Goal: Communication & Community: Answer question/provide support

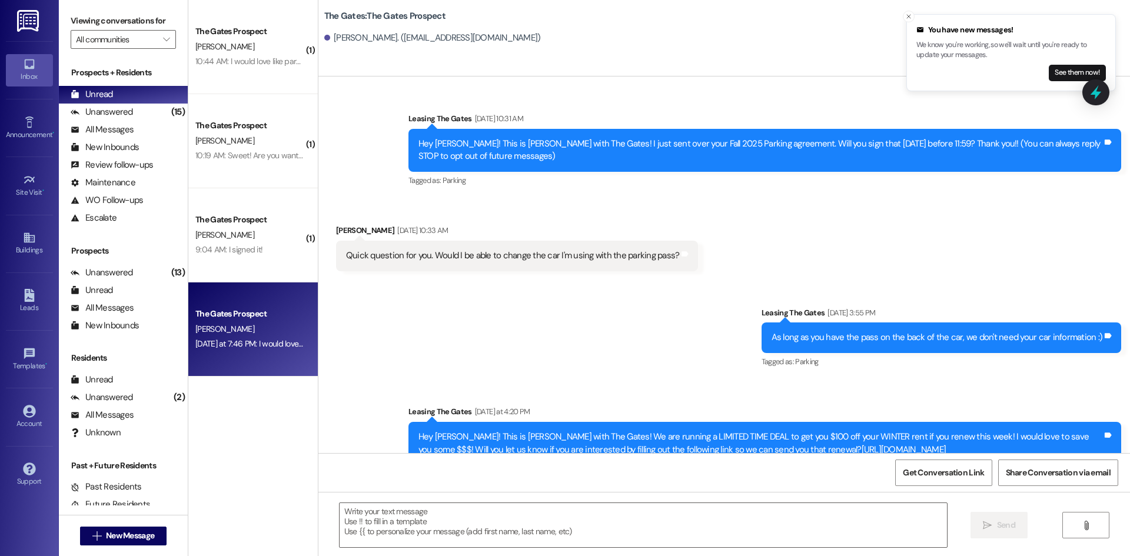
scroll to position [397, 0]
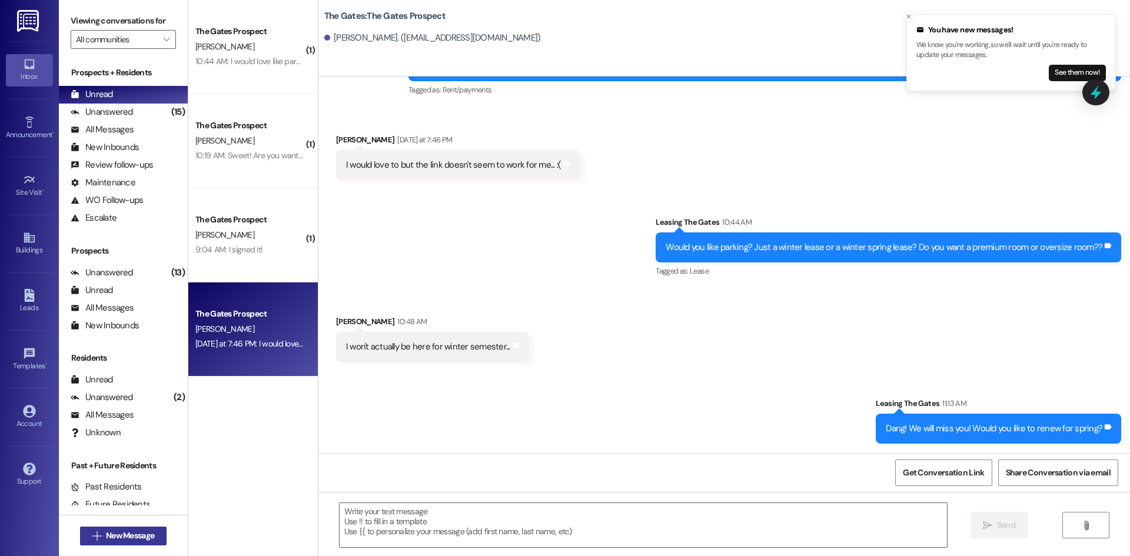
click at [147, 528] on button " New Message" at bounding box center [123, 536] width 87 height 19
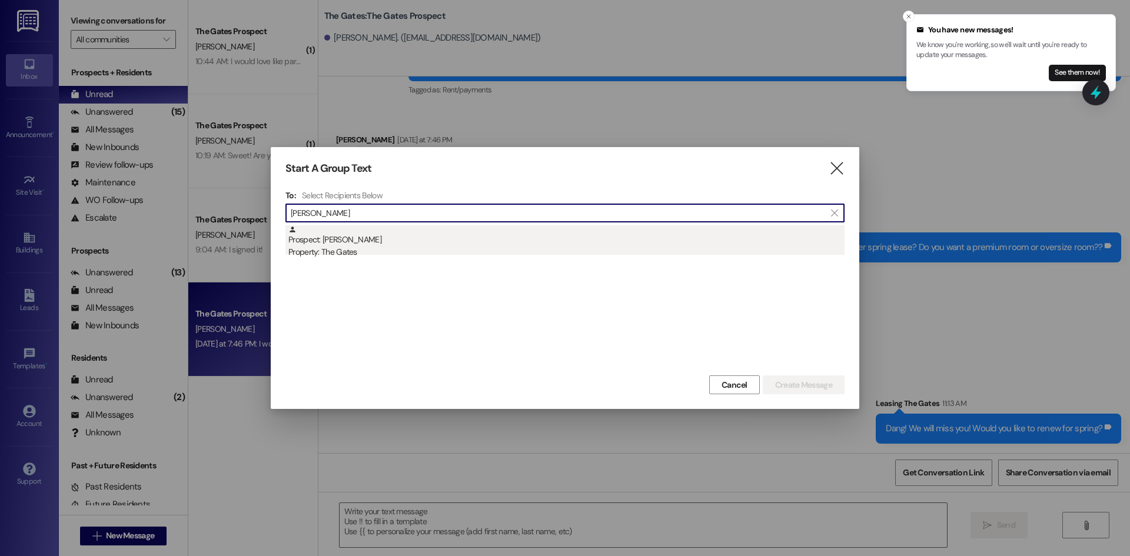
type input "[PERSON_NAME]"
click at [380, 255] on div "Property: The Gates" at bounding box center [566, 252] width 556 height 12
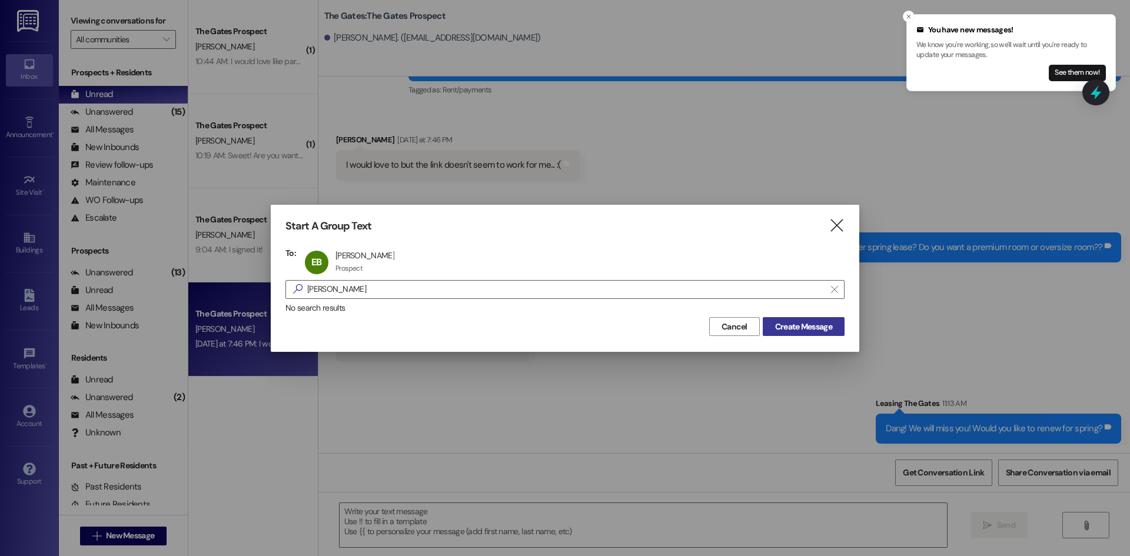
click at [815, 326] on span "Create Message" at bounding box center [803, 327] width 57 height 12
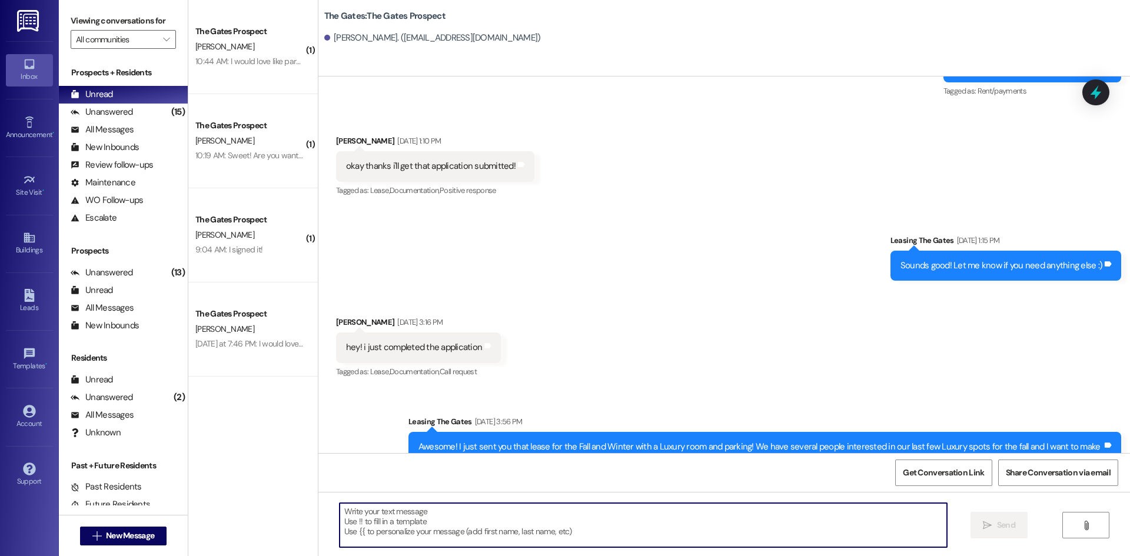
click at [420, 519] on textarea at bounding box center [643, 525] width 607 height 44
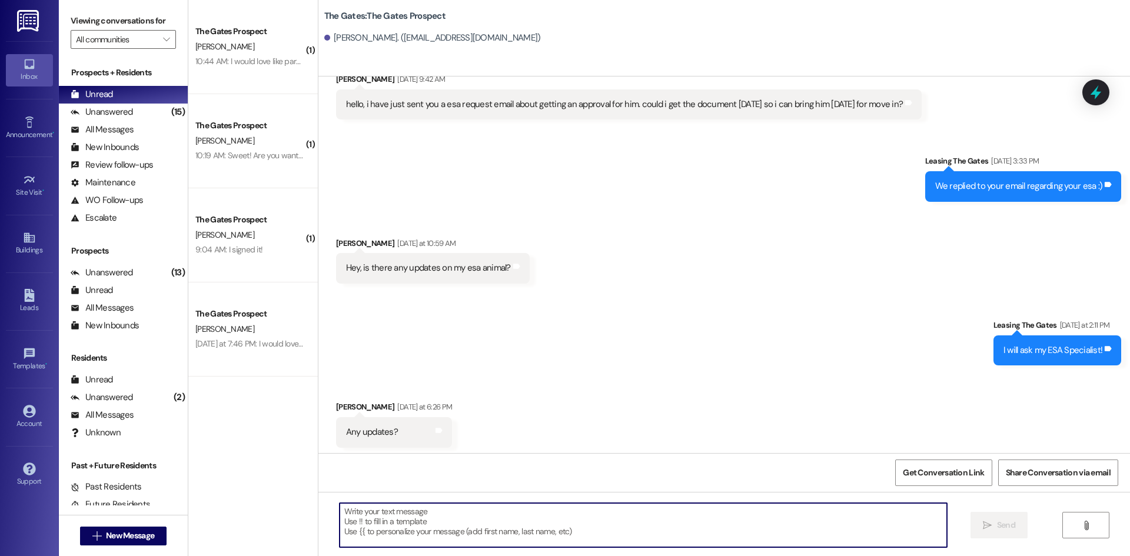
scroll to position [946, 0]
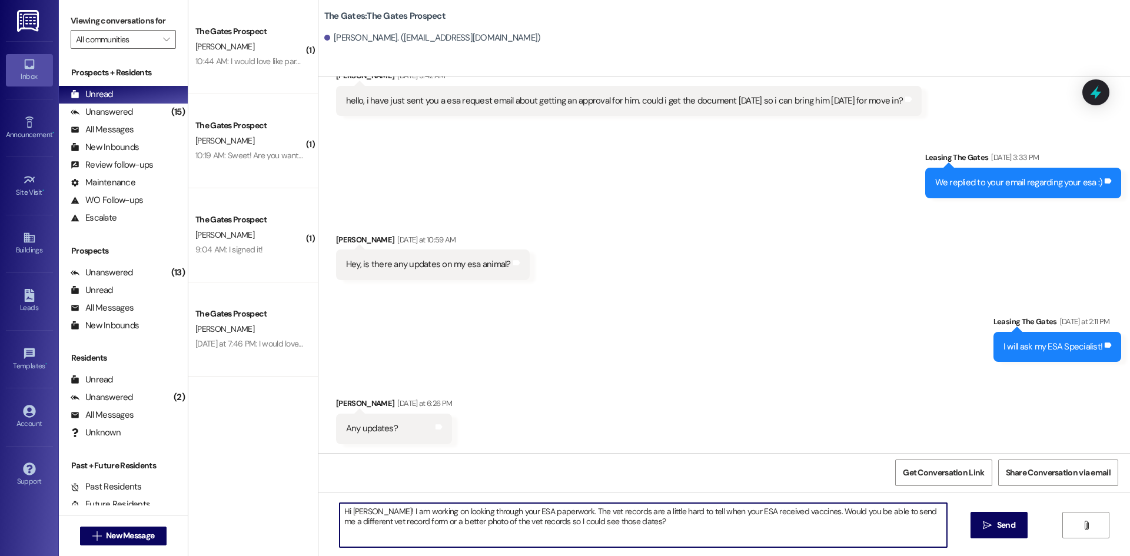
type textarea "Hi [PERSON_NAME]! I am working on looking through your ESA paperwork. The vet r…"
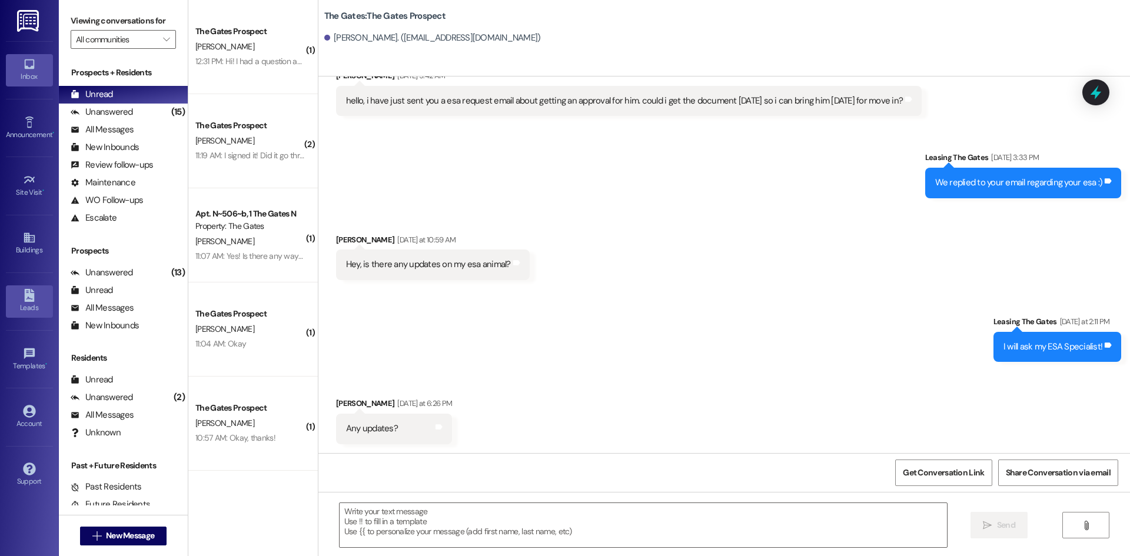
click at [20, 306] on div "Leads" at bounding box center [29, 308] width 59 height 12
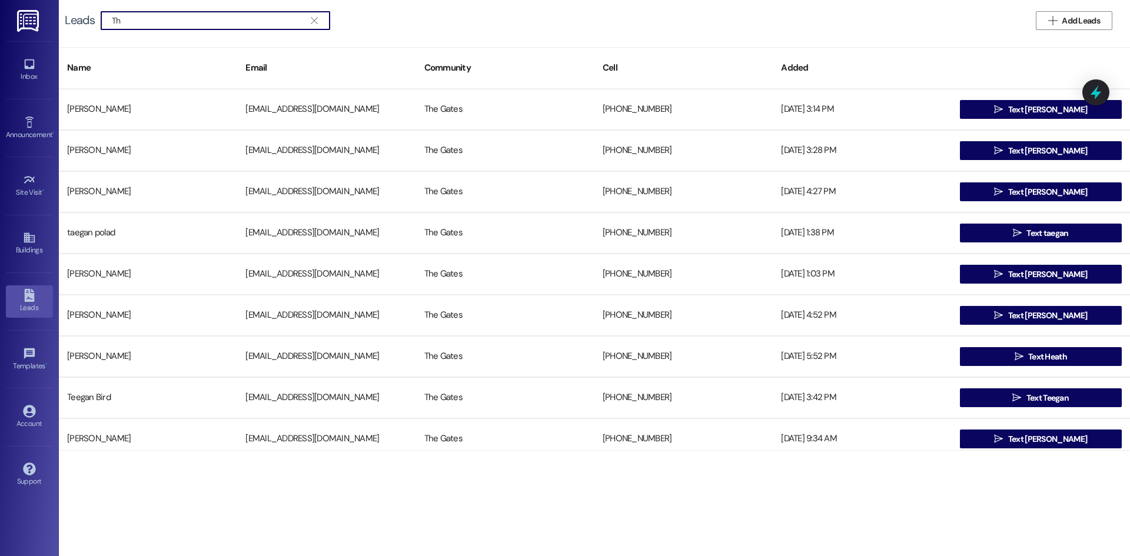
type input "T"
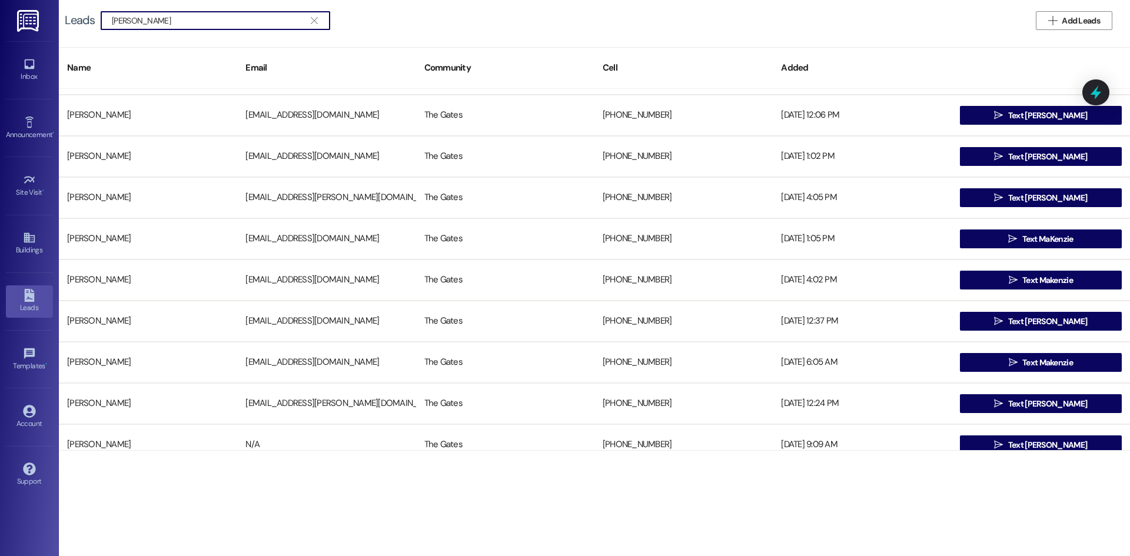
scroll to position [177, 0]
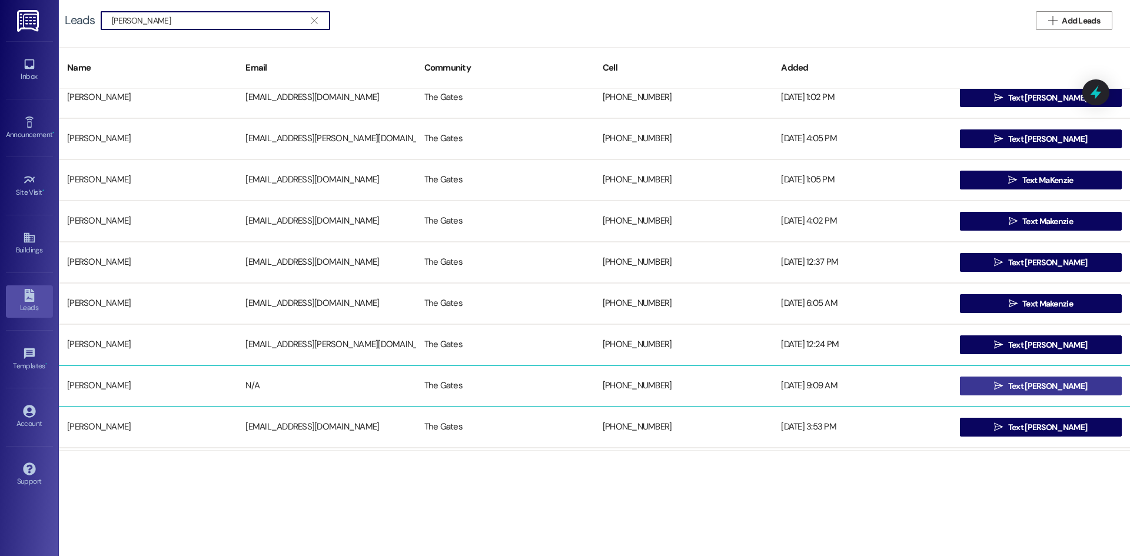
type input "[PERSON_NAME]"
click at [1048, 379] on span " Text [PERSON_NAME]" at bounding box center [1041, 386] width 98 height 18
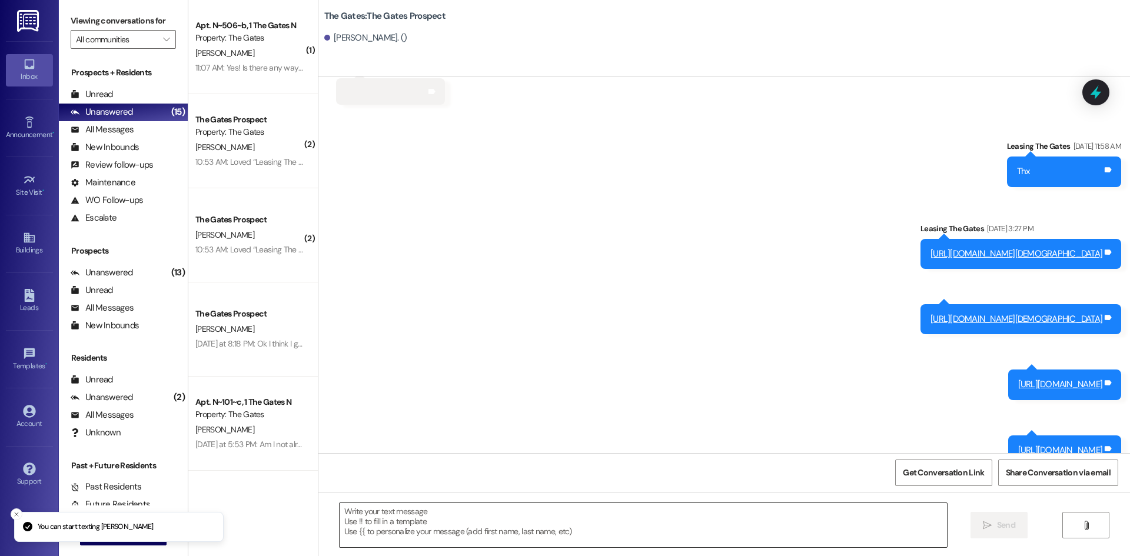
click at [354, 532] on textarea at bounding box center [643, 525] width 607 height 44
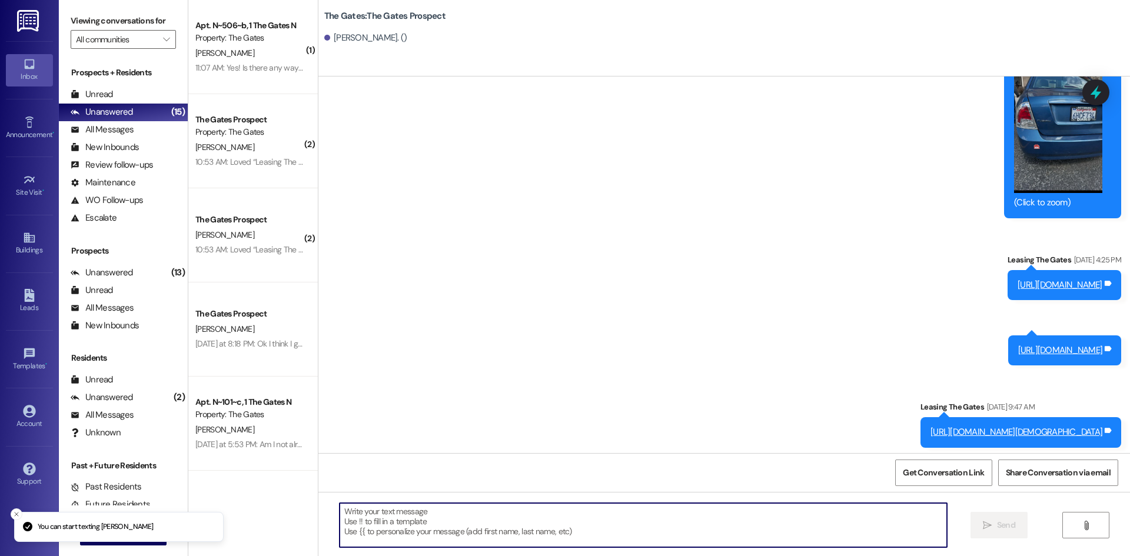
paste textarea "[URL][DOMAIN_NAME]"
type textarea "[URL][DOMAIN_NAME]"
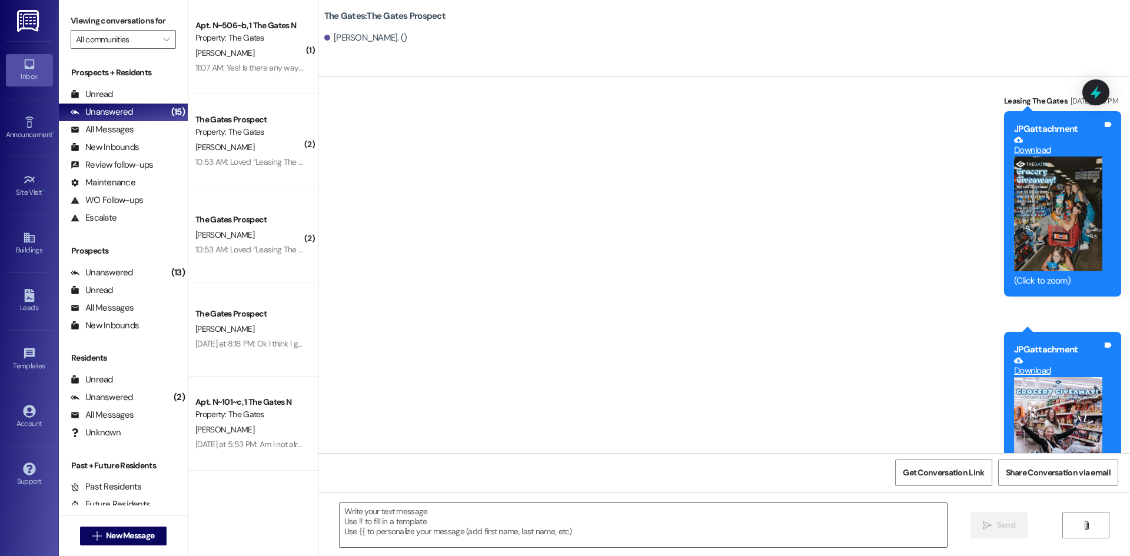
scroll to position [10658, 0]
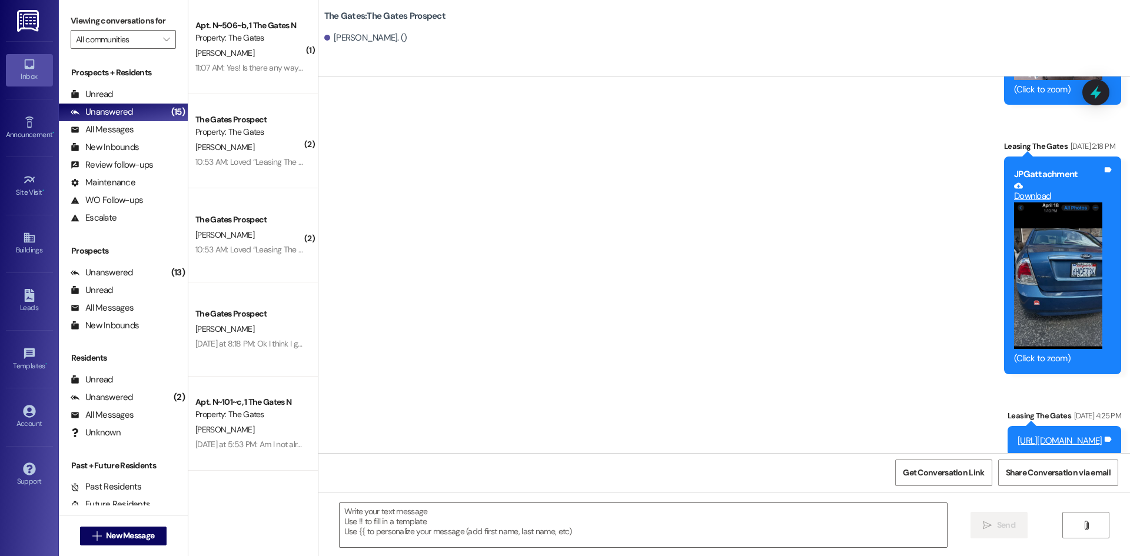
click at [632, 223] on div "Sent via SMS Leasing The [PERSON_NAME][DATE] 11:58 AM Thx Tags and notes Sent v…" at bounding box center [724, 562] width 812 height 2667
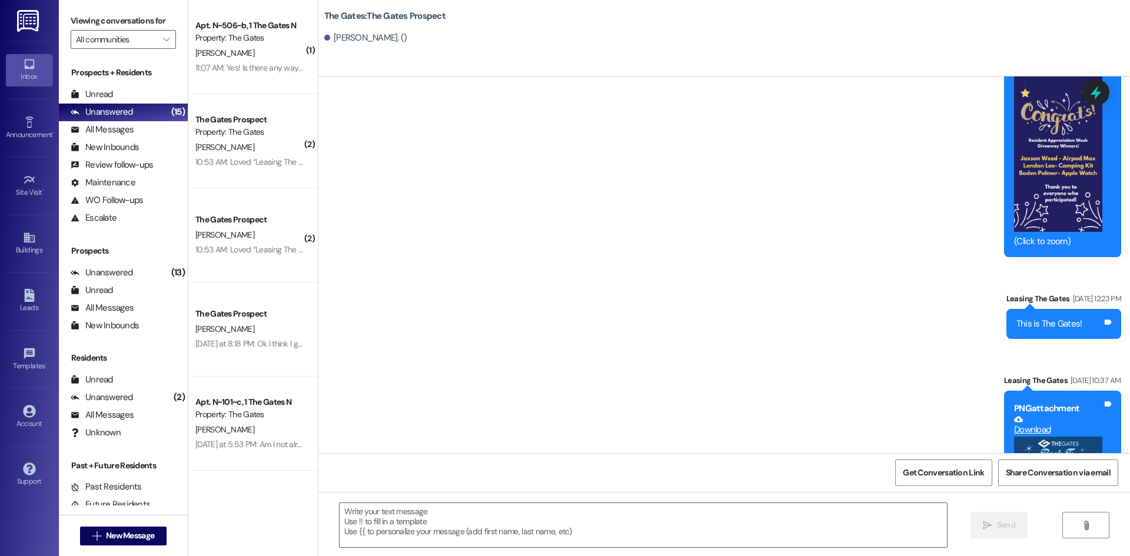
scroll to position [12071, 0]
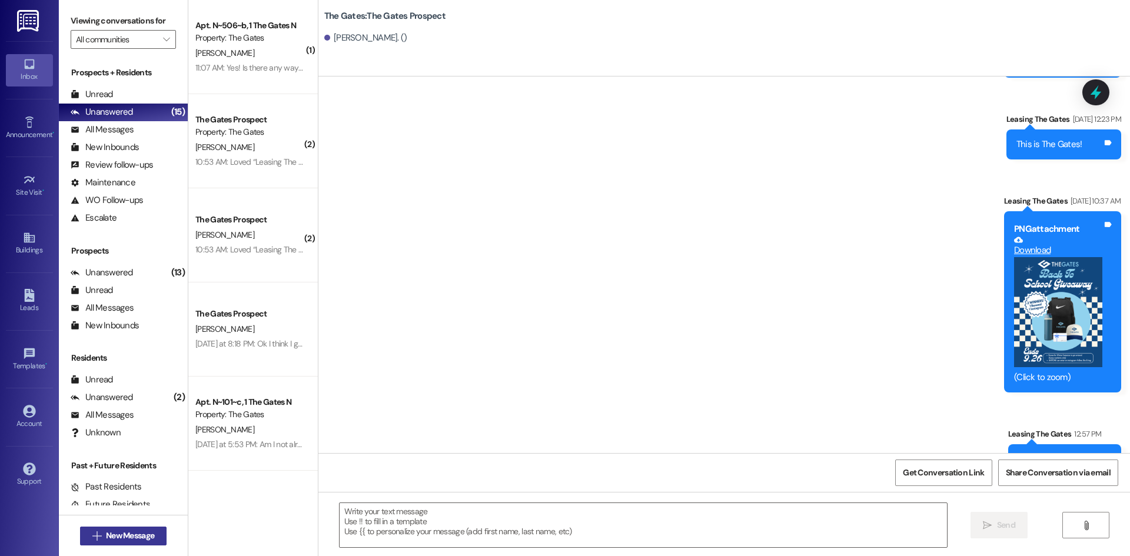
click at [114, 528] on button " New Message" at bounding box center [123, 536] width 87 height 19
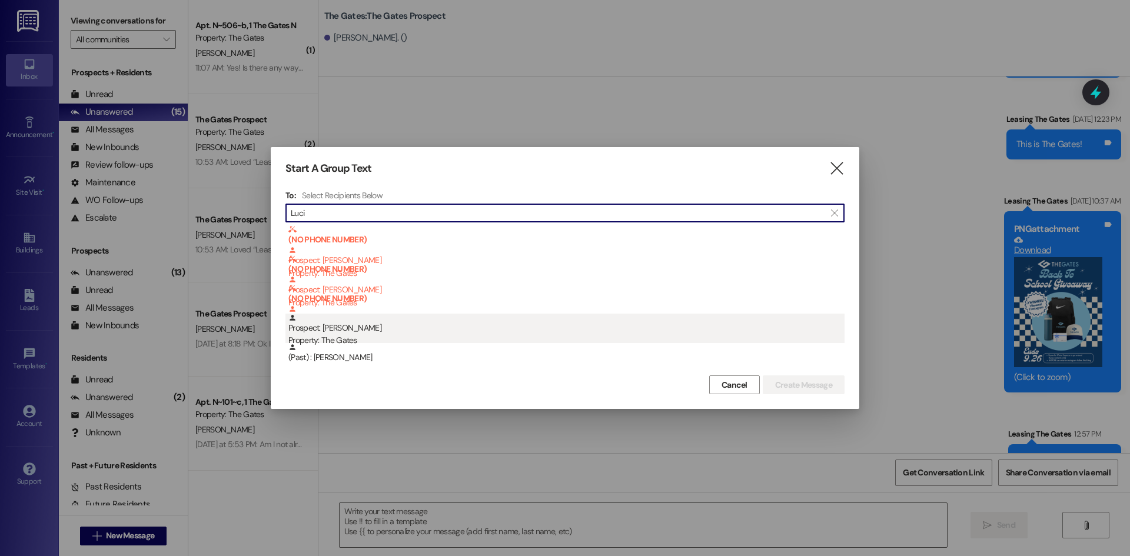
type input "Luci"
click at [374, 336] on div "Property: The Gates" at bounding box center [566, 340] width 556 height 12
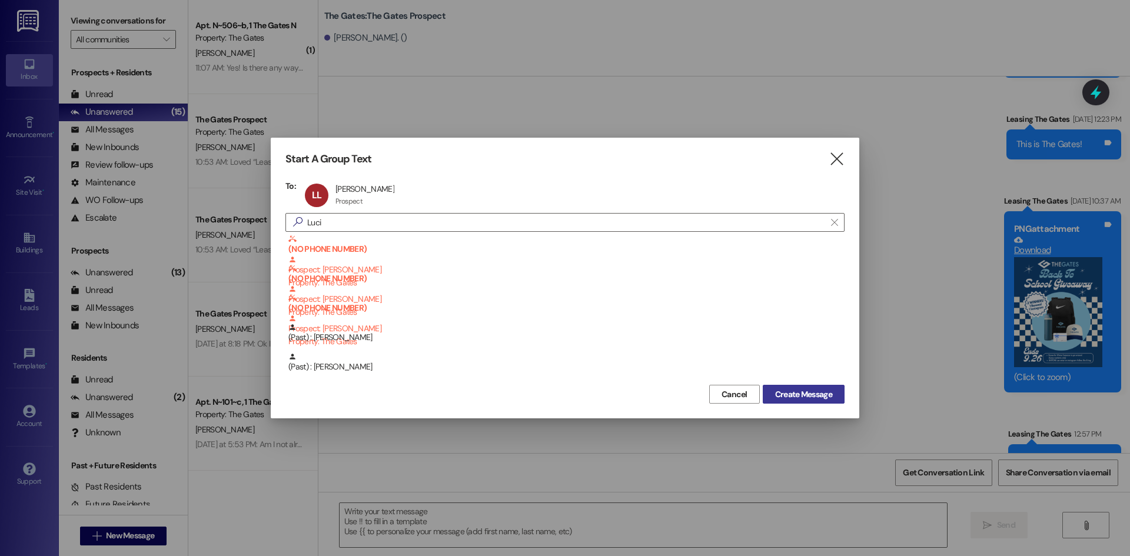
click at [791, 391] on span "Create Message" at bounding box center [803, 395] width 57 height 12
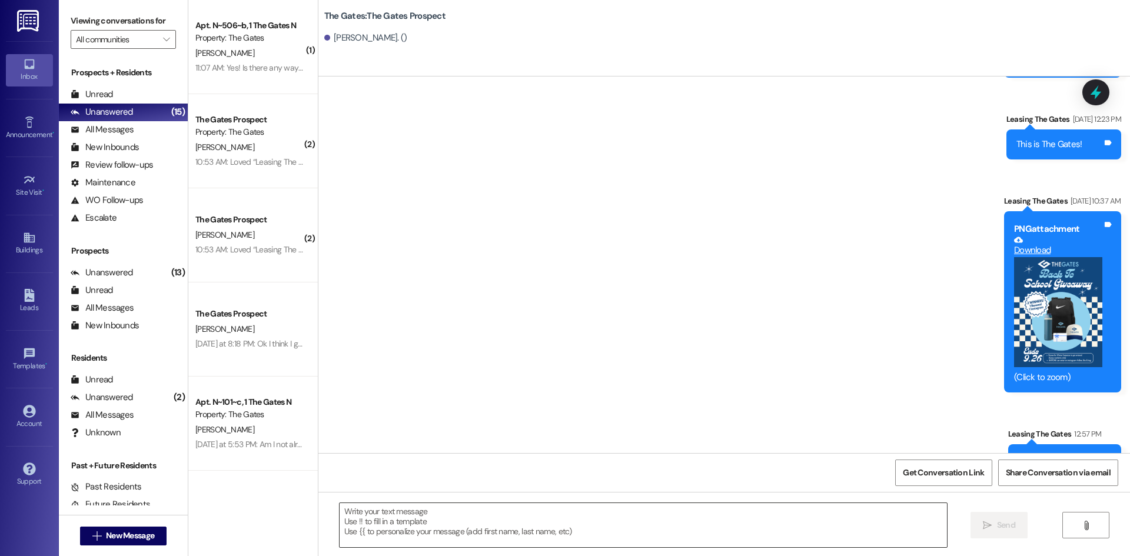
scroll to position [1, 0]
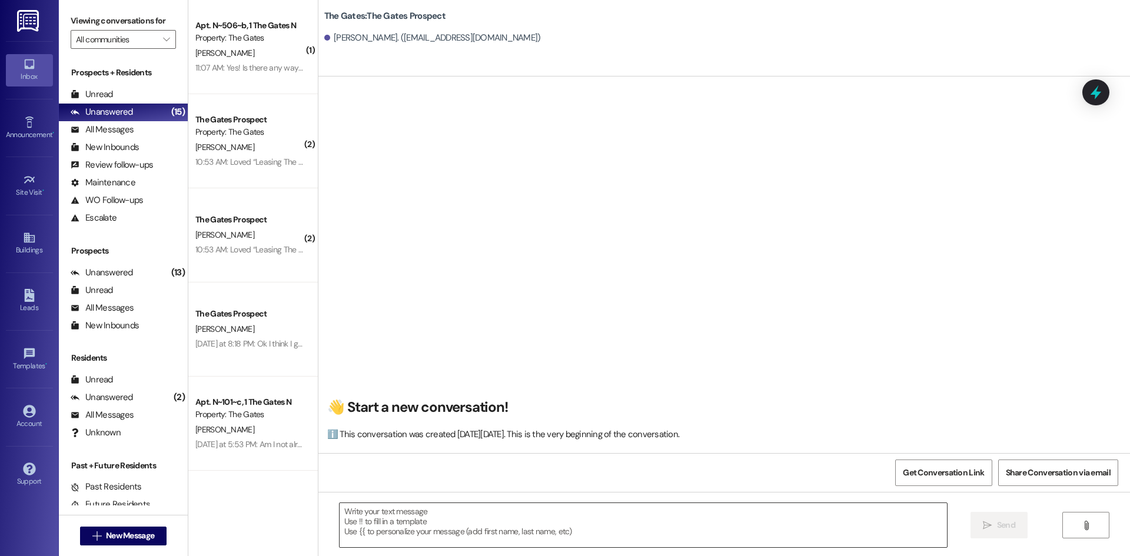
click at [367, 536] on textarea at bounding box center [643, 525] width 607 height 44
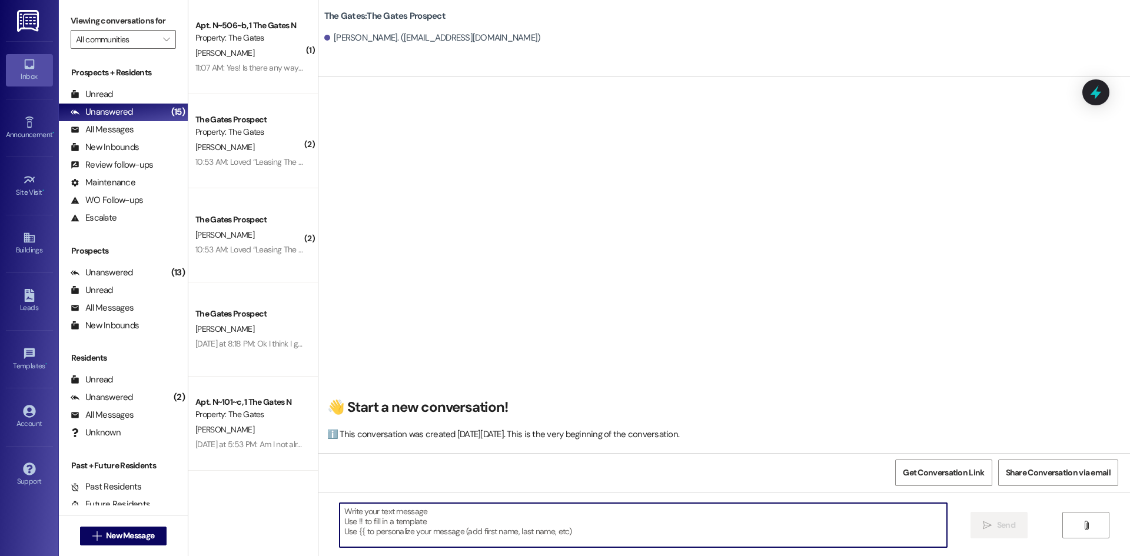
paste textarea "Hi .....! This is [PERSON_NAME] from The Gates! We are running a LIMITED TIME D…"
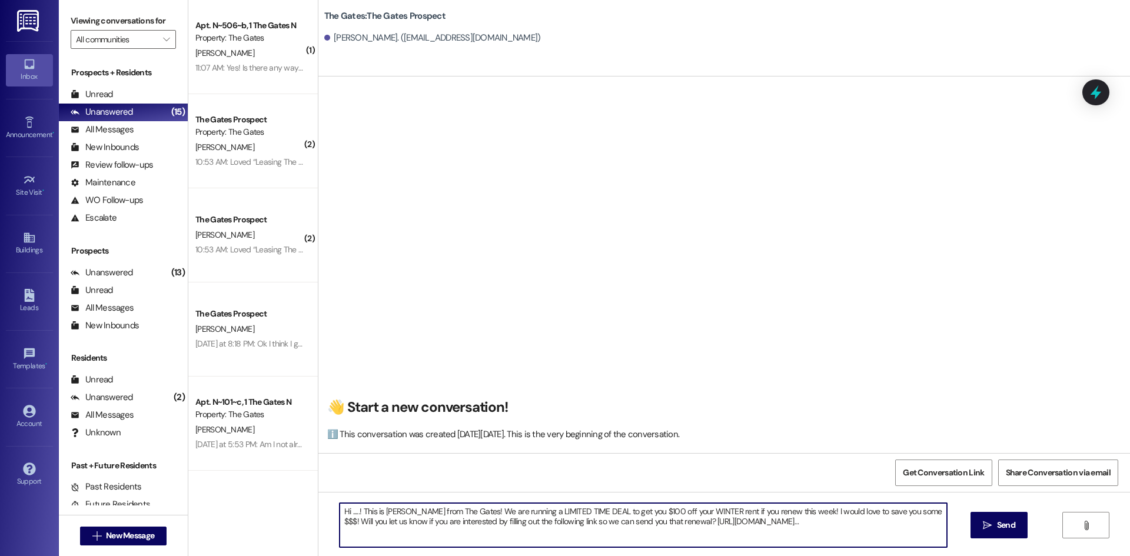
click at [351, 512] on textarea "Hi .....! This is [PERSON_NAME] from The Gates! We are running a LIMITED TIME D…" at bounding box center [643, 525] width 607 height 44
type textarea "Hi [PERSON_NAME]! This is [PERSON_NAME] from The Gates! We are running a LIMITE…"
click at [1008, 524] on span "Send" at bounding box center [1006, 525] width 18 height 12
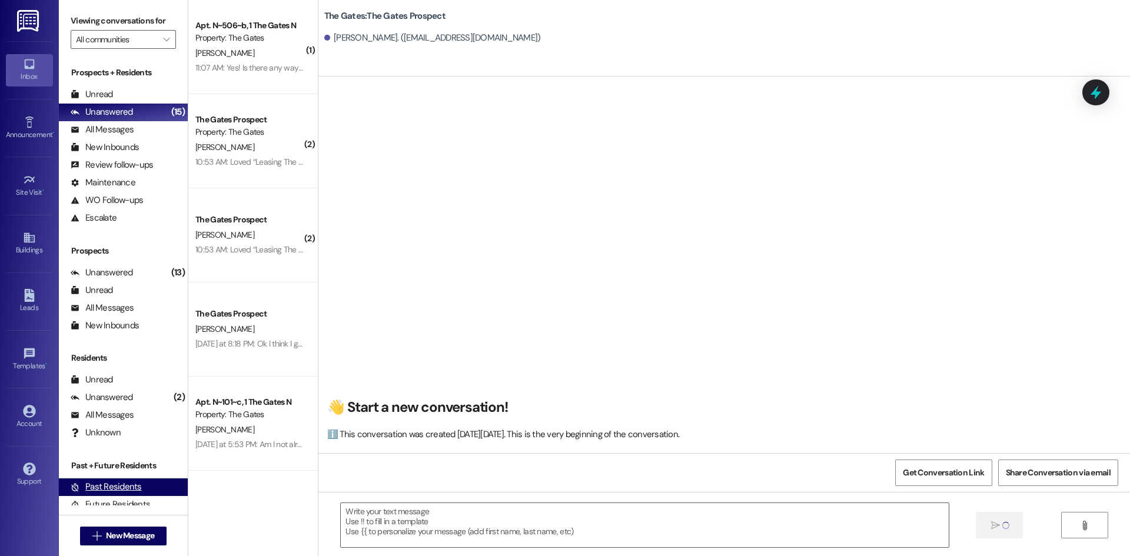
scroll to position [0, 0]
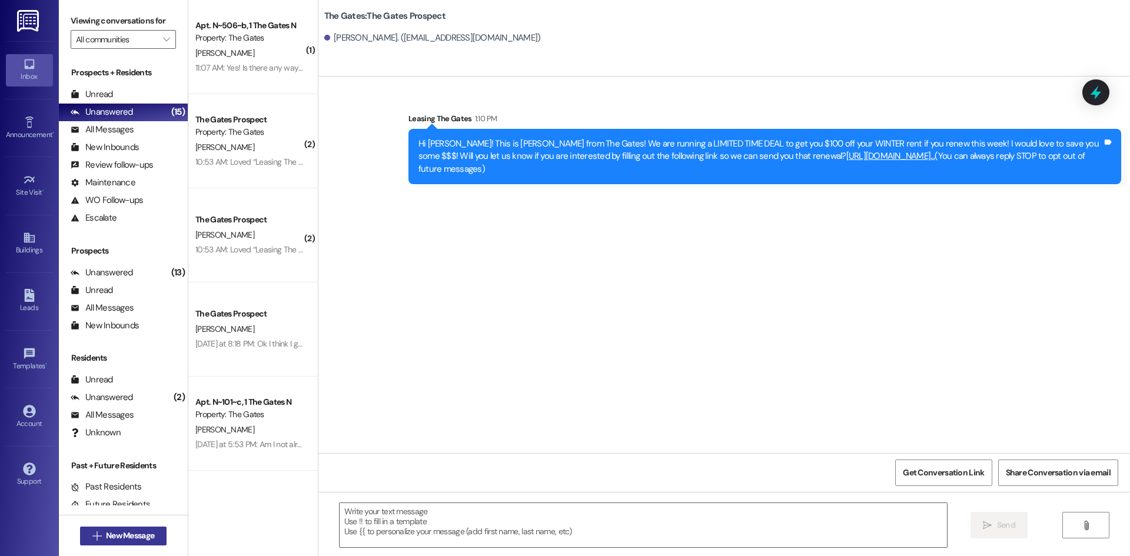
click at [106, 531] on span "New Message" at bounding box center [130, 536] width 48 height 12
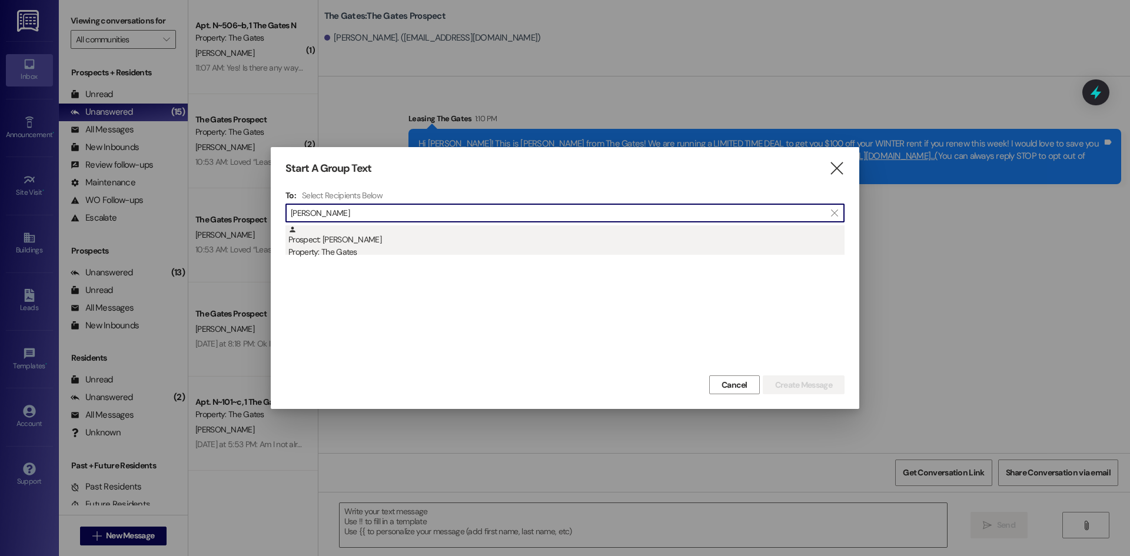
type input "[PERSON_NAME]"
click at [381, 244] on div "Prospect: [PERSON_NAME] Property: The Gates" at bounding box center [566, 242] width 556 height 34
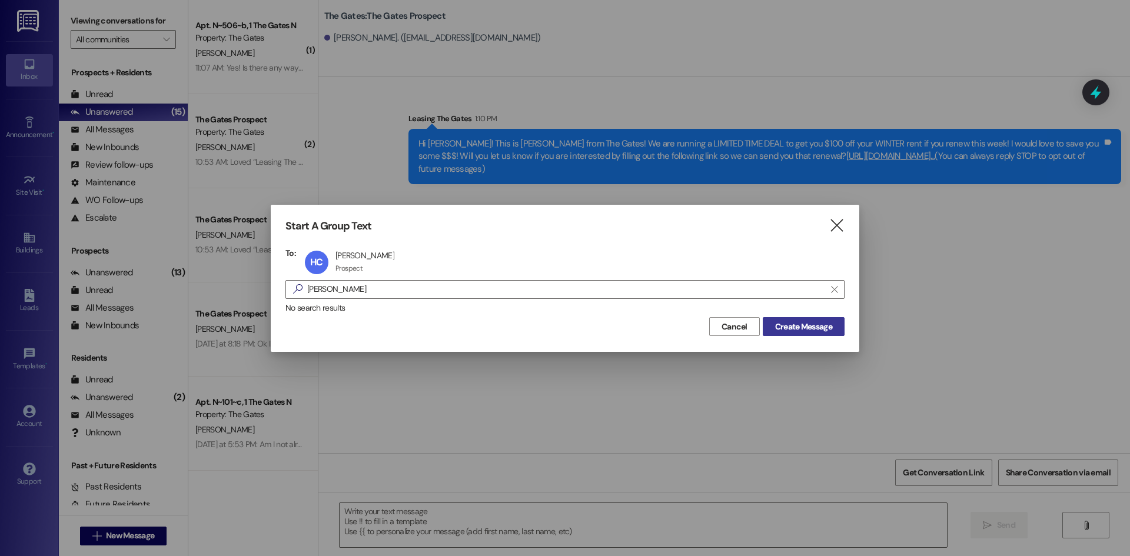
click at [794, 324] on span "Create Message" at bounding box center [803, 327] width 57 height 12
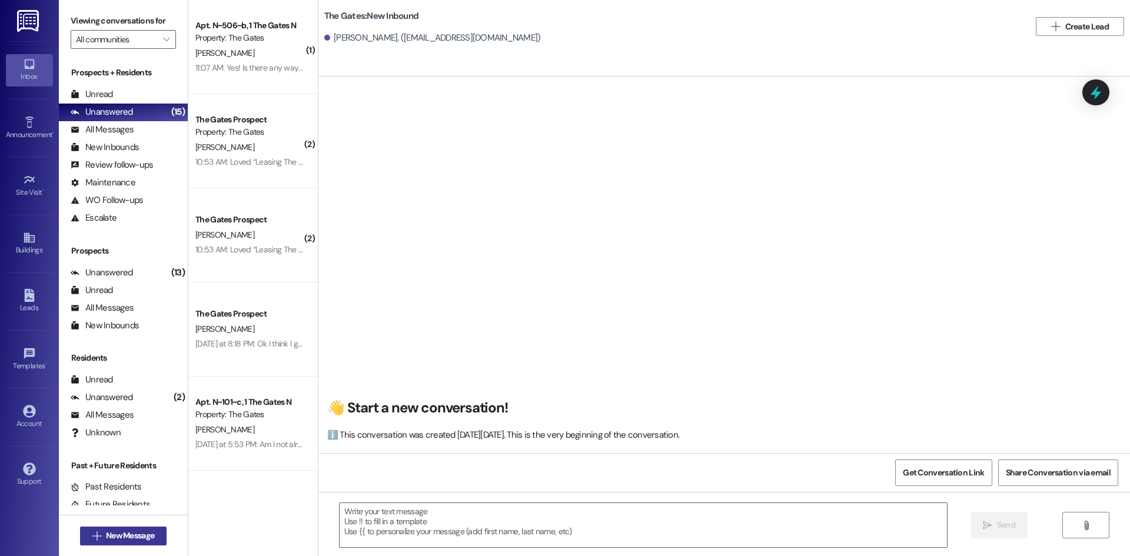
click at [107, 531] on span "New Message" at bounding box center [130, 536] width 48 height 12
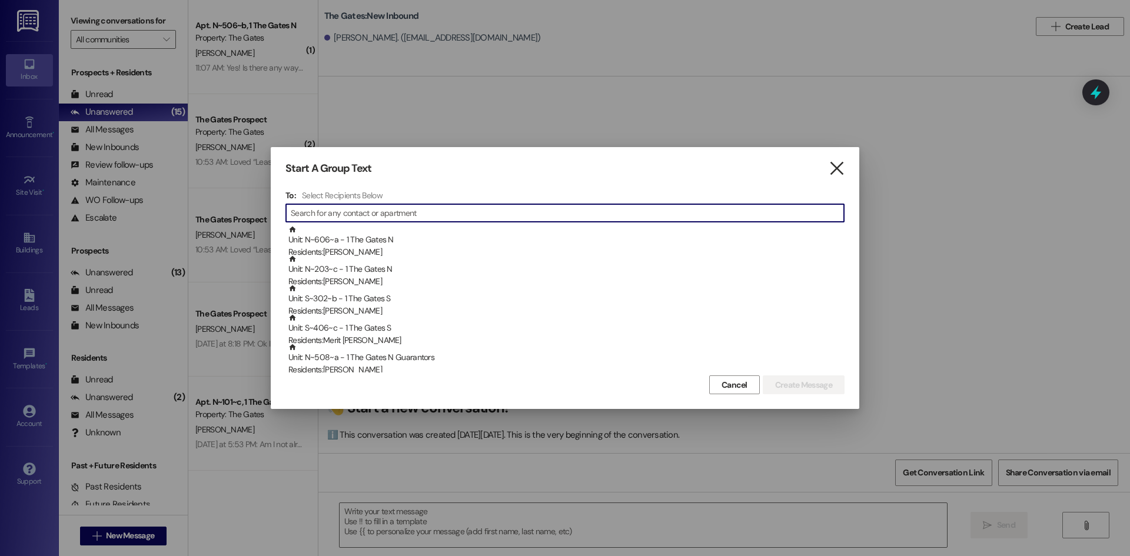
click at [835, 167] on icon "" at bounding box center [837, 168] width 16 height 12
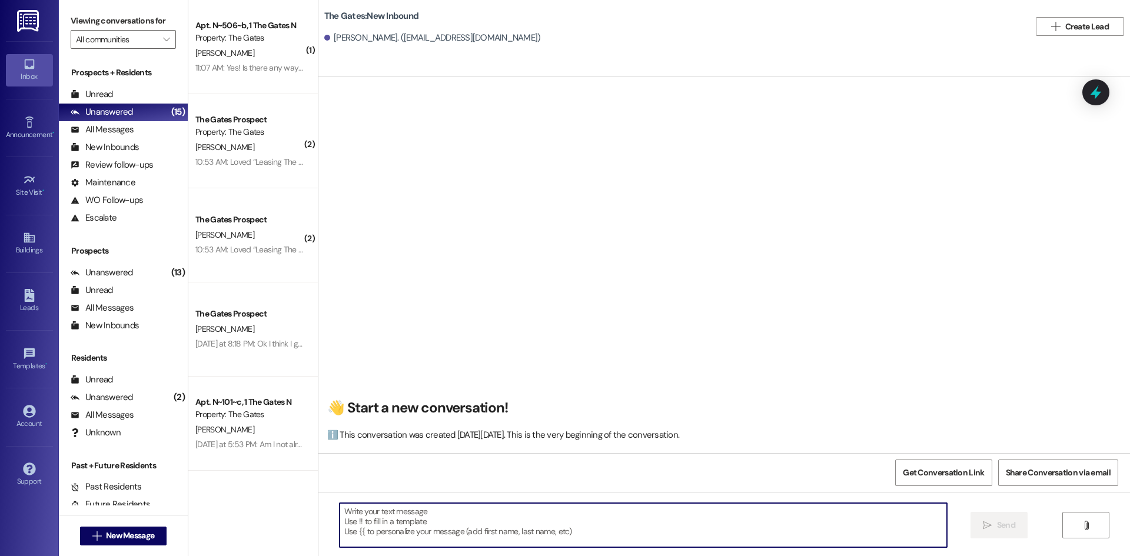
click at [410, 517] on textarea at bounding box center [643, 525] width 607 height 44
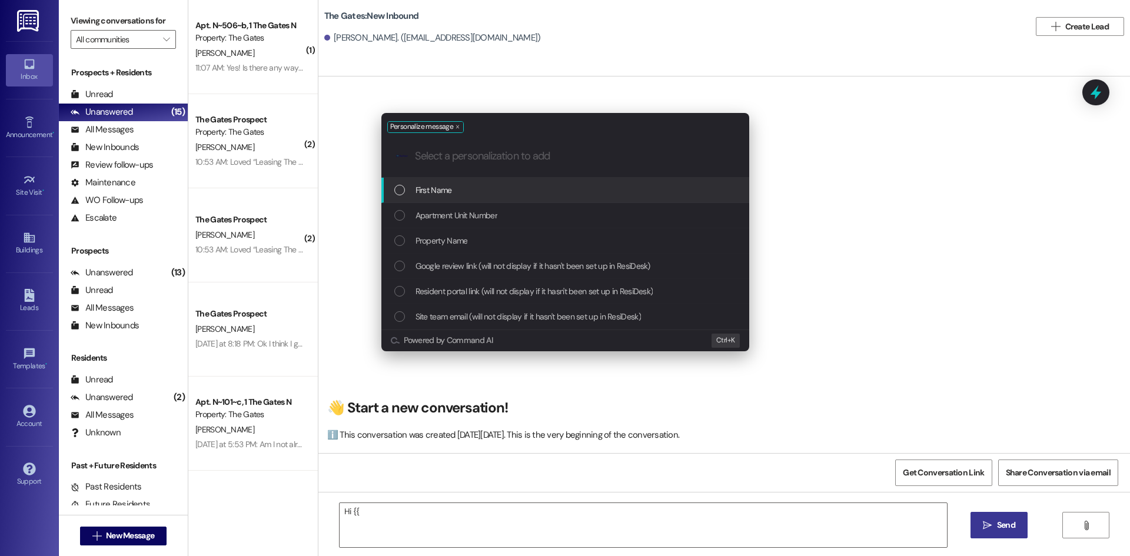
click at [459, 189] on div "First Name" at bounding box center [566, 190] width 344 height 13
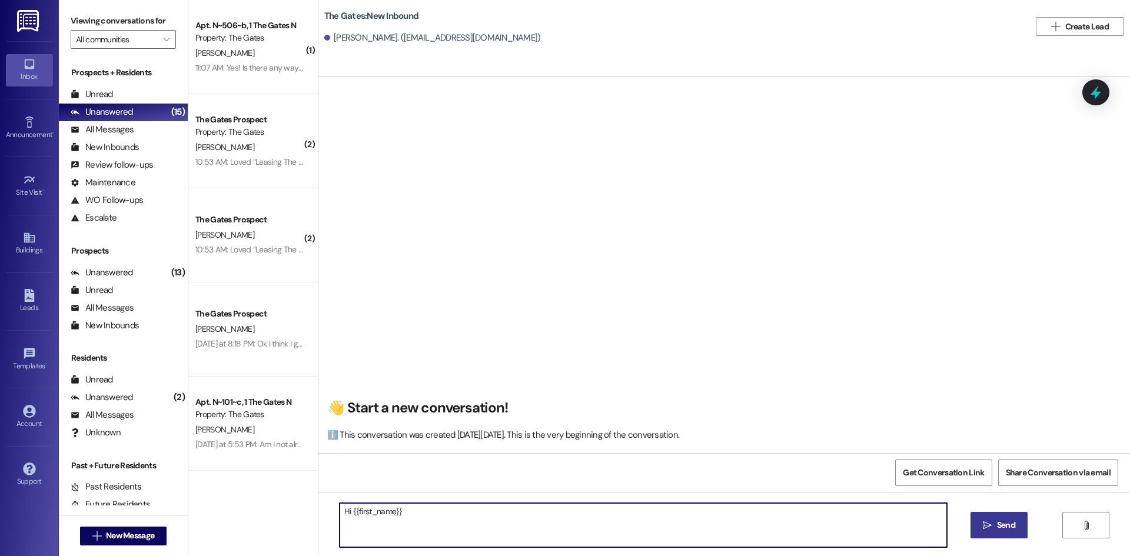
paste textarea "Hi [PERSON_NAME]! This is [PERSON_NAME] from The Gates! We are running a LIMITE…"
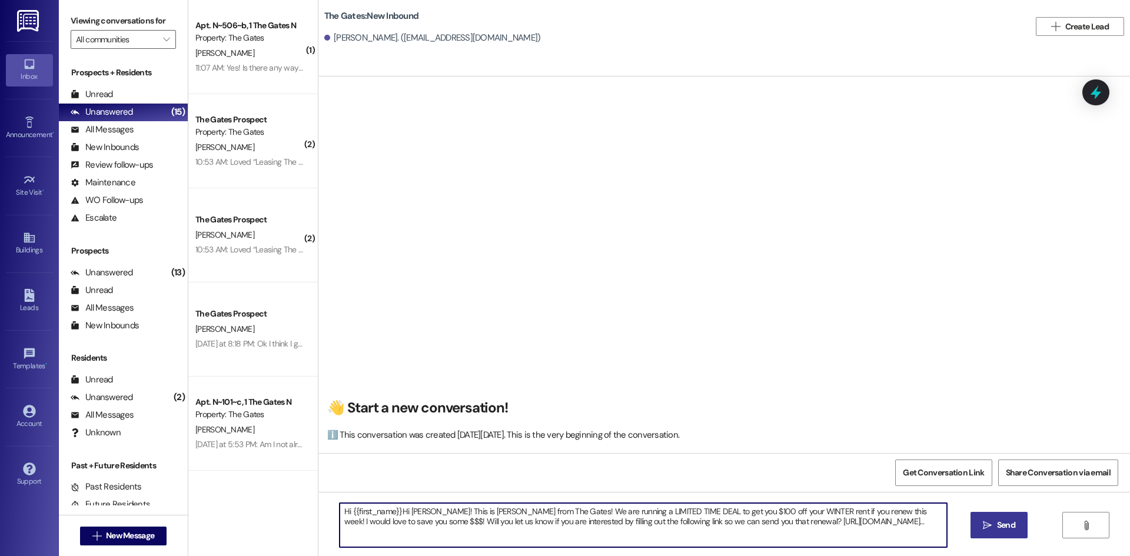
drag, startPoint x: 394, startPoint y: 509, endPoint x: 417, endPoint y: 509, distance: 23.0
click at [417, 509] on textarea "Hi {{first_name}}Hi [PERSON_NAME]! This is [PERSON_NAME] from The Gates! We are…" at bounding box center [643, 525] width 607 height 44
type textarea "Hi {{first_name}}! This is [PERSON_NAME] from The Gates! We are running a LIMIT…"
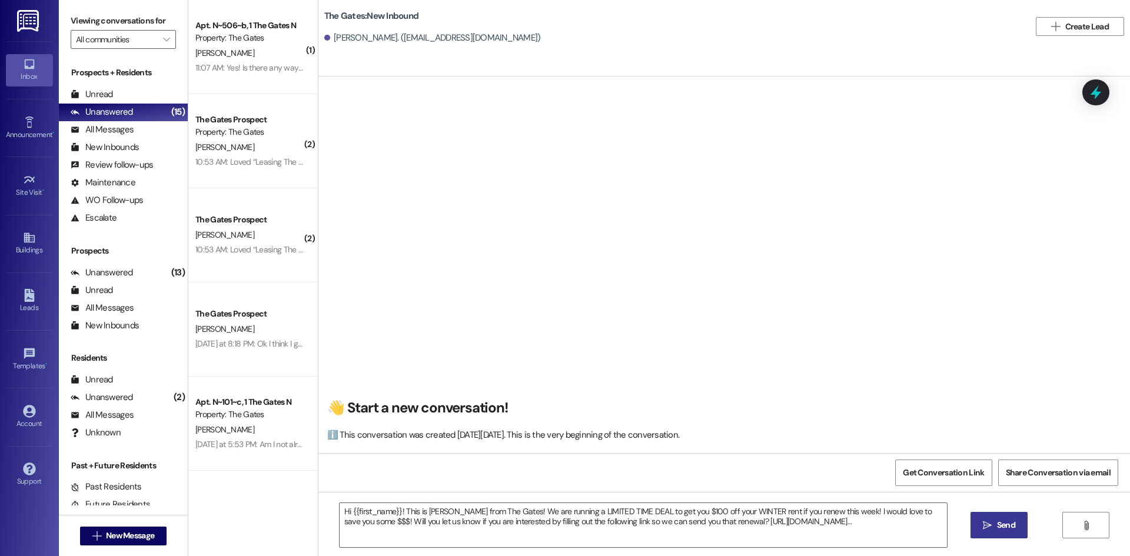
click at [981, 527] on span " Send" at bounding box center [999, 525] width 37 height 12
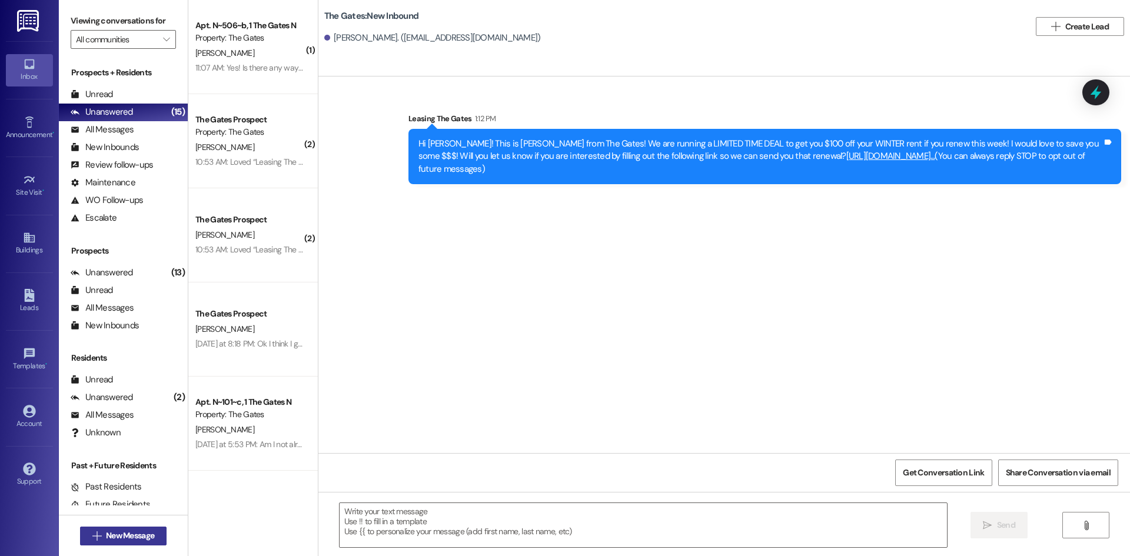
click at [117, 536] on span "New Message" at bounding box center [130, 536] width 48 height 12
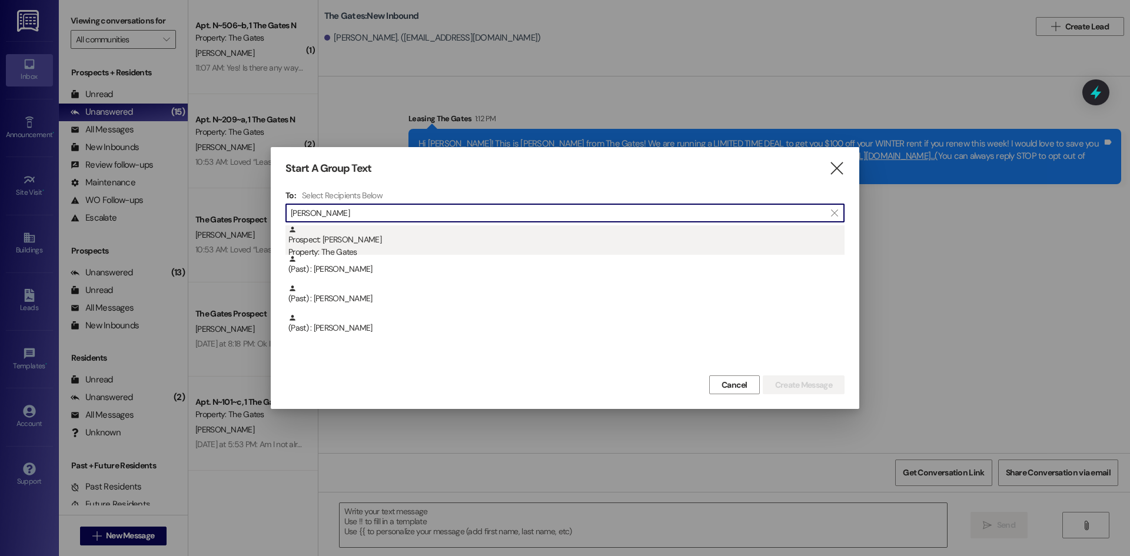
type input "[PERSON_NAME]"
click at [356, 245] on div "Prospect: [PERSON_NAME] Property: The Gates" at bounding box center [566, 242] width 556 height 34
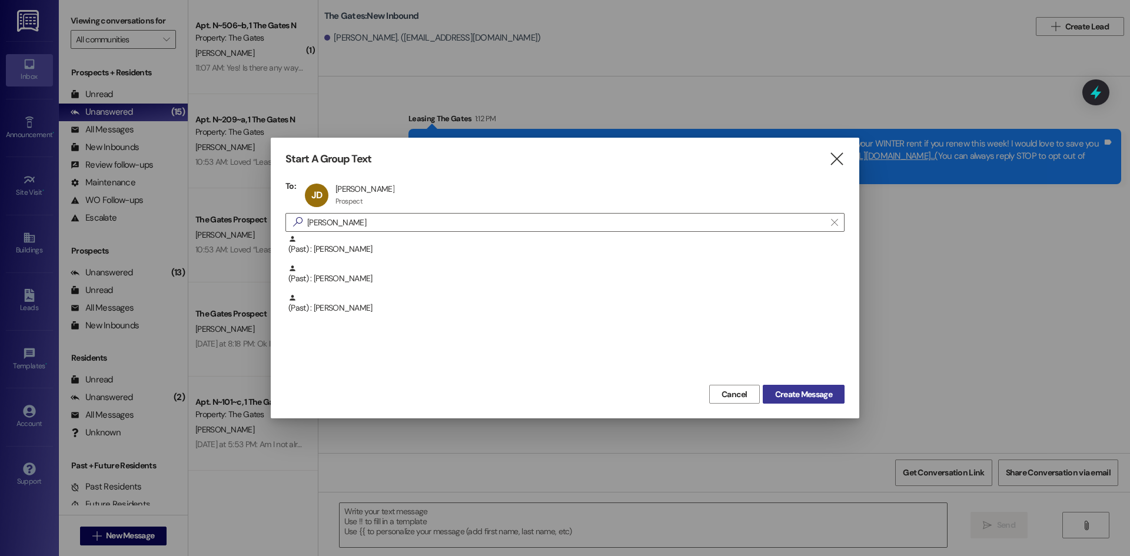
click at [798, 394] on span "Create Message" at bounding box center [803, 395] width 57 height 12
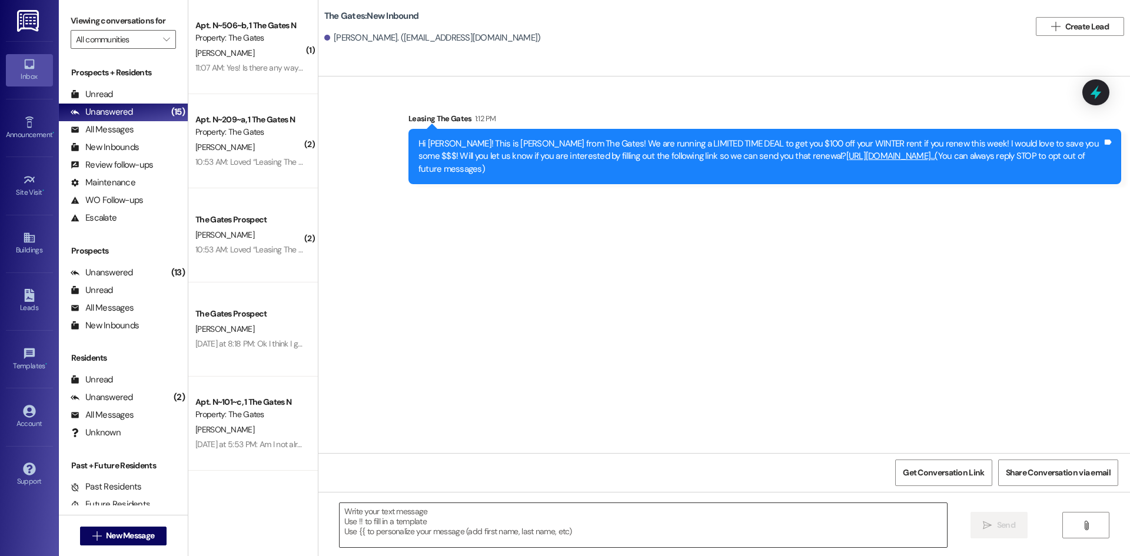
scroll to position [5044, 0]
click at [370, 521] on textarea at bounding box center [643, 525] width 607 height 44
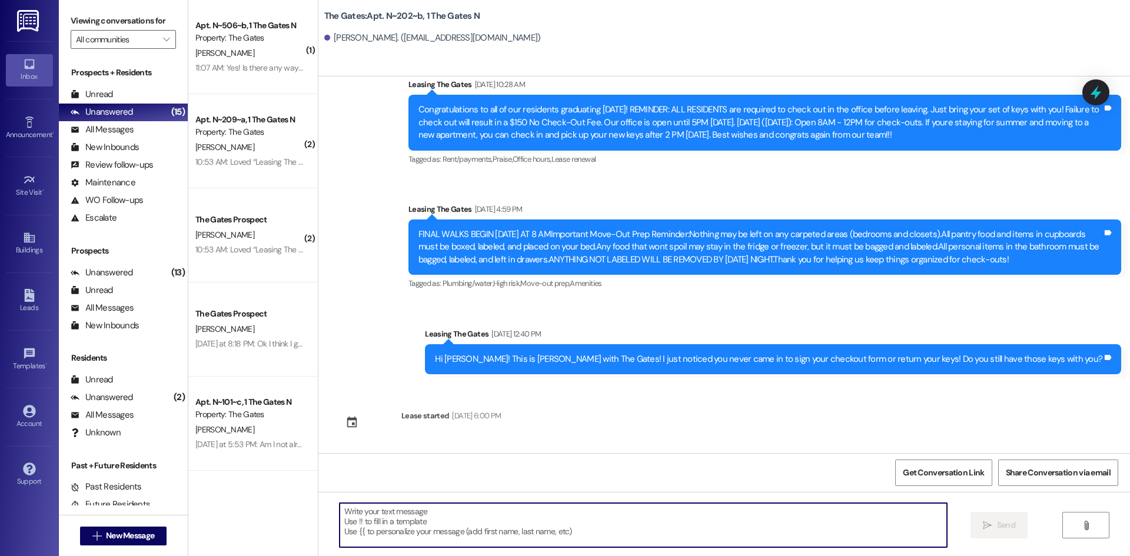
paste textarea "Hi {{first_name}}! This is [PERSON_NAME] from The Gates! We are running a LIMIT…"
type textarea "Hi {{first_name}}! This is [PERSON_NAME] from The Gates! We are running a LIMIT…"
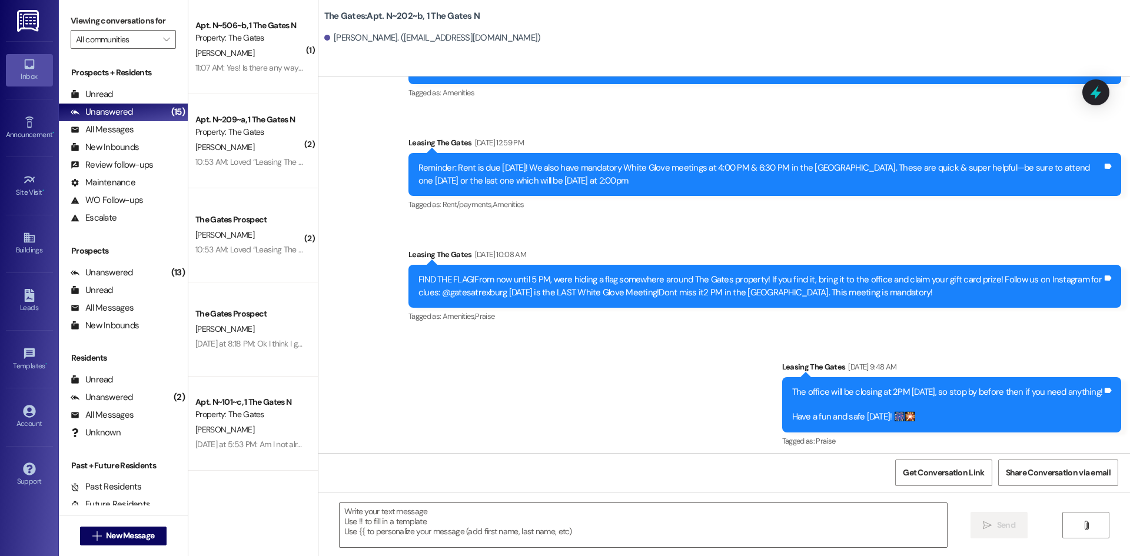
scroll to position [4081, 0]
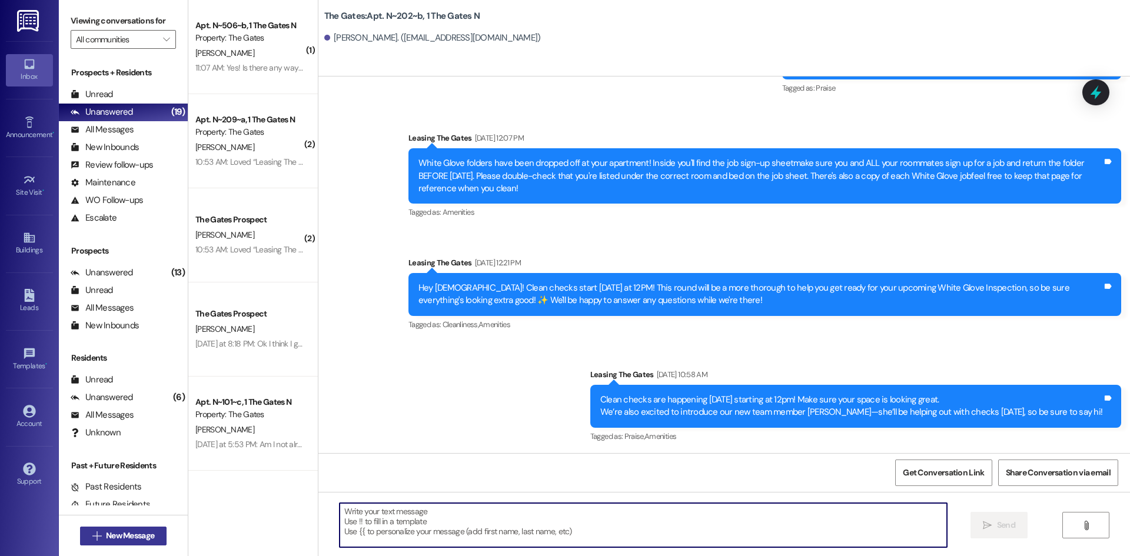
click at [135, 537] on span "New Message" at bounding box center [130, 536] width 48 height 12
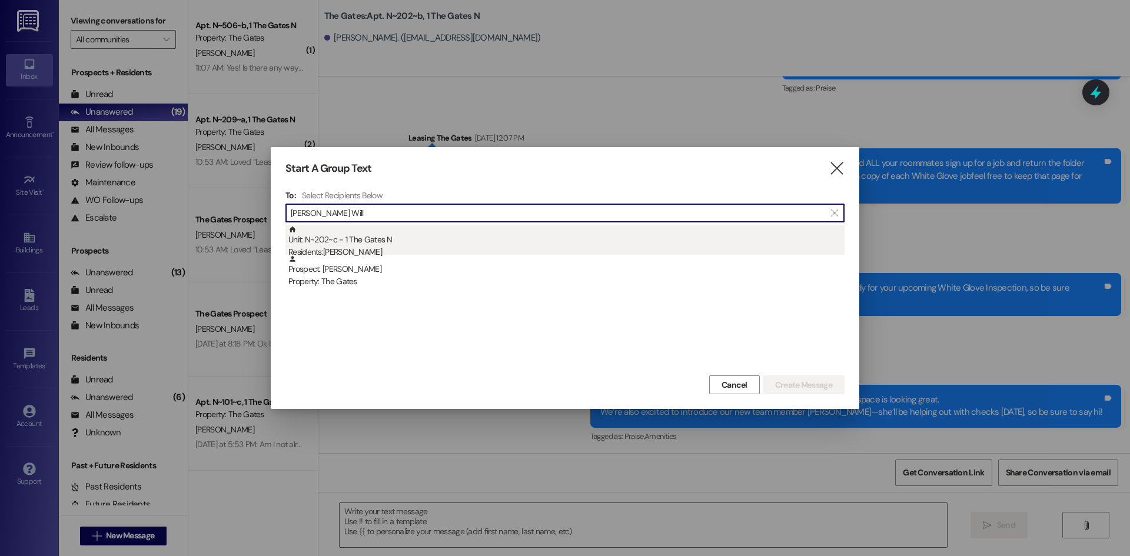
type input "[PERSON_NAME] Will"
click at [326, 252] on div "Residents: [PERSON_NAME]" at bounding box center [566, 252] width 556 height 12
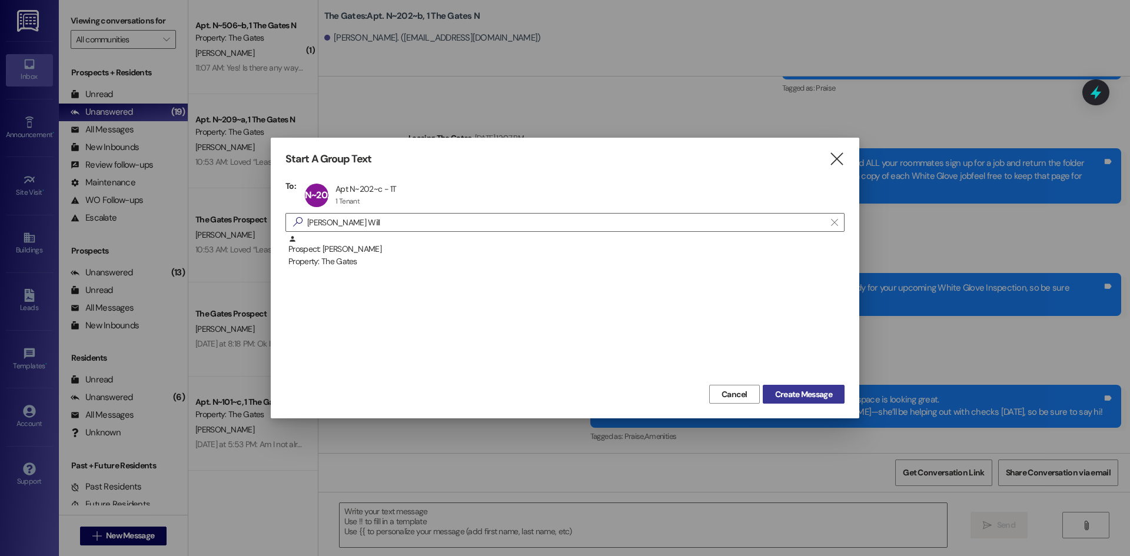
click at [799, 394] on span "Create Message" at bounding box center [803, 395] width 57 height 12
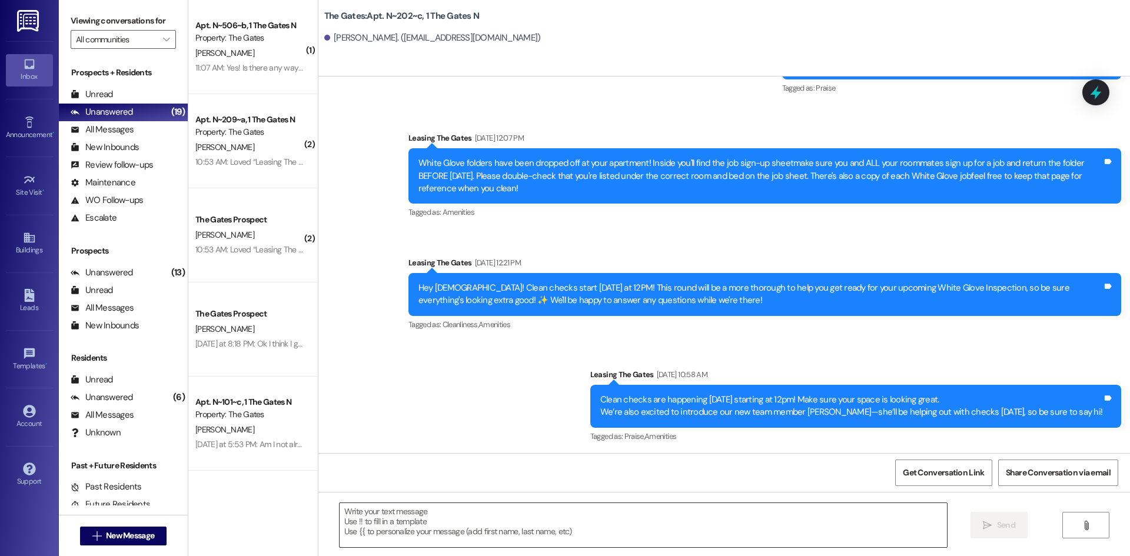
scroll to position [0, 0]
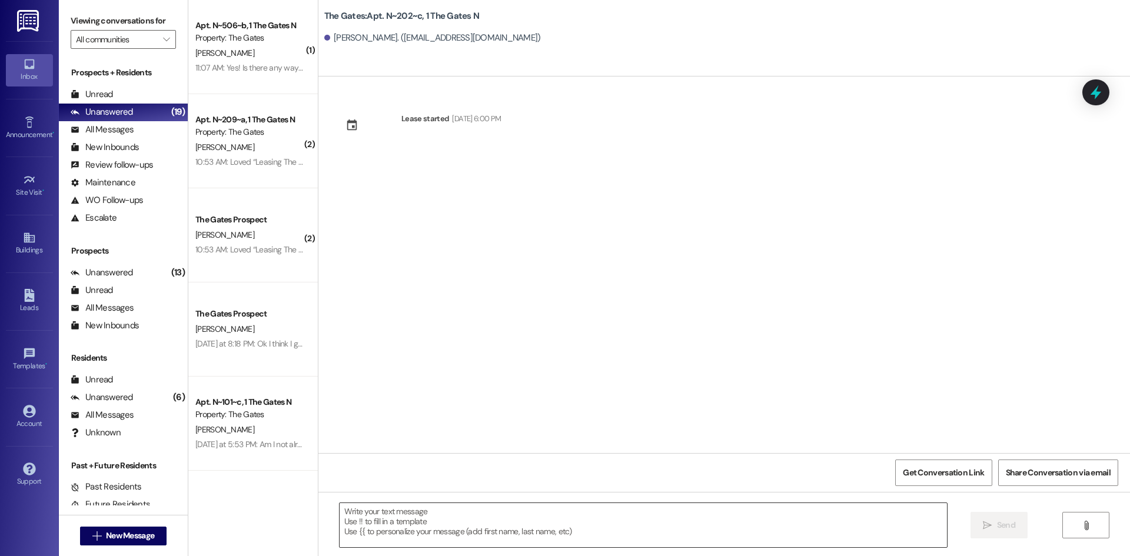
click at [367, 517] on textarea at bounding box center [643, 525] width 607 height 44
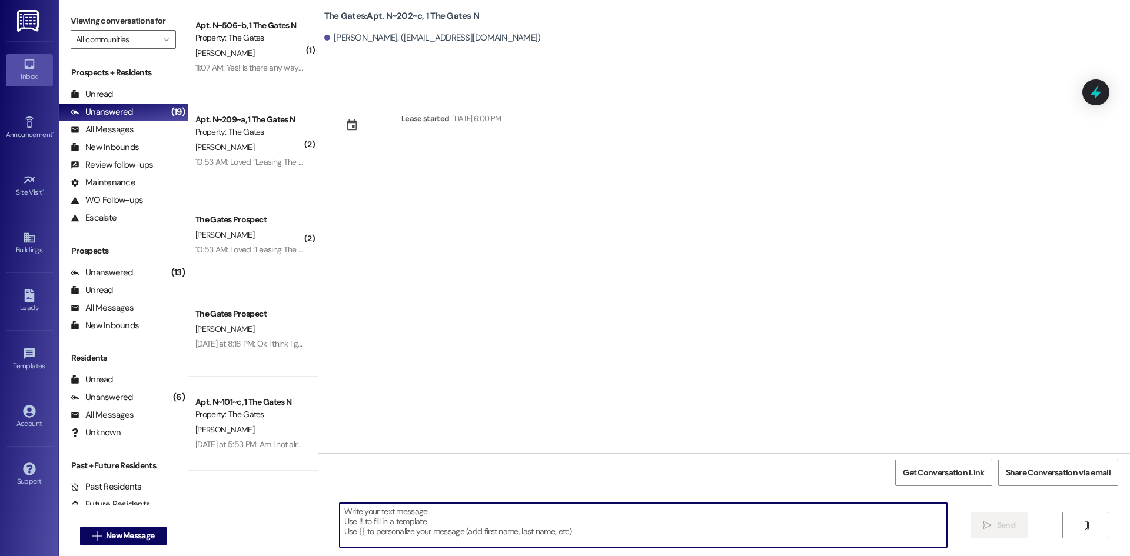
paste textarea "Hi {{first_name}}! This is [PERSON_NAME] from The Gates! We are running a LIMIT…"
type textarea "Hi {{first_name}}! This is [PERSON_NAME] from The Gates! We are running a LIMIT…"
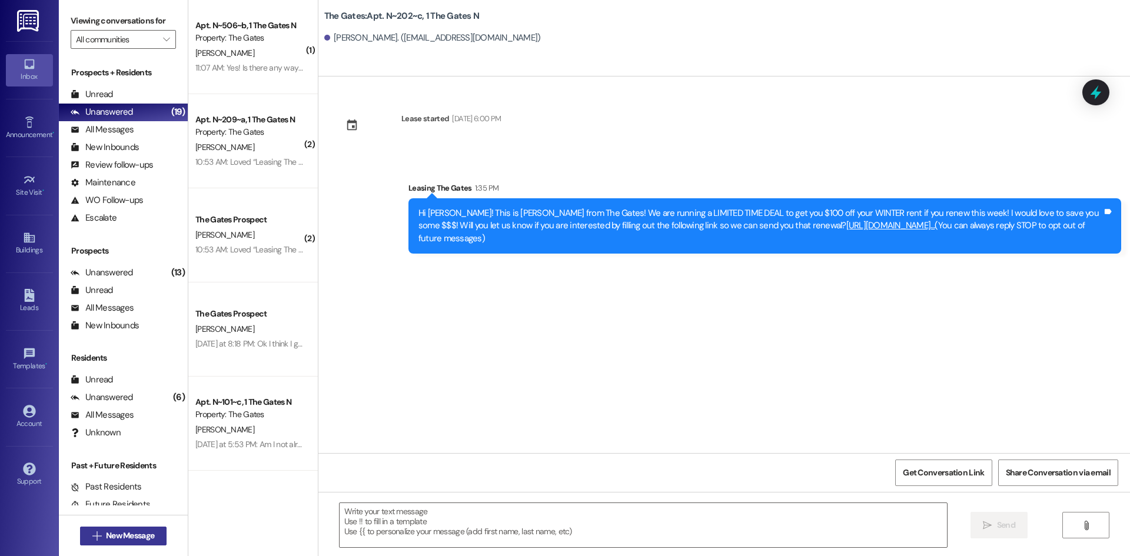
click at [124, 529] on button " New Message" at bounding box center [123, 536] width 87 height 19
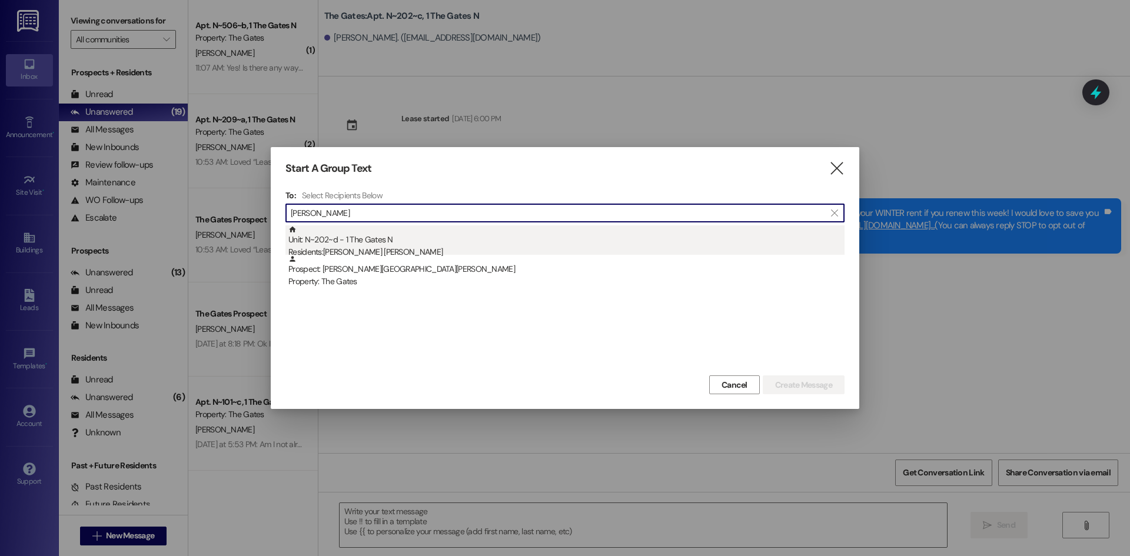
type input "[PERSON_NAME]"
click at [369, 247] on div "Residents: [PERSON_NAME][GEOGRAPHIC_DATA][PERSON_NAME]" at bounding box center [566, 252] width 556 height 12
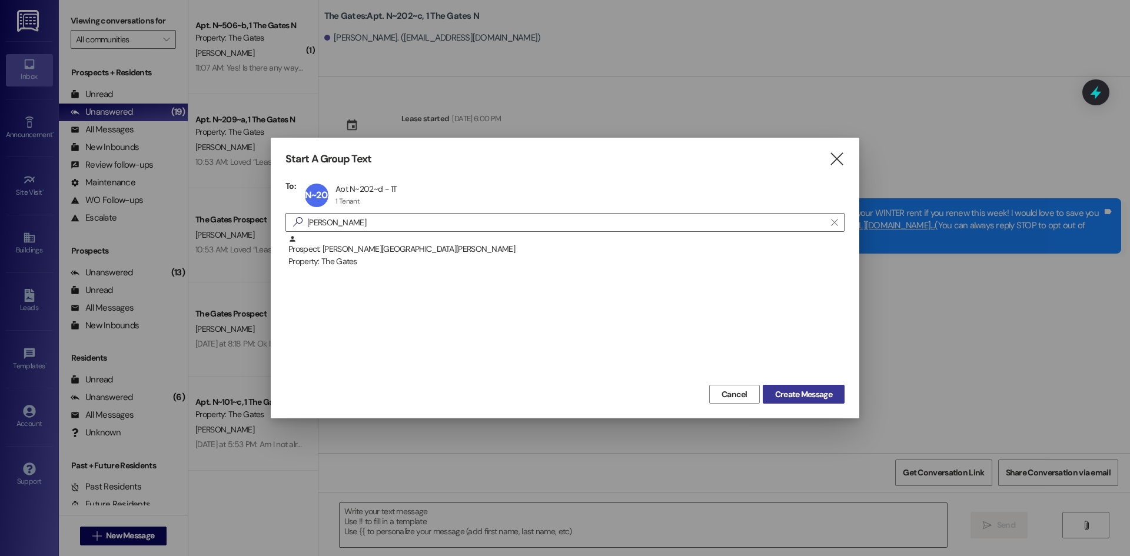
click at [809, 387] on button "Create Message" at bounding box center [804, 394] width 82 height 19
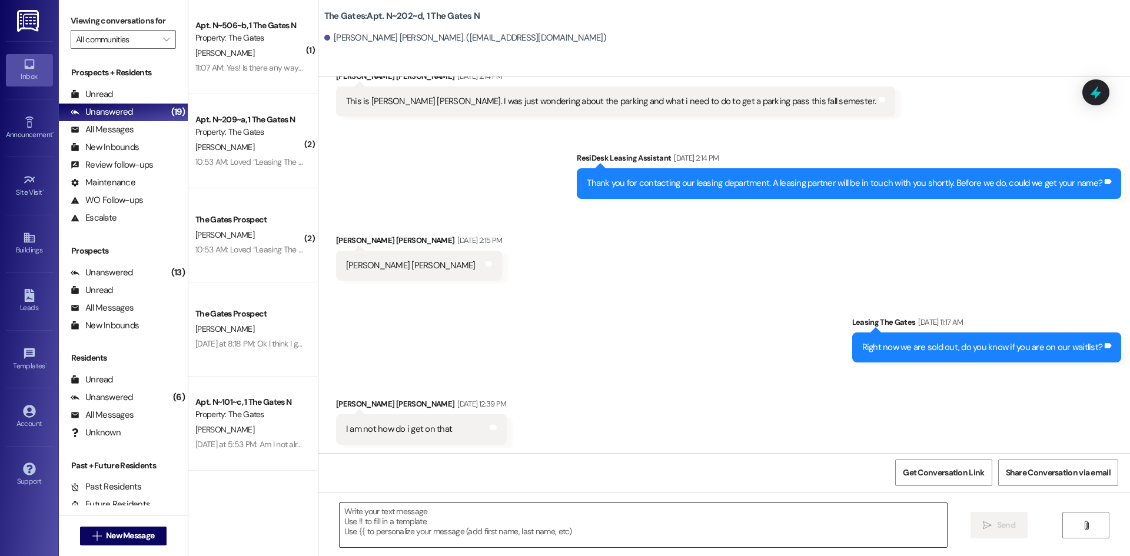
scroll to position [43, 0]
click at [389, 522] on textarea at bounding box center [643, 525] width 607 height 44
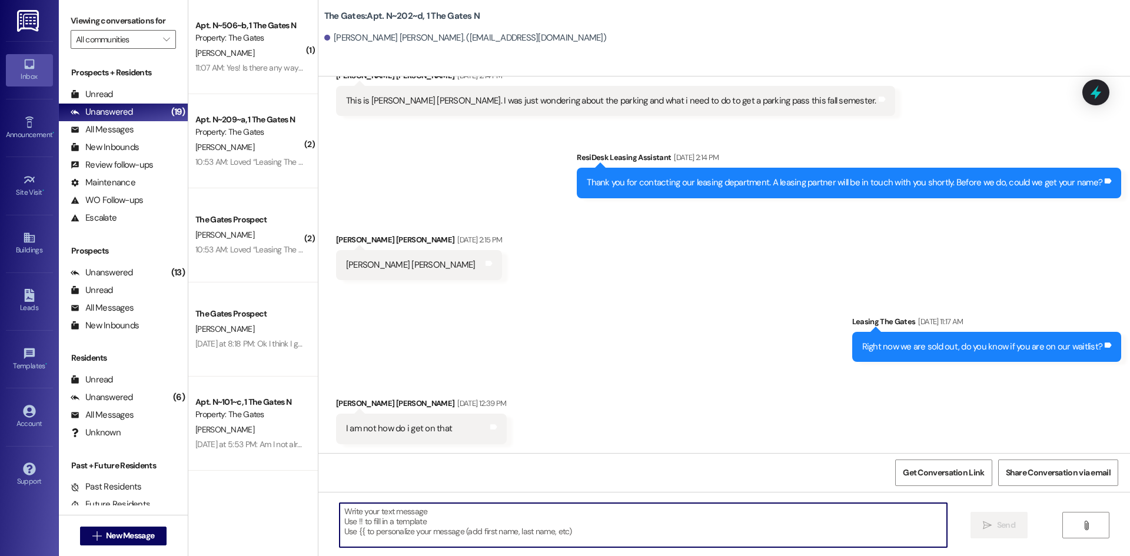
paste textarea "Hi {{first_name}}! This is [PERSON_NAME] from The Gates! We are running a LIMIT…"
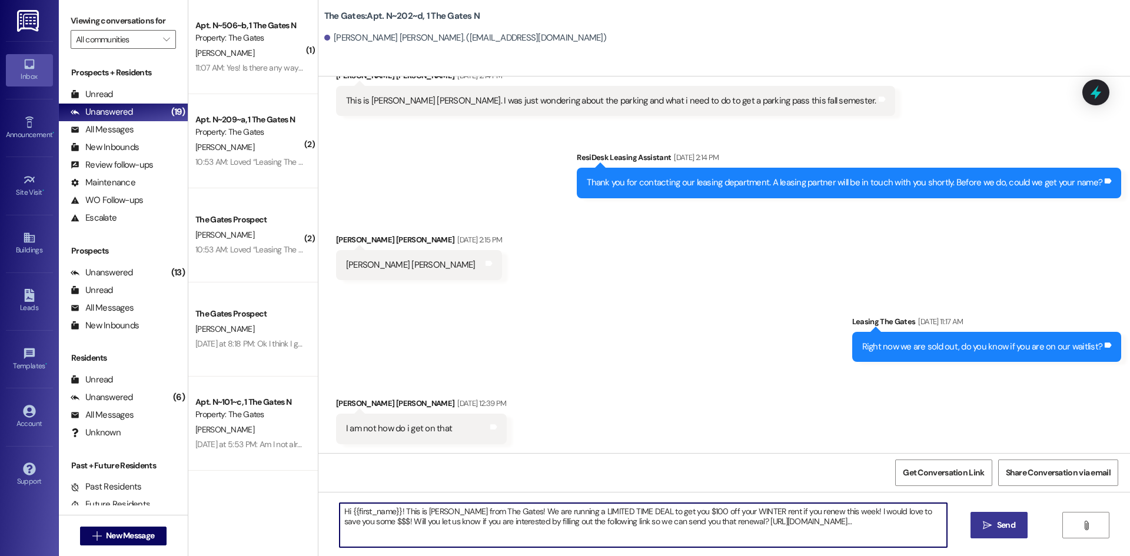
type textarea "Hi {{first_name}}! This is [PERSON_NAME] from The Gates! We are running a LIMIT…"
click at [991, 520] on span " Send" at bounding box center [999, 525] width 37 height 12
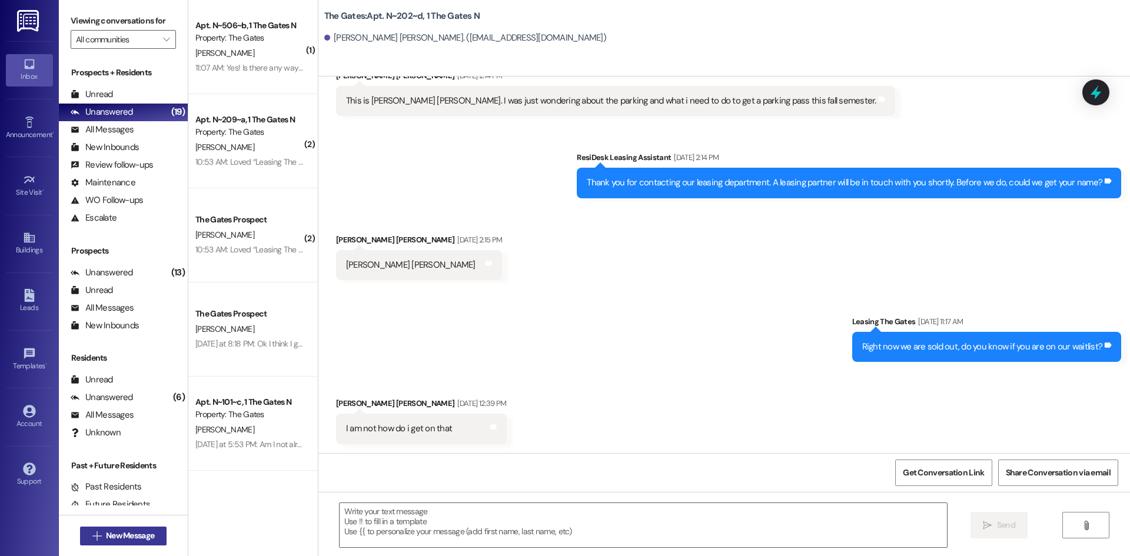
click at [106, 538] on span "New Message" at bounding box center [130, 536] width 48 height 12
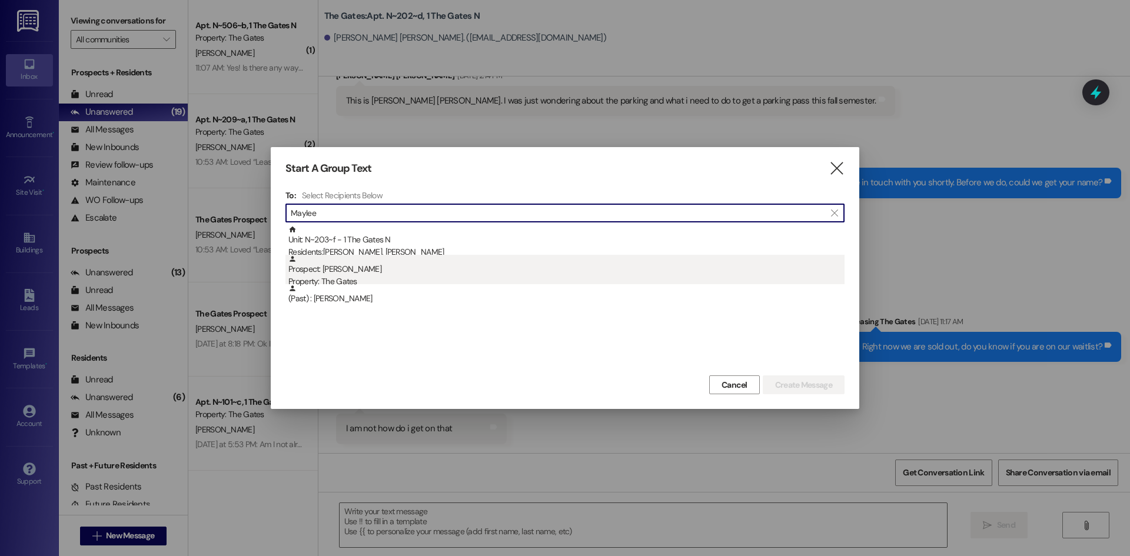
type input "Maylee"
click at [346, 281] on div "Property: The Gates" at bounding box center [566, 281] width 556 height 12
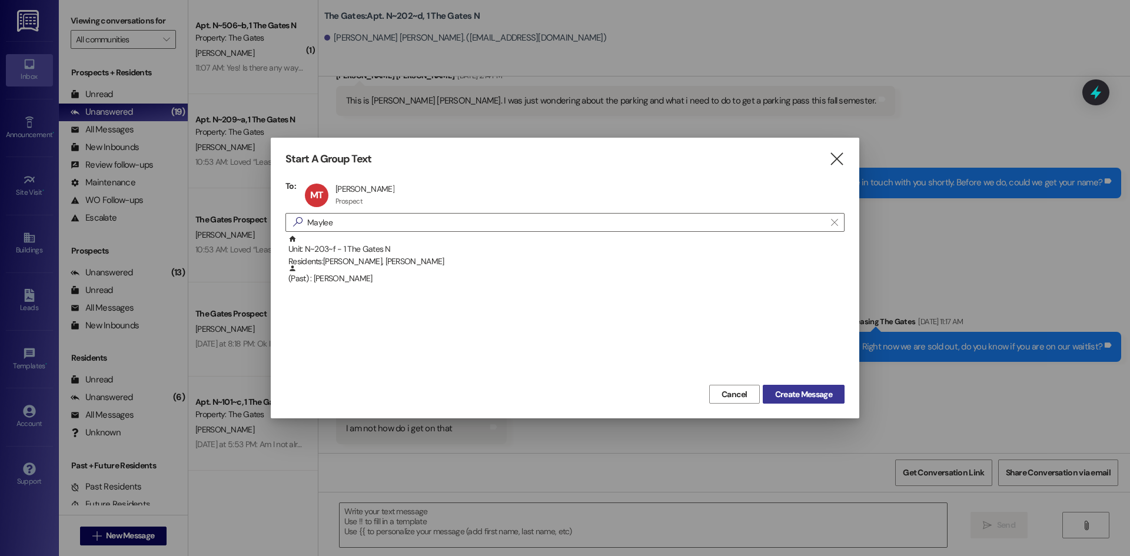
click at [796, 392] on span "Create Message" at bounding box center [803, 395] width 57 height 12
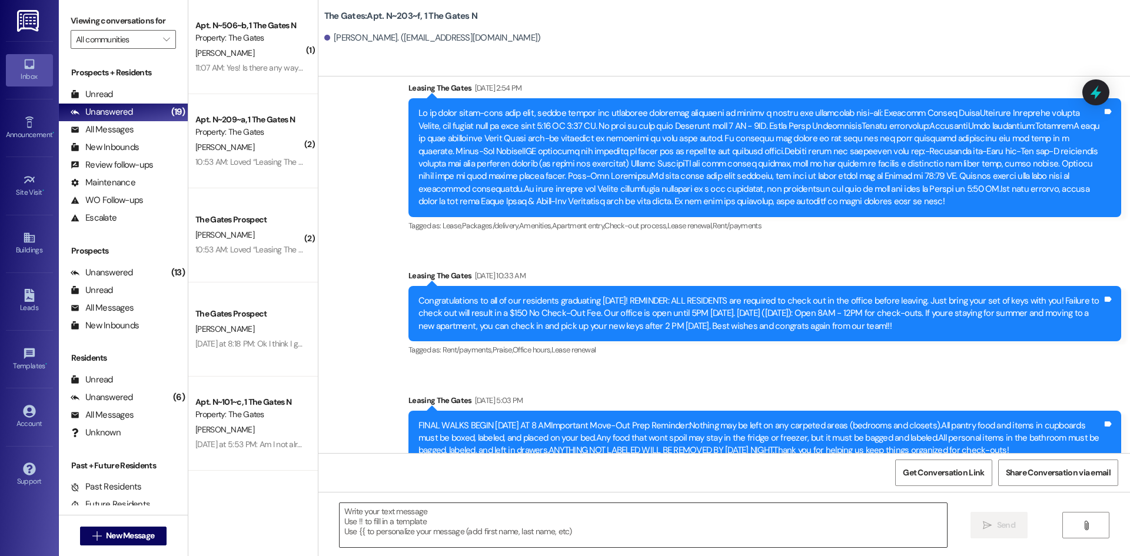
click at [376, 524] on textarea at bounding box center [643, 525] width 607 height 44
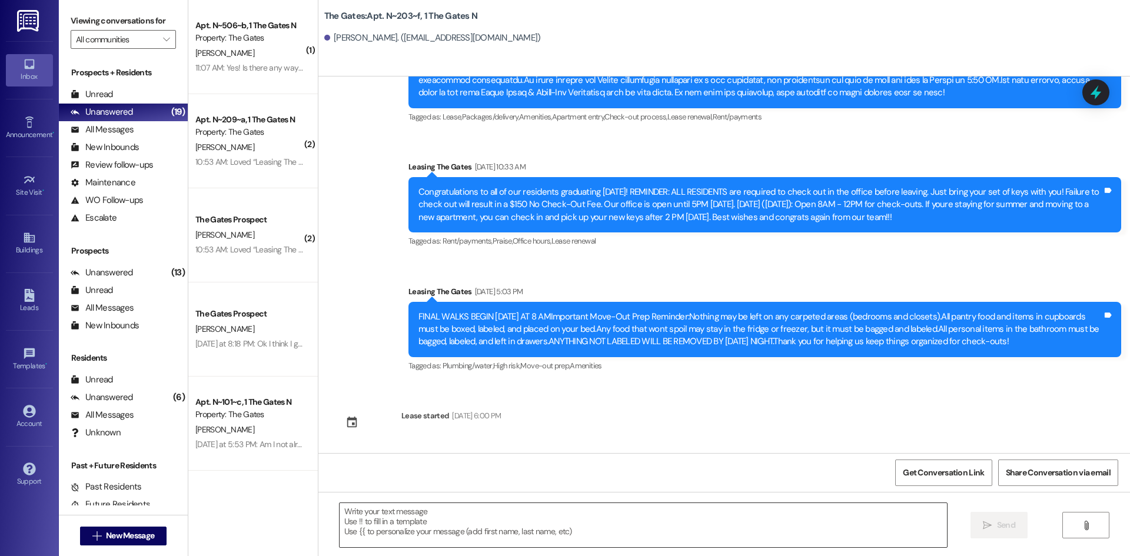
paste textarea "Hi {{first_name}}! This is [PERSON_NAME] from The Gates! We are running a LIMIT…"
type textarea "Hi {{first_name}}! This is [PERSON_NAME] from The Gates! We are running a LIMIT…"
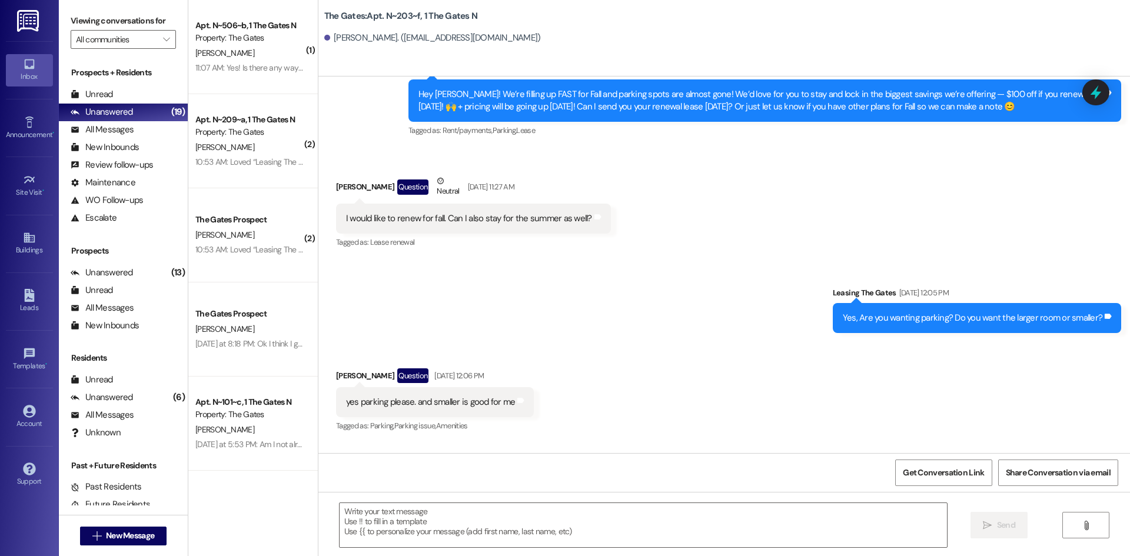
scroll to position [6302, 0]
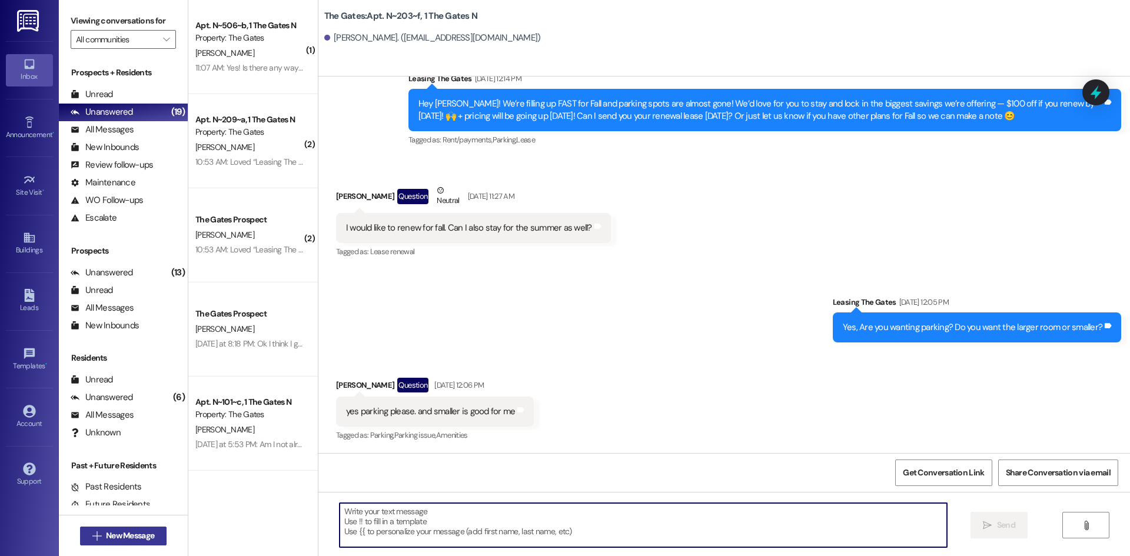
click at [112, 537] on span "New Message" at bounding box center [130, 536] width 48 height 12
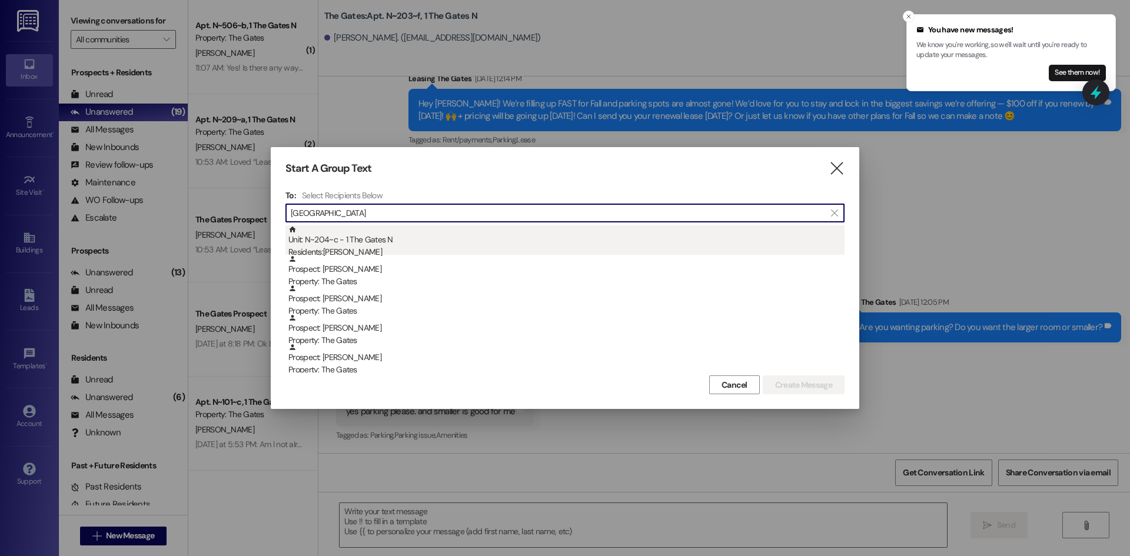
type input "[GEOGRAPHIC_DATA]"
click at [374, 241] on div "Unit: N~204~c - 1 The Gates N Residents: [PERSON_NAME]" at bounding box center [566, 242] width 556 height 34
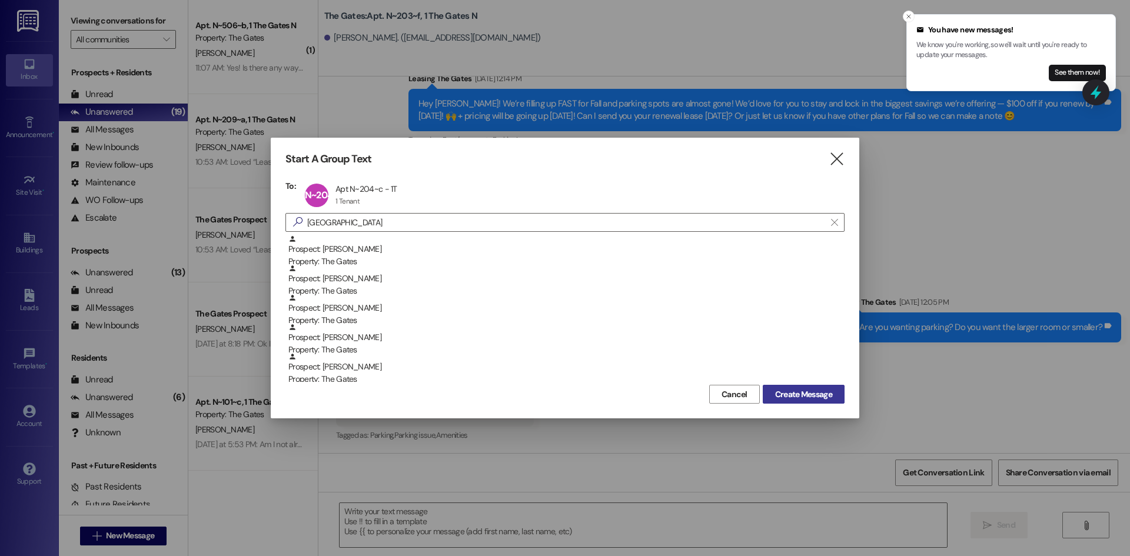
click at [798, 387] on button "Create Message" at bounding box center [804, 394] width 82 height 19
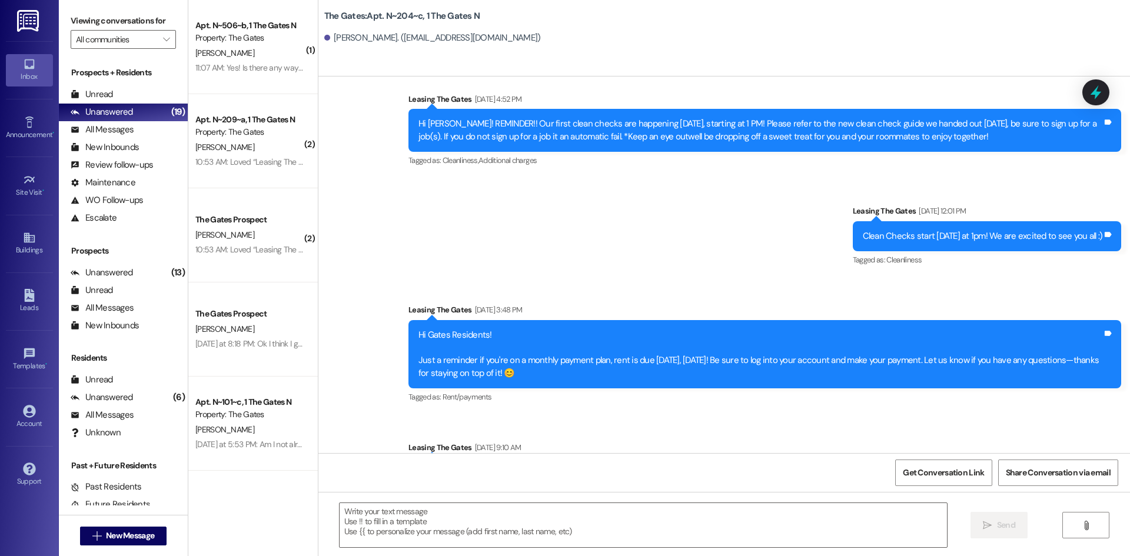
scroll to position [10145, 0]
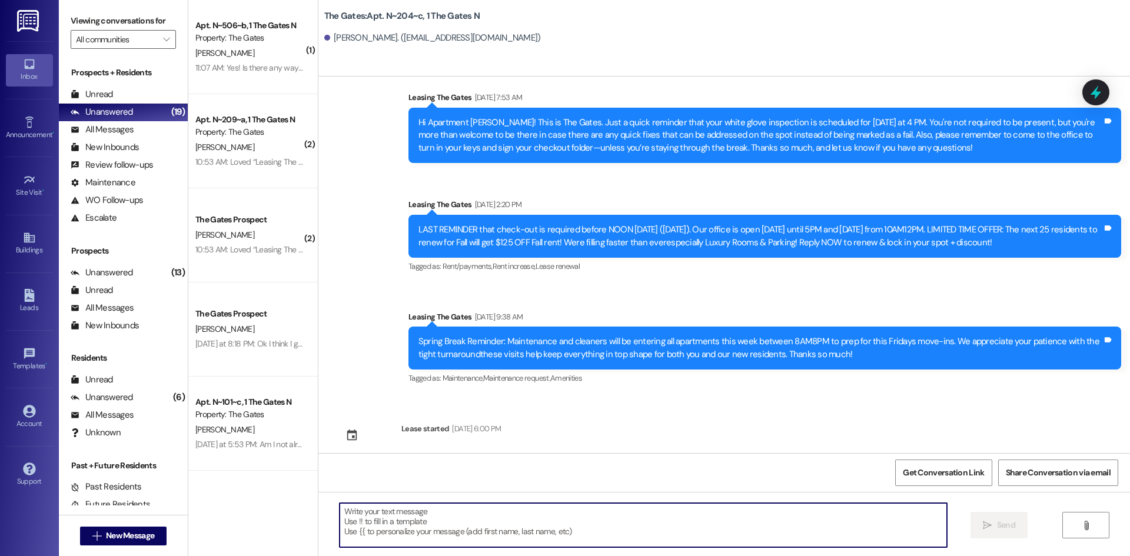
click at [423, 520] on textarea at bounding box center [643, 525] width 607 height 44
paste textarea "Hi {{first_name}}! This is [PERSON_NAME] from The Gates! We are running a LIMIT…"
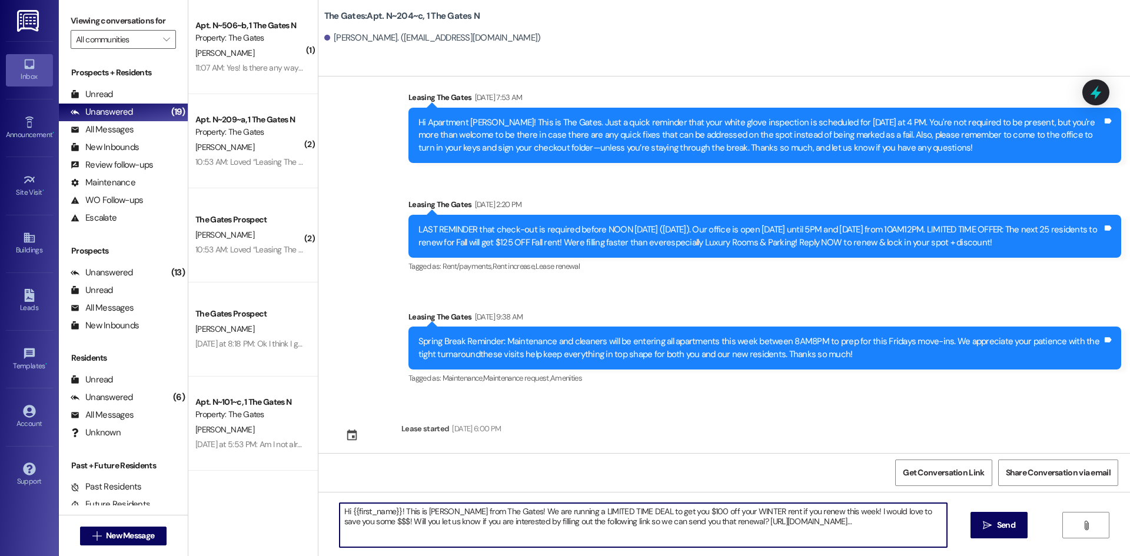
type textarea "Hi {{first_name}}! This is [PERSON_NAME] from The Gates! We are running a LIMIT…"
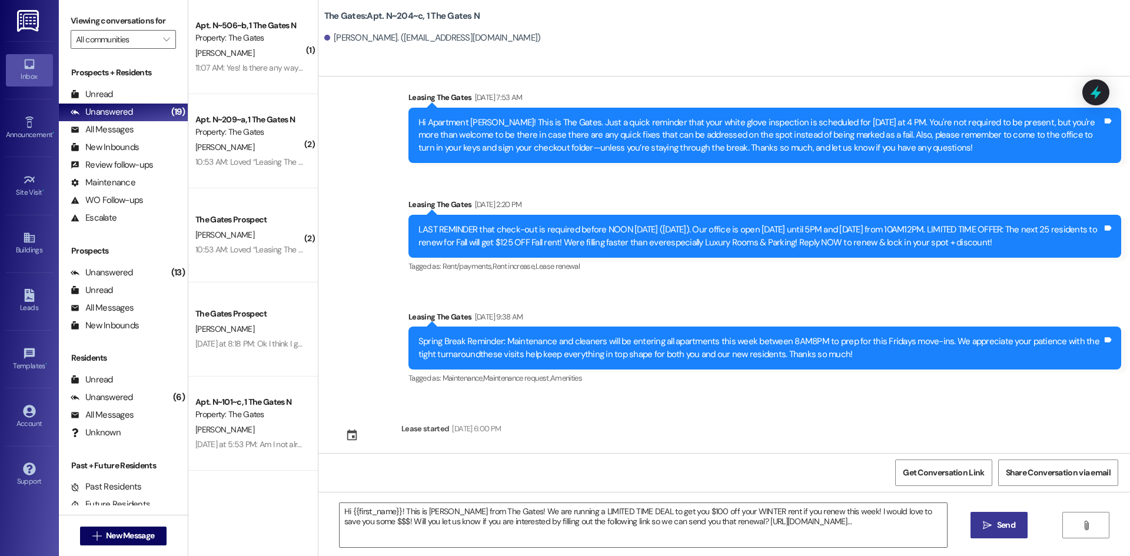
click at [983, 522] on icon "" at bounding box center [987, 525] width 9 height 9
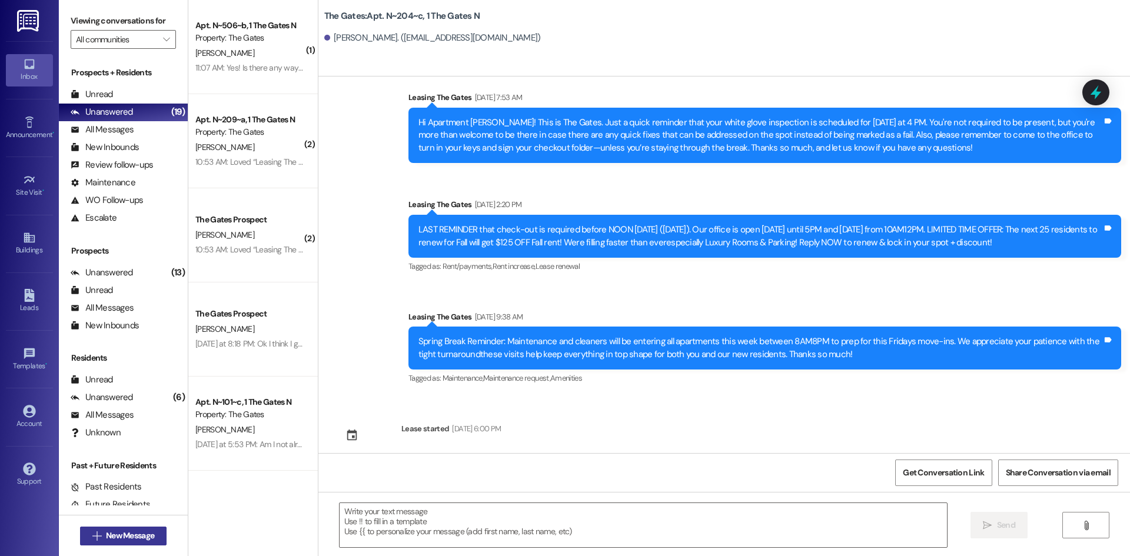
click at [160, 536] on button " New Message" at bounding box center [123, 536] width 87 height 19
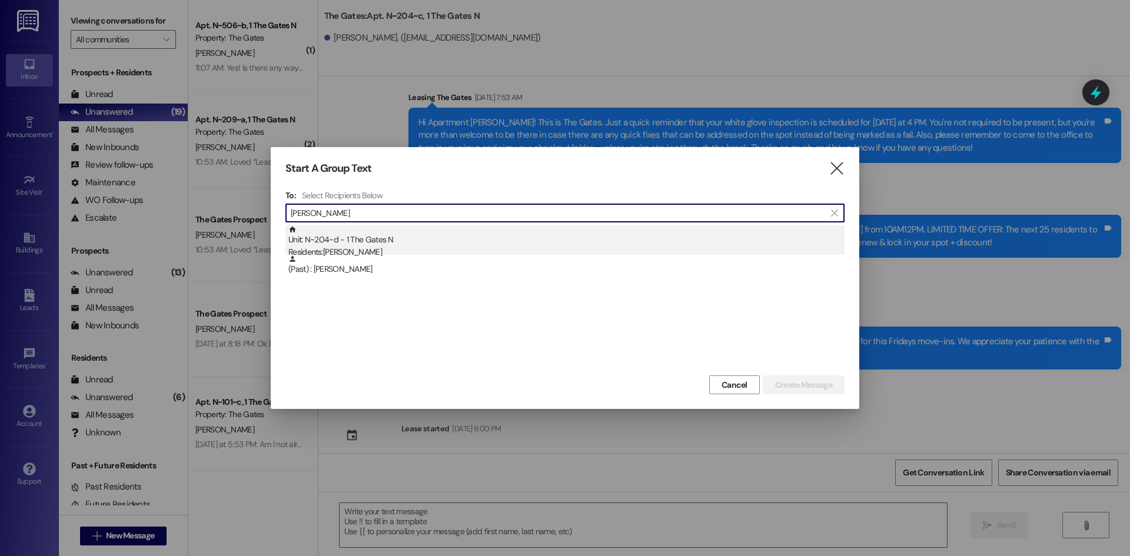
type input "[PERSON_NAME]"
click at [367, 237] on div "Unit: N~204~d - 1 The Gates N Residents: [PERSON_NAME]" at bounding box center [566, 242] width 556 height 34
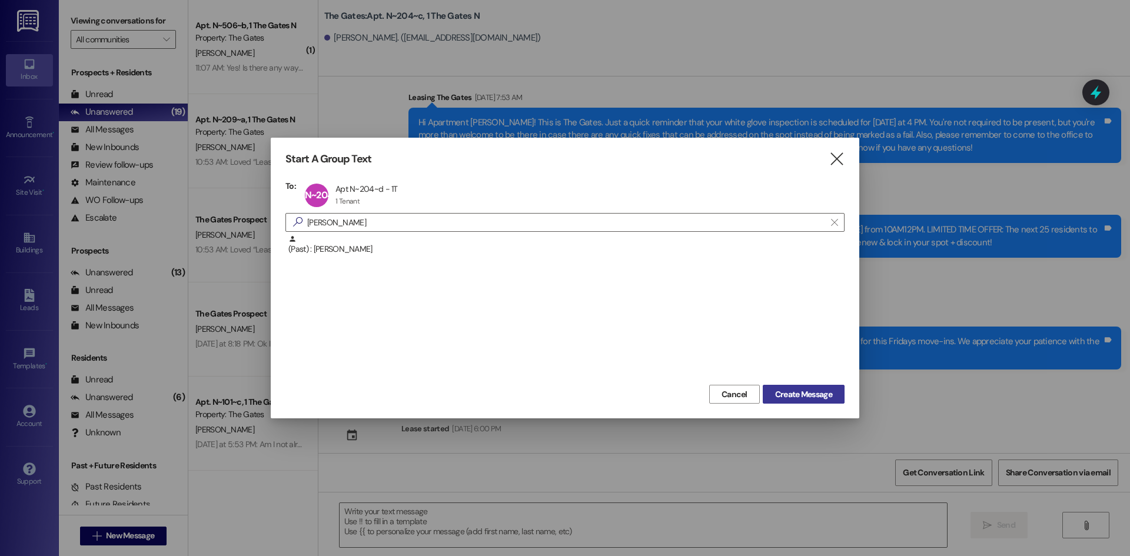
click at [816, 393] on span "Create Message" at bounding box center [803, 395] width 57 height 12
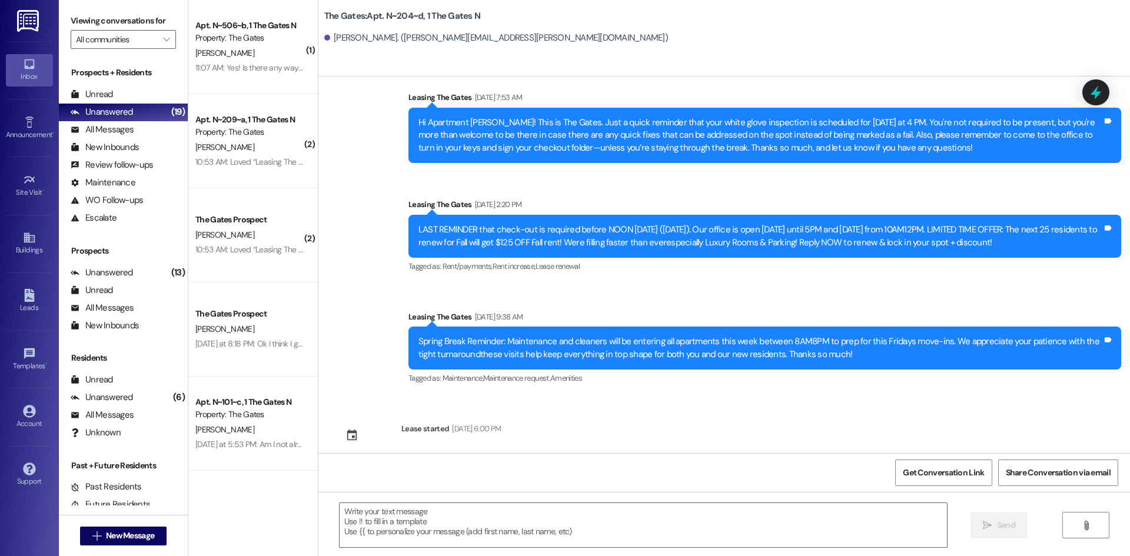
scroll to position [8484, 0]
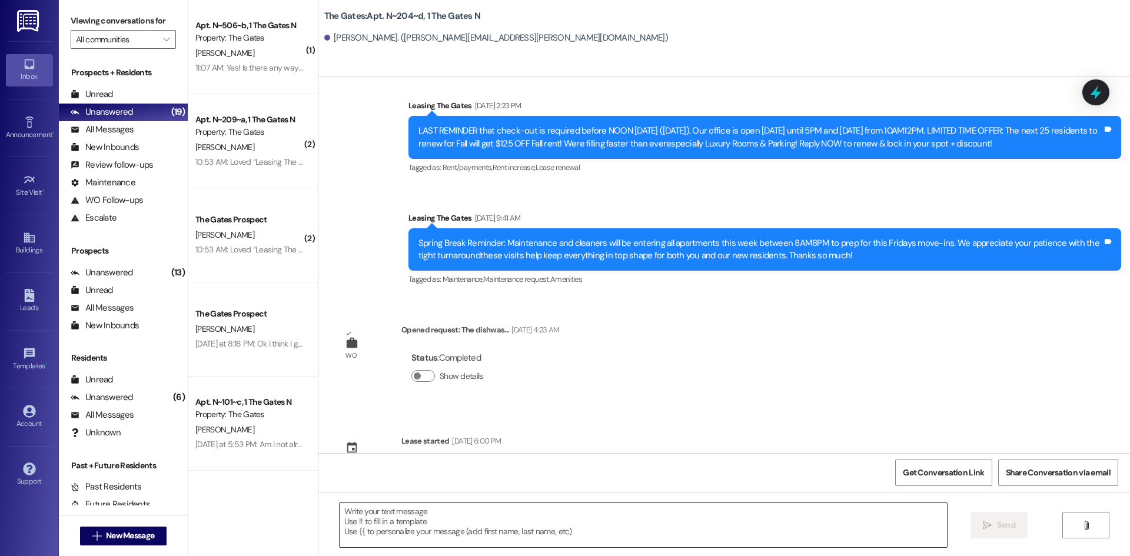
click at [373, 527] on textarea at bounding box center [643, 525] width 607 height 44
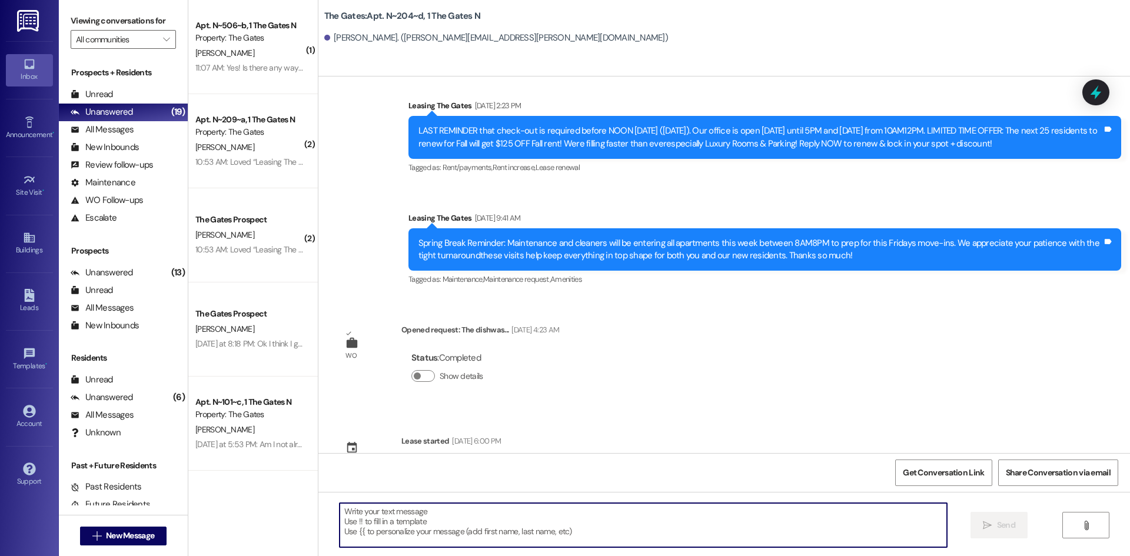
paste textarea "Hi {{first_name}}! This is [PERSON_NAME] from The Gates! We are running a LIMIT…"
type textarea "Hi {{first_name}}! This is [PERSON_NAME] from The Gates! We are running a LIMIT…"
click at [121, 527] on button " New Message" at bounding box center [123, 536] width 87 height 19
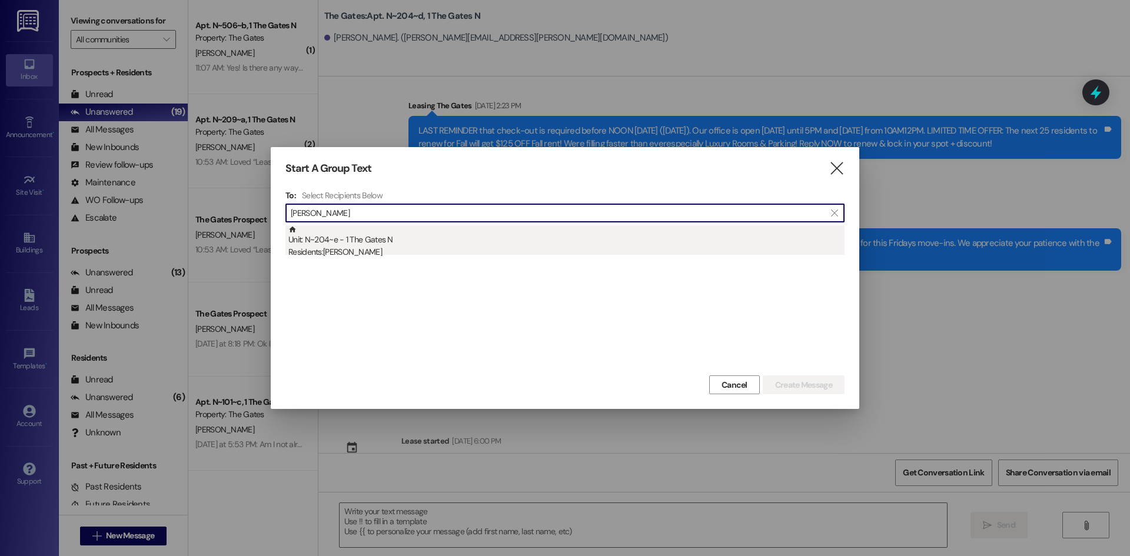
type input "[PERSON_NAME]"
click at [374, 233] on div "Unit: N~204~e - 1 The Gates N Residents: [PERSON_NAME]" at bounding box center [566, 242] width 556 height 34
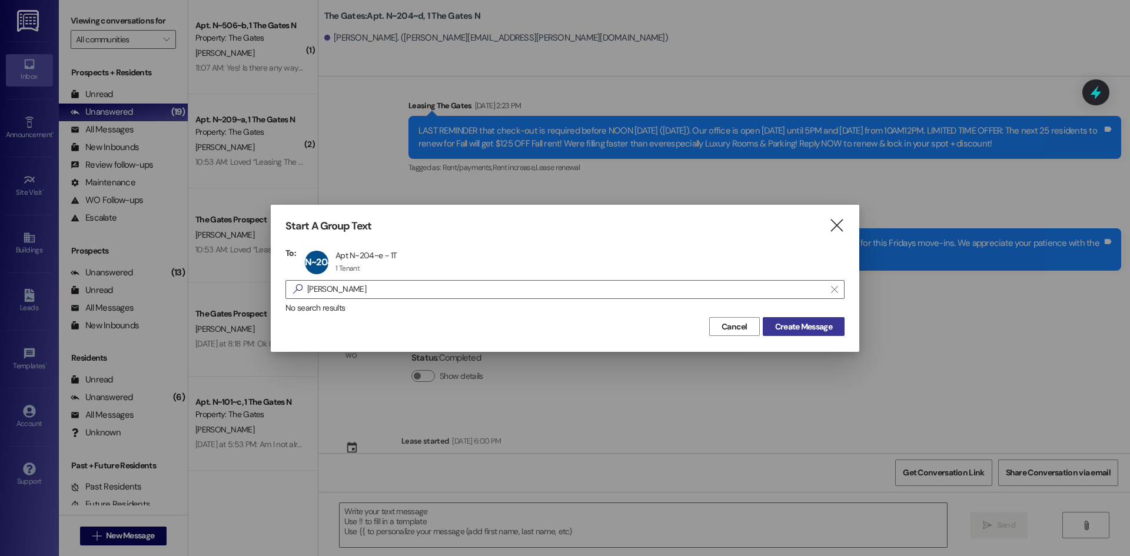
click at [815, 325] on span "Create Message" at bounding box center [803, 327] width 57 height 12
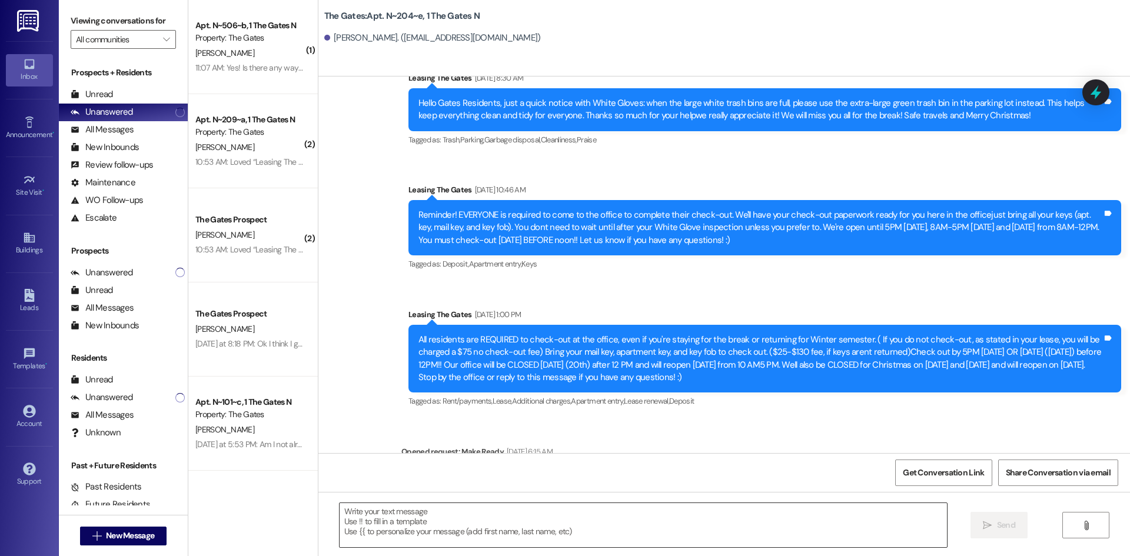
scroll to position [12316, 0]
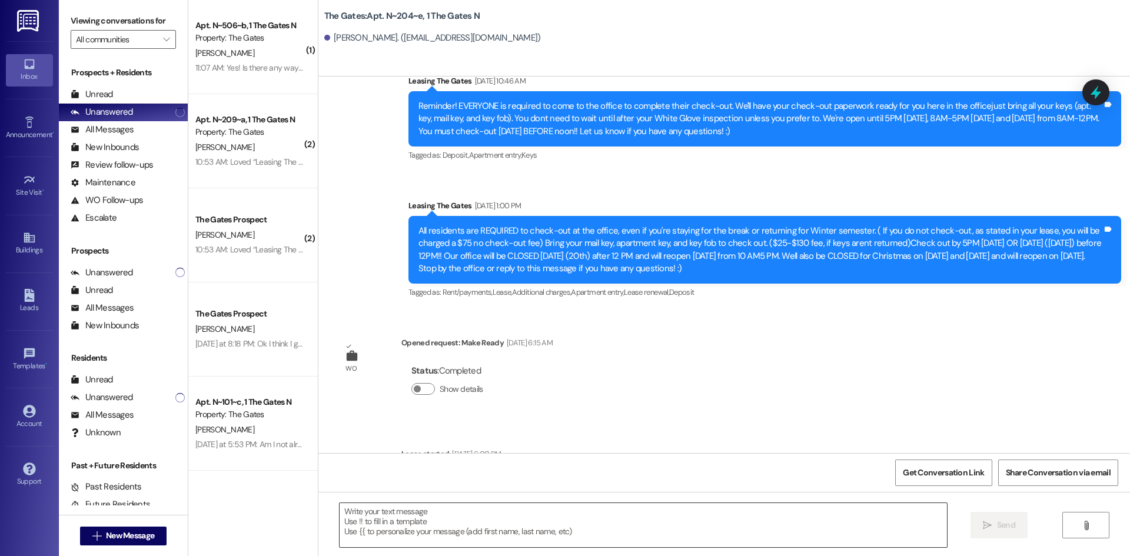
click at [383, 523] on textarea at bounding box center [643, 525] width 607 height 44
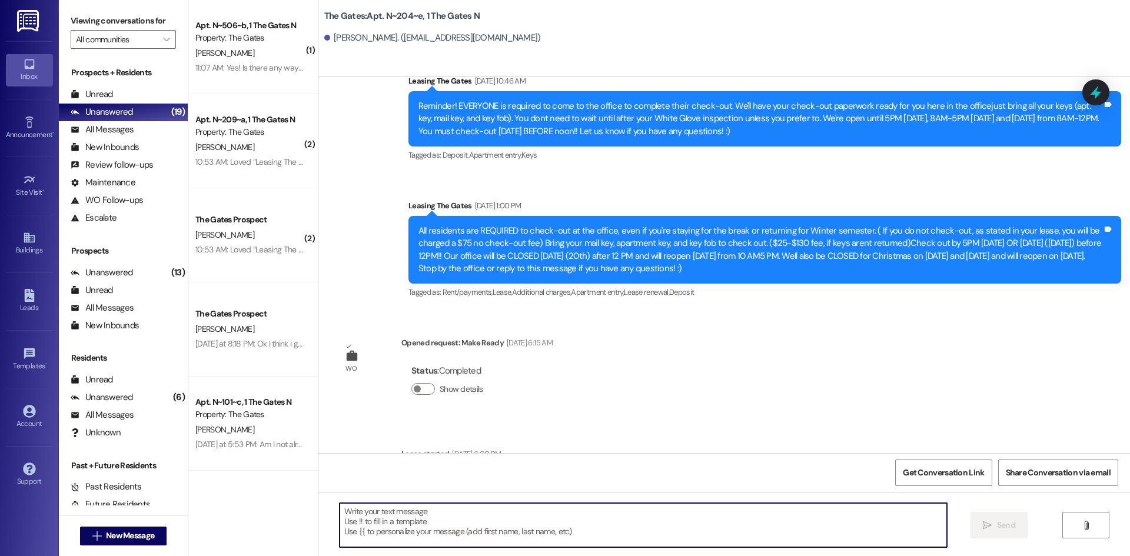
paste textarea "Hi {{first_name}}! This is [PERSON_NAME] from The Gates! We are running a LIMIT…"
type textarea "Hi {{first_name}}! This is [PERSON_NAME] from The Gates! We are running a LIMIT…"
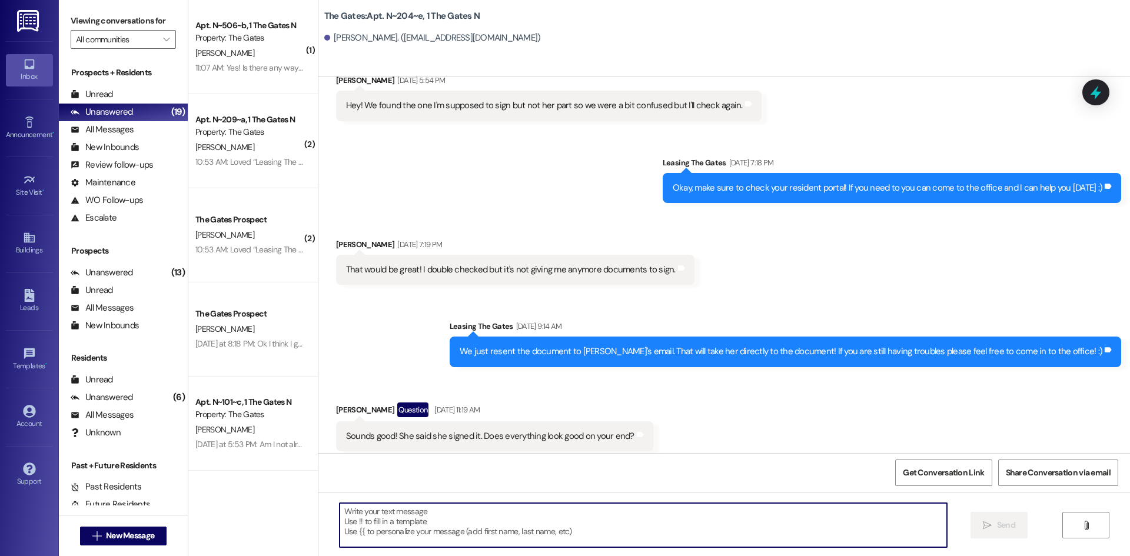
scroll to position [11568, 0]
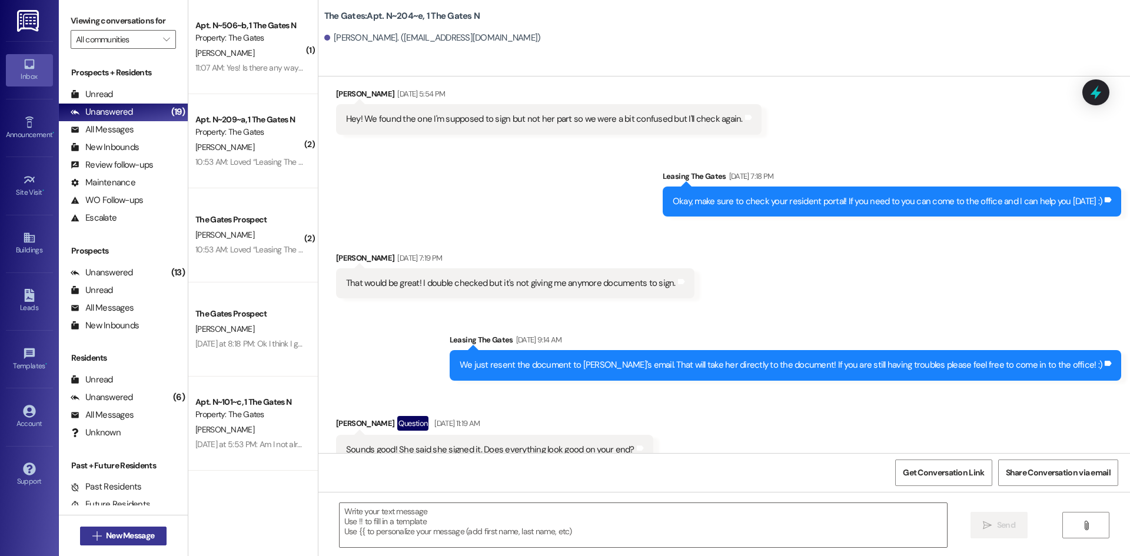
click at [118, 528] on button " New Message" at bounding box center [123, 536] width 87 height 19
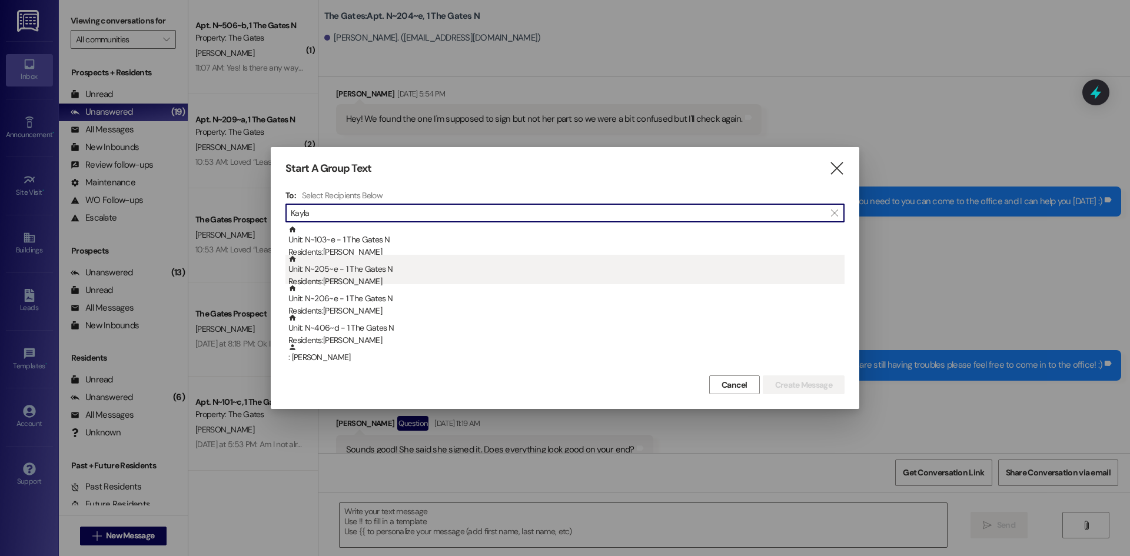
type input "Kayla"
click at [368, 267] on div "Unit: N~205~e - 1 The Gates N Residents: [PERSON_NAME]" at bounding box center [566, 272] width 556 height 34
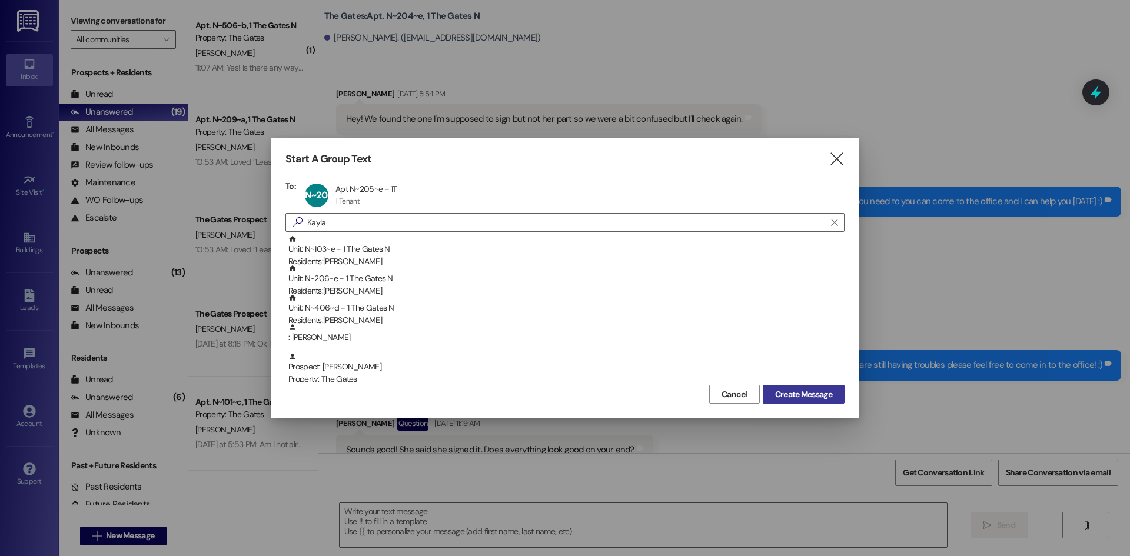
click at [798, 393] on span "Create Message" at bounding box center [803, 395] width 57 height 12
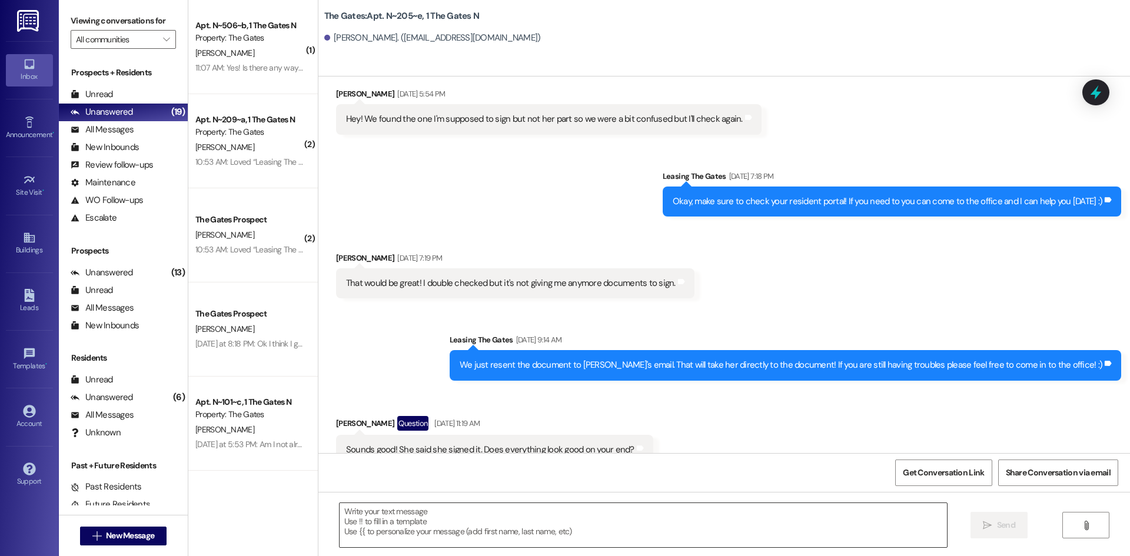
scroll to position [0, 0]
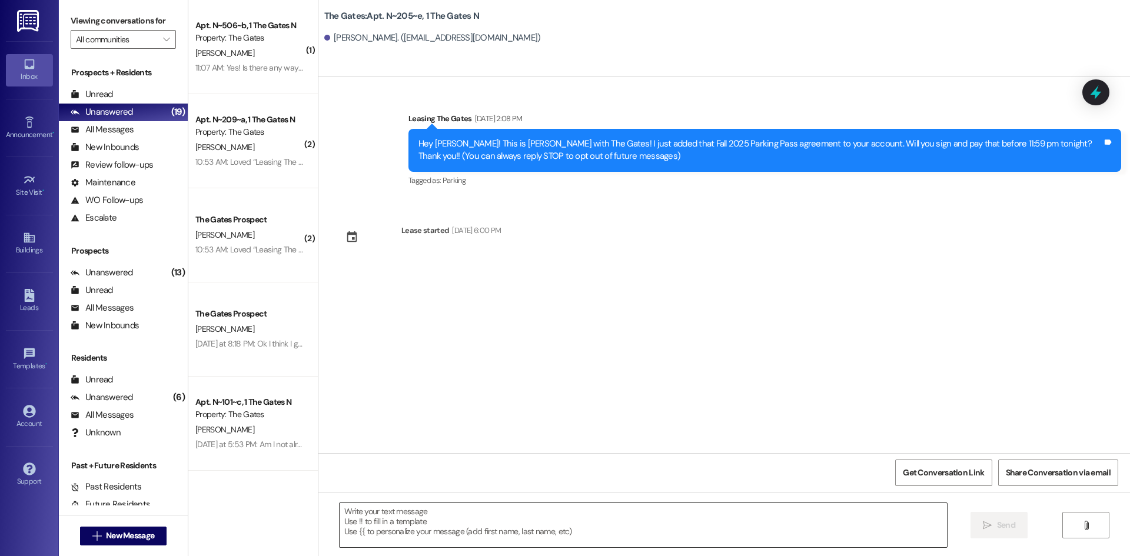
click at [354, 512] on textarea at bounding box center [643, 525] width 607 height 44
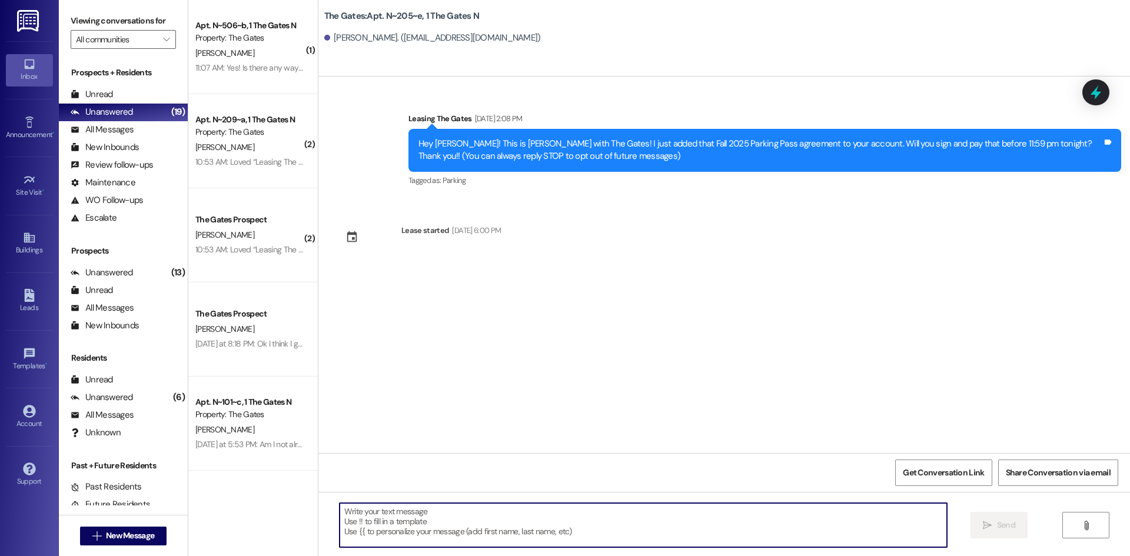
paste textarea "Hi {{first_name}}! This is [PERSON_NAME] from The Gates! We are running a LIMIT…"
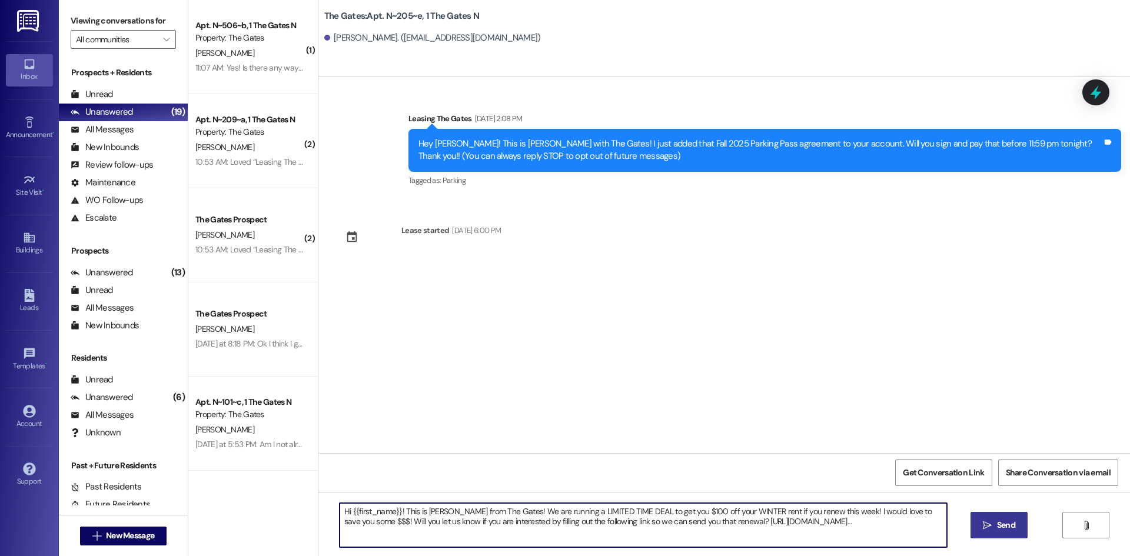
type textarea "Hi {{first_name}}! This is [PERSON_NAME] from The Gates! We are running a LIMIT…"
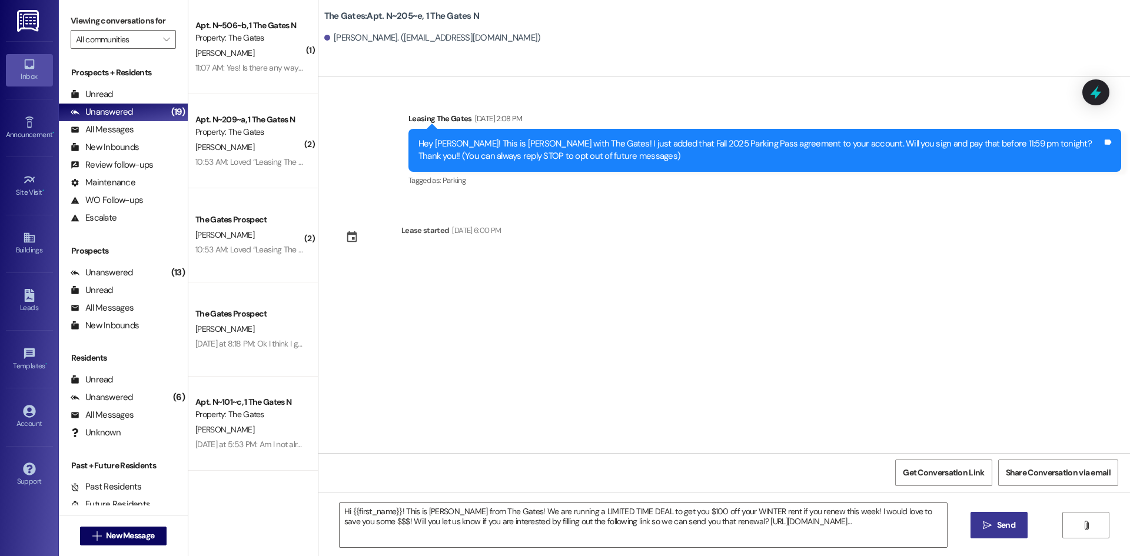
click at [1001, 530] on span "Send" at bounding box center [1006, 525] width 18 height 12
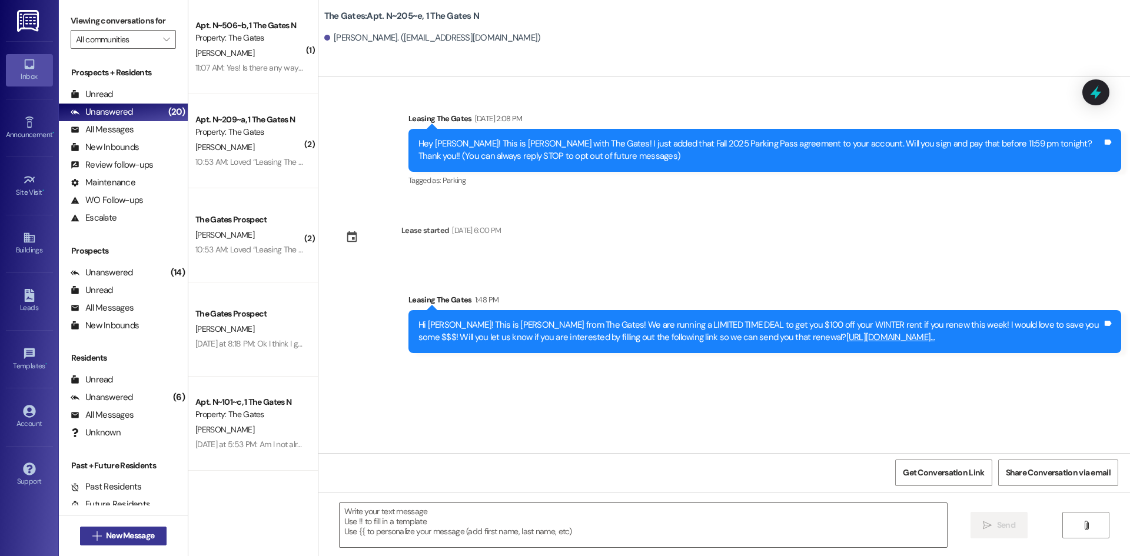
click at [137, 539] on span "New Message" at bounding box center [130, 536] width 48 height 12
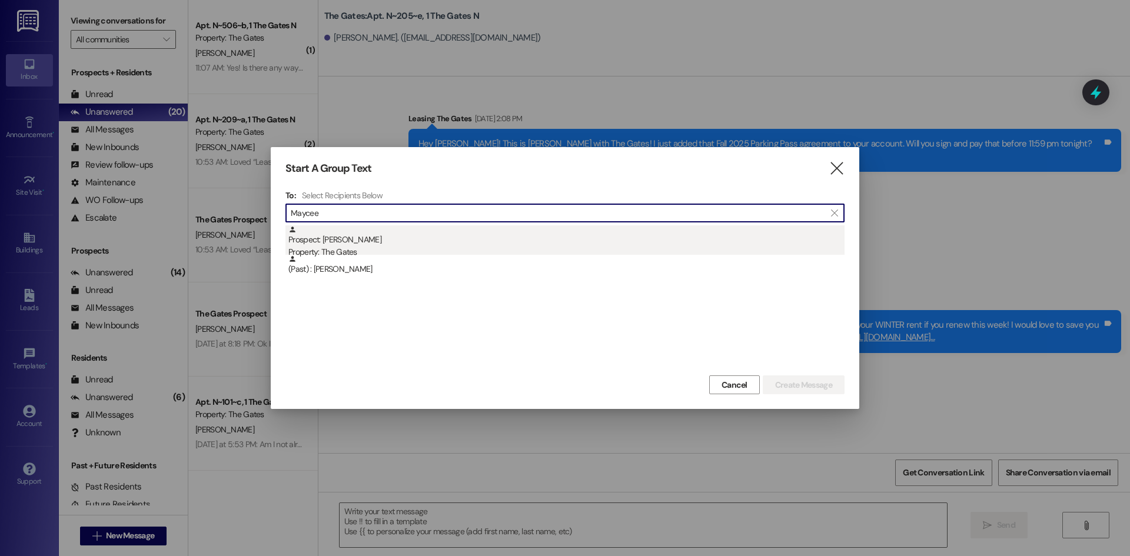
type input "Maycee"
click at [434, 227] on div "Prospect: [PERSON_NAME] Property: The Gates" at bounding box center [566, 242] width 556 height 34
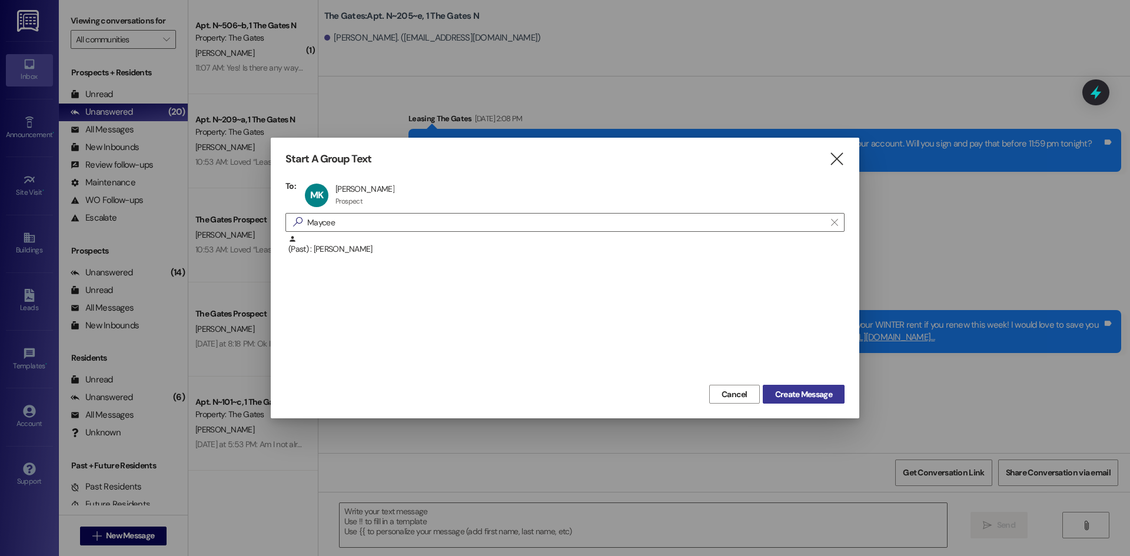
click at [788, 396] on span "Create Message" at bounding box center [803, 395] width 57 height 12
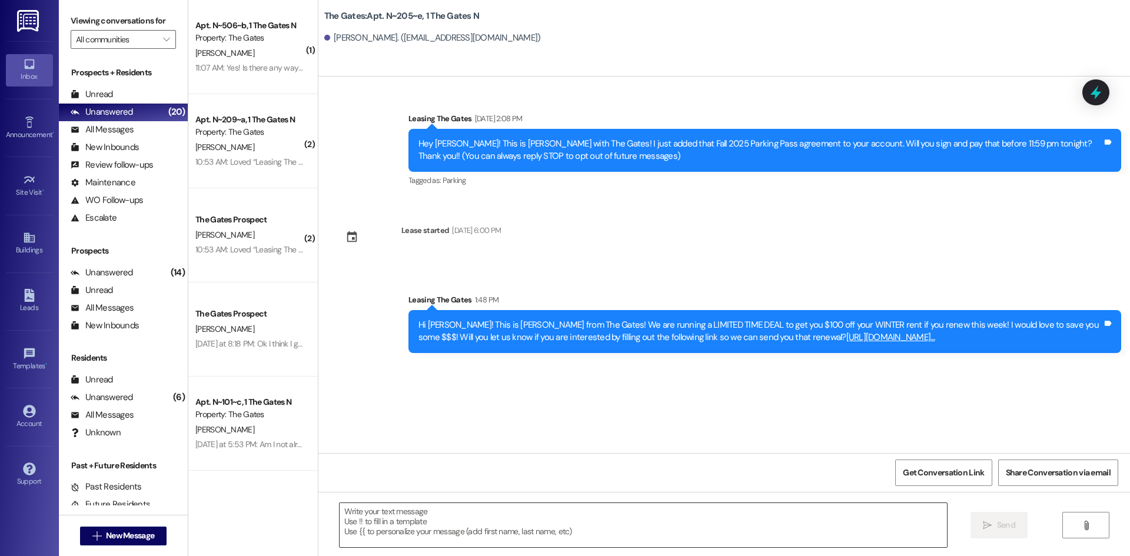
click at [368, 526] on textarea at bounding box center [643, 525] width 607 height 44
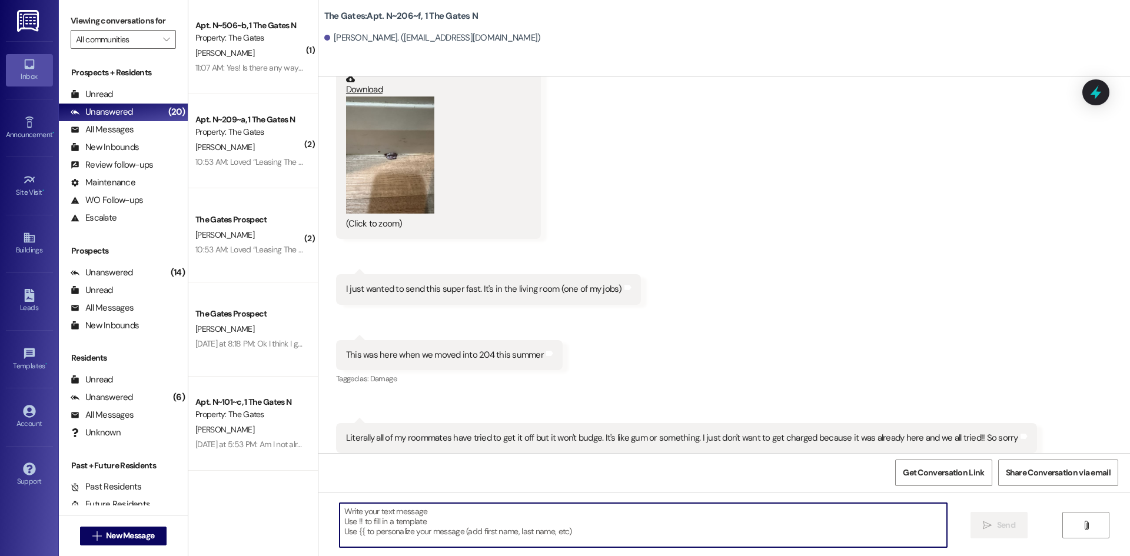
scroll to position [11713, 0]
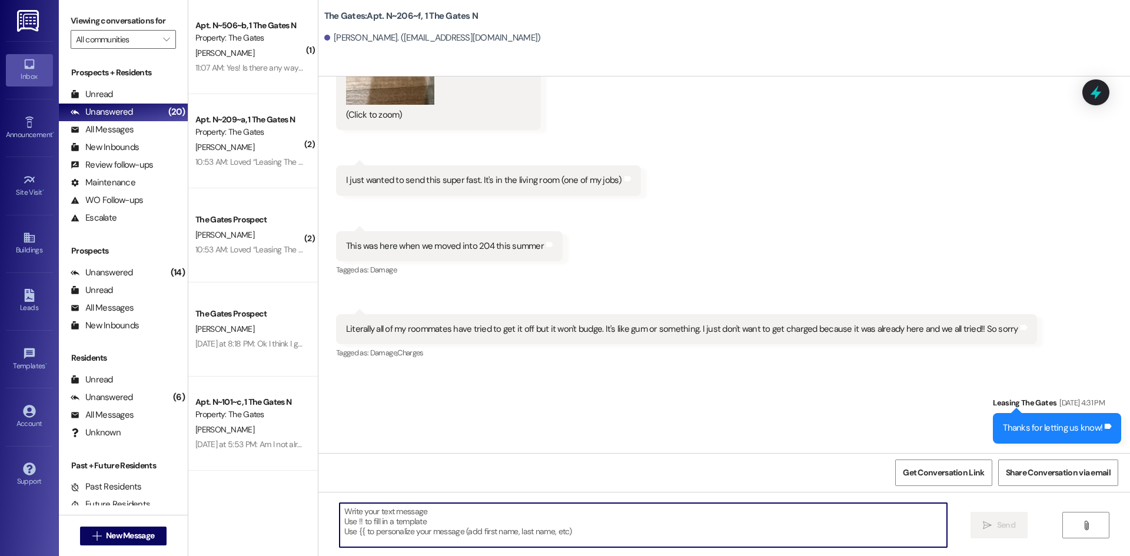
paste textarea "Hi {{first_name}}! This is [PERSON_NAME] from The Gates! We are running a LIMIT…"
type textarea "Hi {{first_name}}! This is [PERSON_NAME] from The Gates! We are running a LIMIT…"
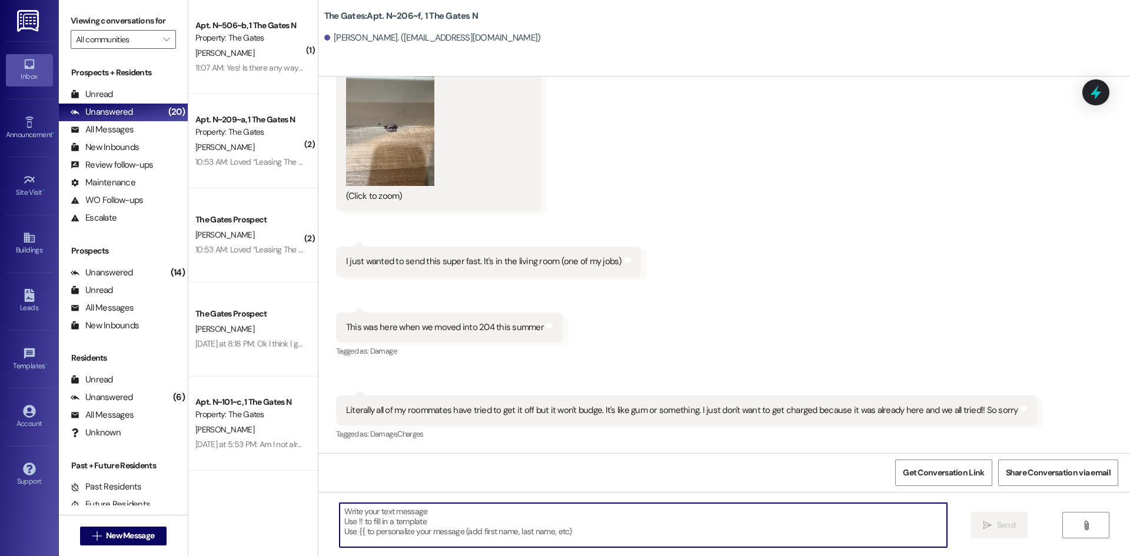
scroll to position [11630, 0]
click at [134, 541] on span "New Message" at bounding box center [130, 536] width 48 height 12
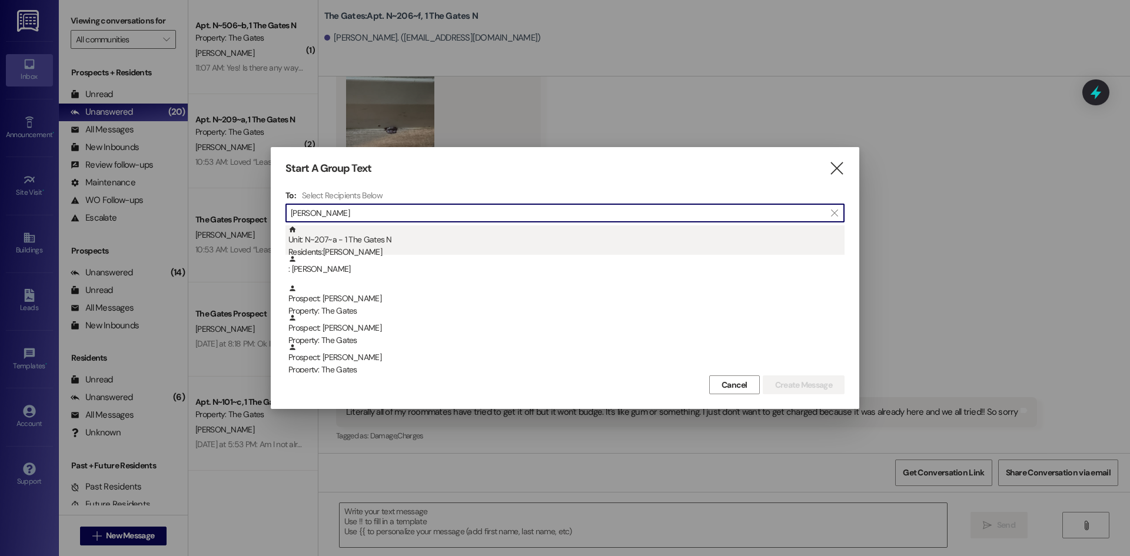
type input "[PERSON_NAME]"
click at [345, 243] on div "Unit: N~207~a - 1 The Gates N Residents: [PERSON_NAME]" at bounding box center [566, 242] width 556 height 34
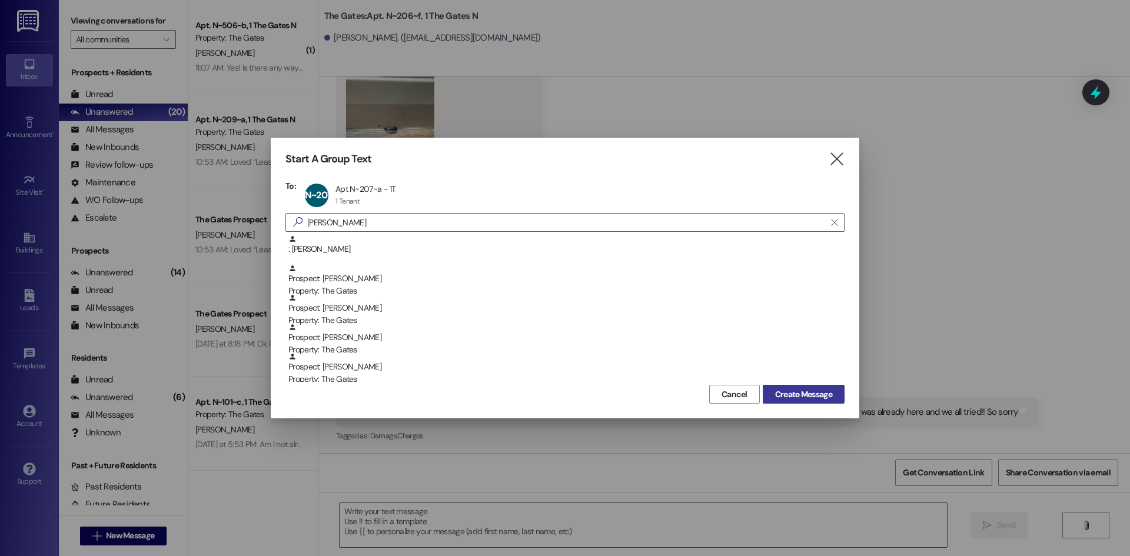
click at [819, 386] on button "Create Message" at bounding box center [804, 394] width 82 height 19
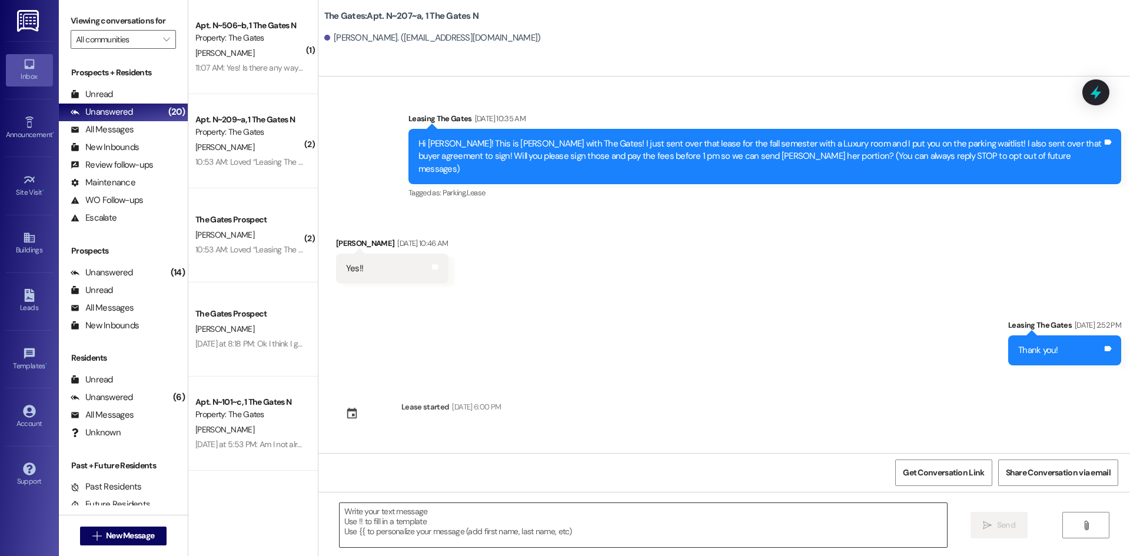
scroll to position [0, 0]
click at [401, 532] on textarea at bounding box center [643, 525] width 607 height 44
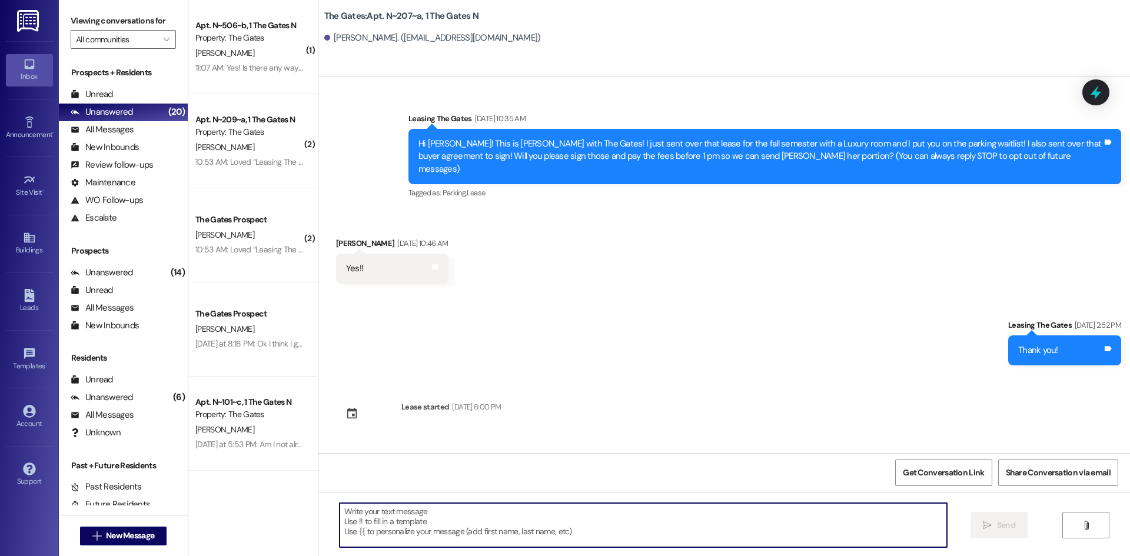
paste textarea "Hi {{first_name}}! This is [PERSON_NAME] from The Gates! We are running a LIMIT…"
type textarea "Hi {{first_name}}! This is [PERSON_NAME] from The Gates! We are running a LIMIT…"
click at [110, 535] on span "New Message" at bounding box center [130, 536] width 48 height 12
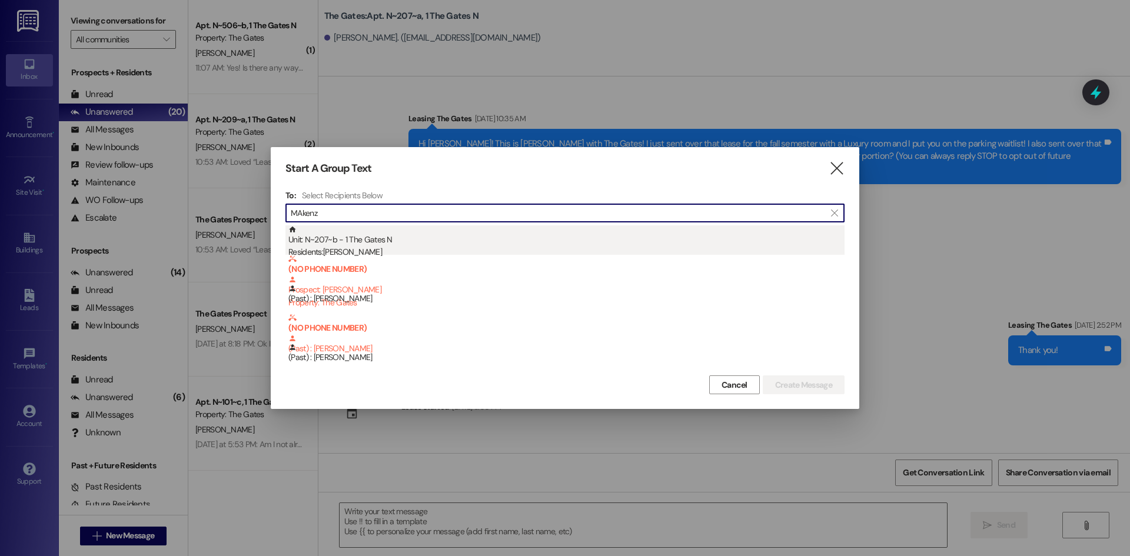
type input "MAkenz"
click at [366, 230] on div "Unit: N~207~b - 1 The Gates N Residents: [PERSON_NAME]" at bounding box center [566, 242] width 556 height 34
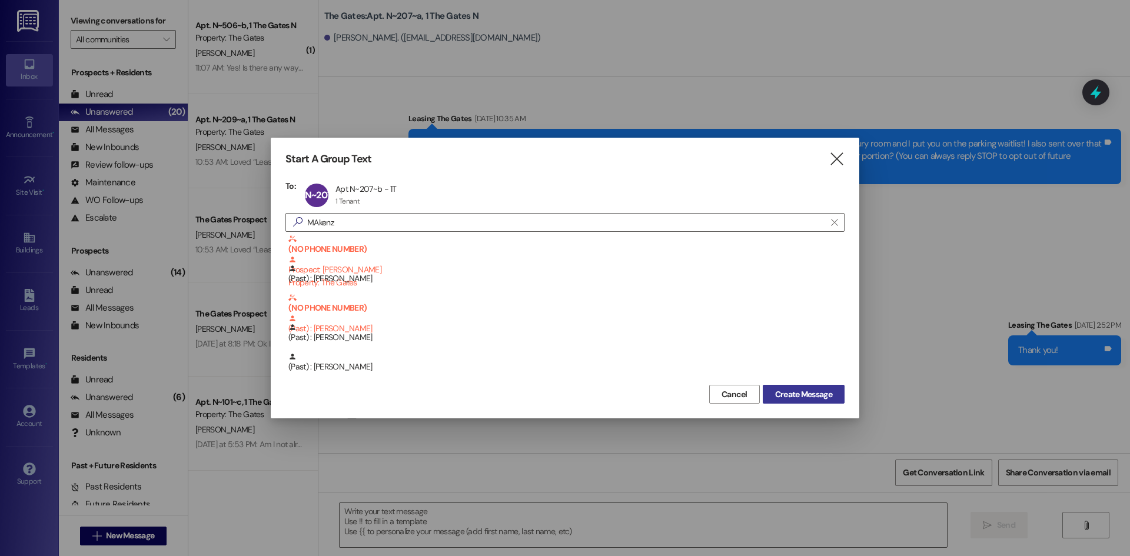
click at [782, 397] on span "Create Message" at bounding box center [803, 395] width 57 height 12
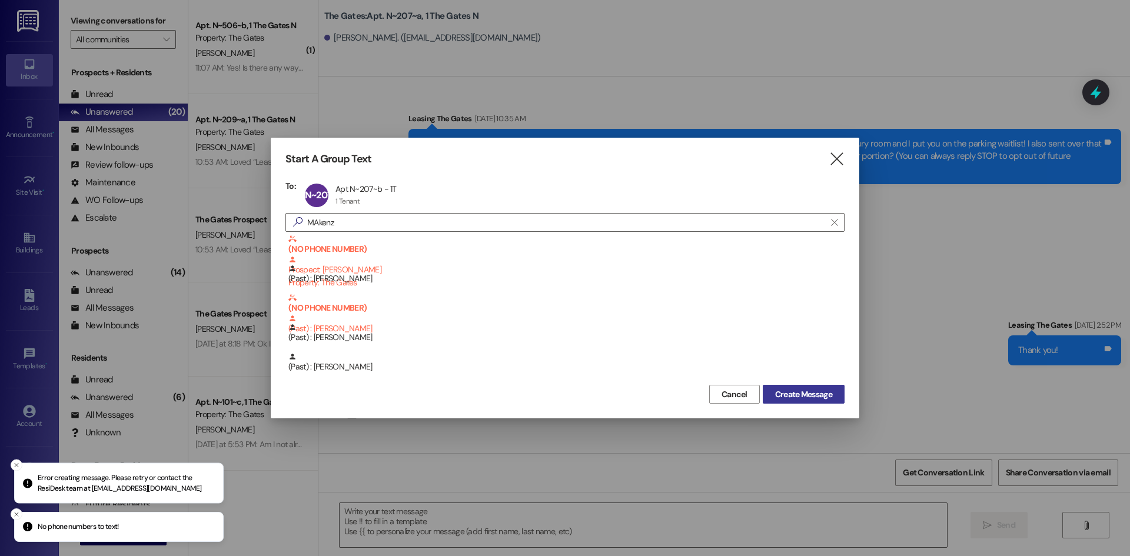
click at [794, 390] on span "Create Message" at bounding box center [803, 395] width 57 height 12
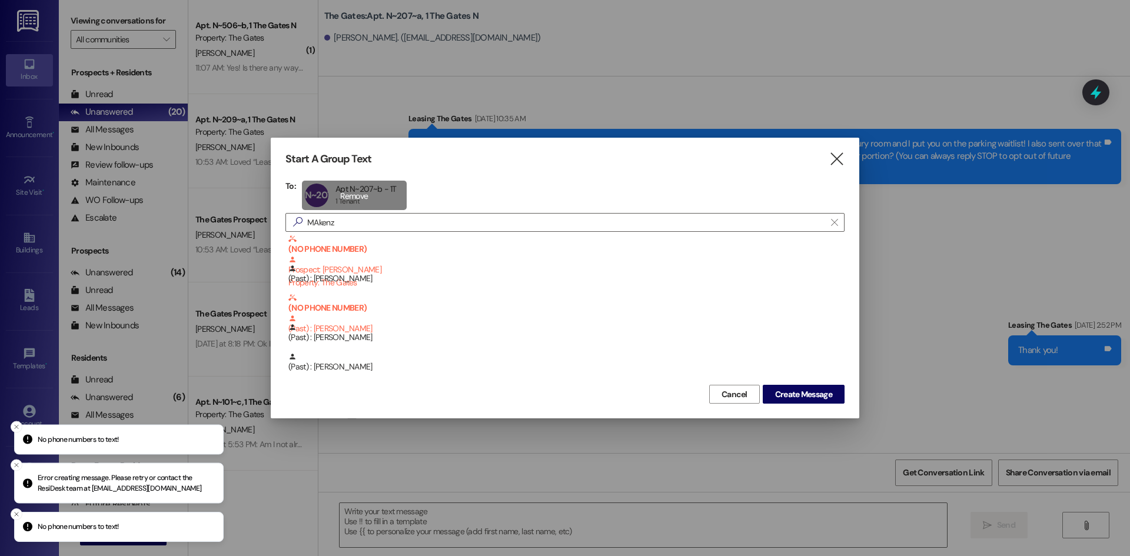
click at [367, 193] on div "N~207~b Apt N~207~b - 1T Apt N~207~b - 1T 1 Tenant 1 Tenant click to remove" at bounding box center [354, 195] width 105 height 29
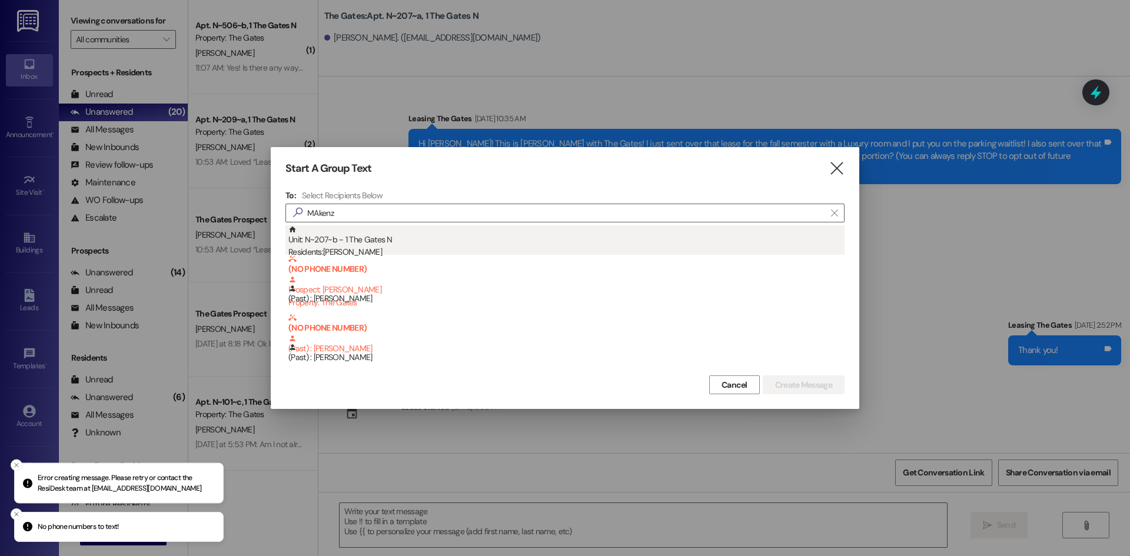
click at [380, 246] on div "Unit: N~207~b - 1 The Gates N Residents: [PERSON_NAME]" at bounding box center [566, 242] width 556 height 34
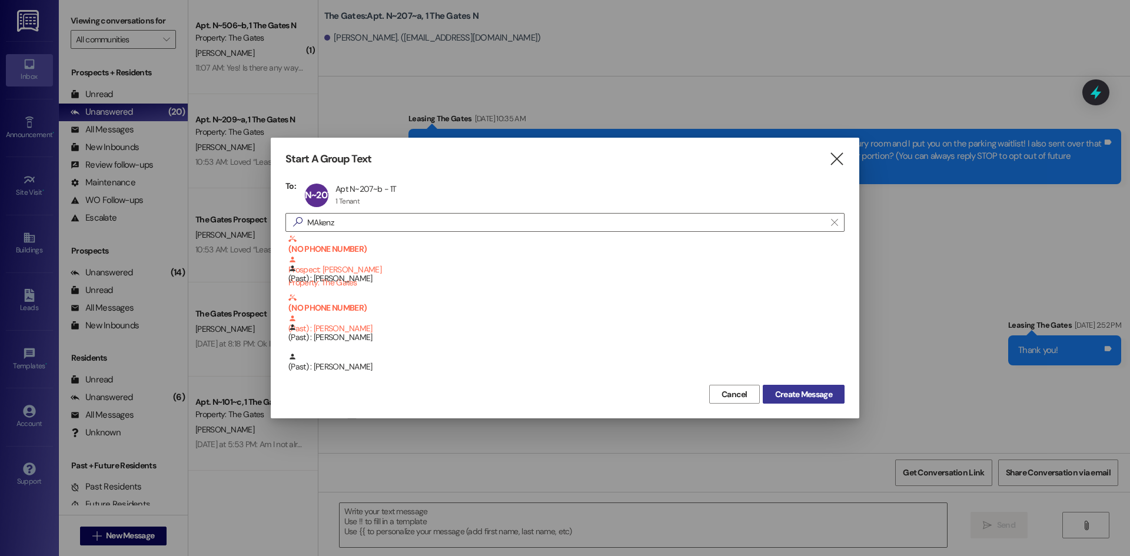
click at [792, 394] on span "Create Message" at bounding box center [803, 395] width 57 height 12
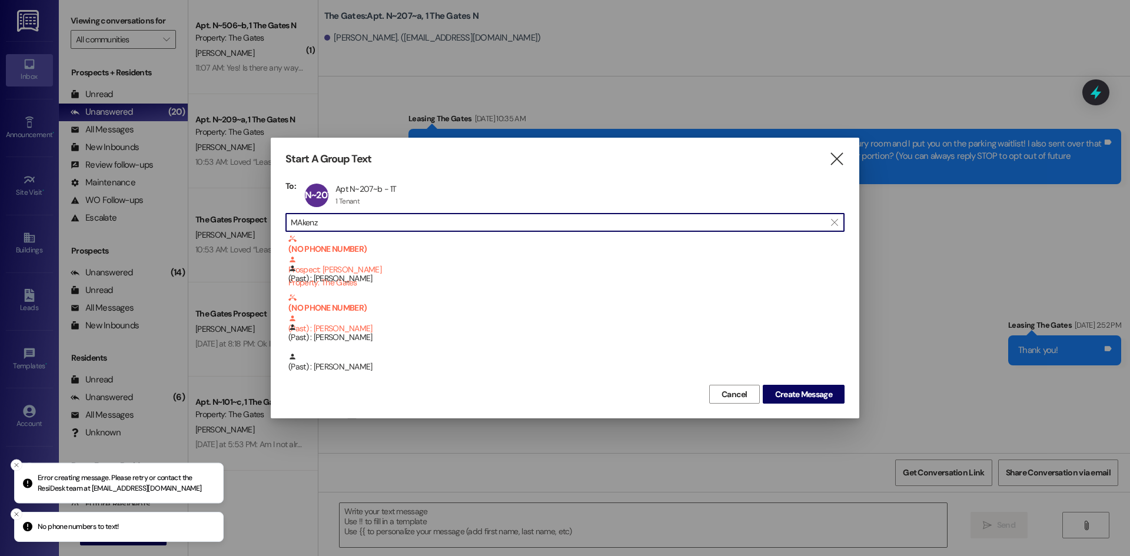
drag, startPoint x: 359, startPoint y: 227, endPoint x: 228, endPoint y: 206, distance: 133.0
click at [228, 206] on div "Start A Group Text  To: N~207~b Apt N~207~b - 1T Apt N~207~b - 1T 1 Tenant 1 T…" at bounding box center [565, 278] width 1130 height 556
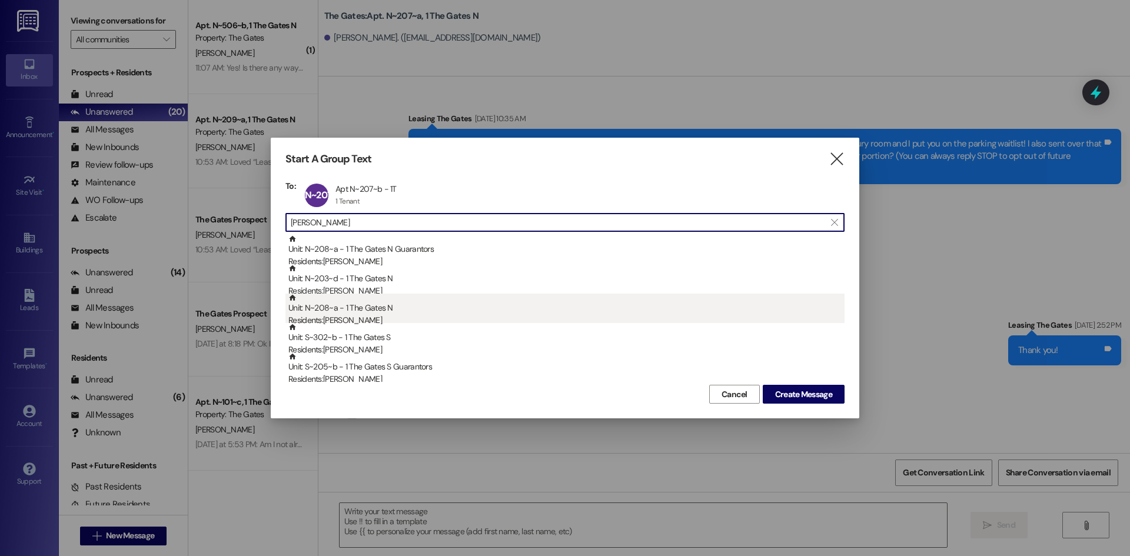
type input "[PERSON_NAME]"
click at [359, 311] on div "Unit: N~208~a - 1 The Gates N Residents: [PERSON_NAME]" at bounding box center [566, 311] width 556 height 34
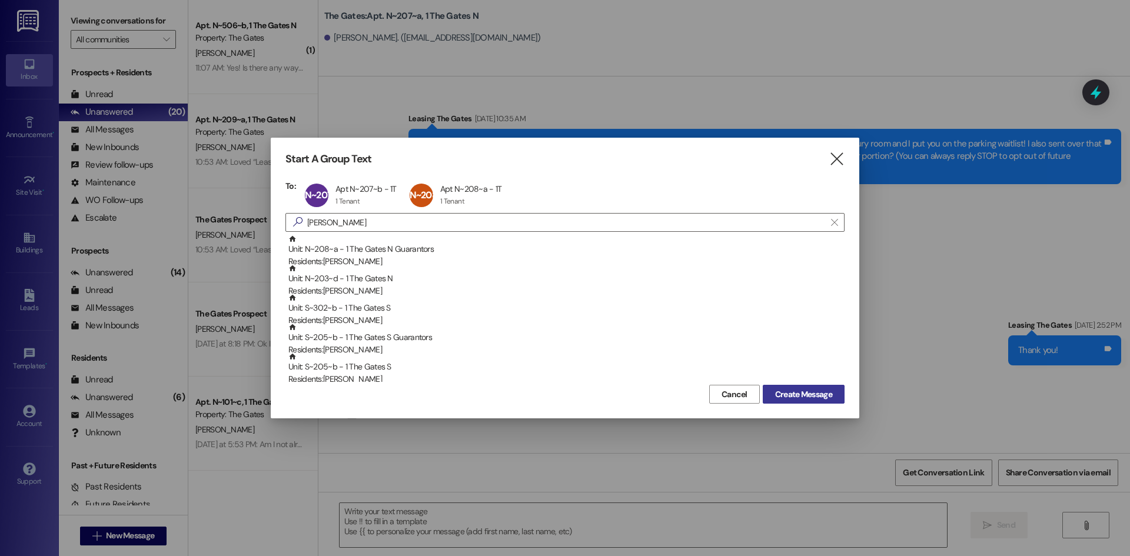
click at [819, 392] on span "Create Message" at bounding box center [803, 395] width 57 height 12
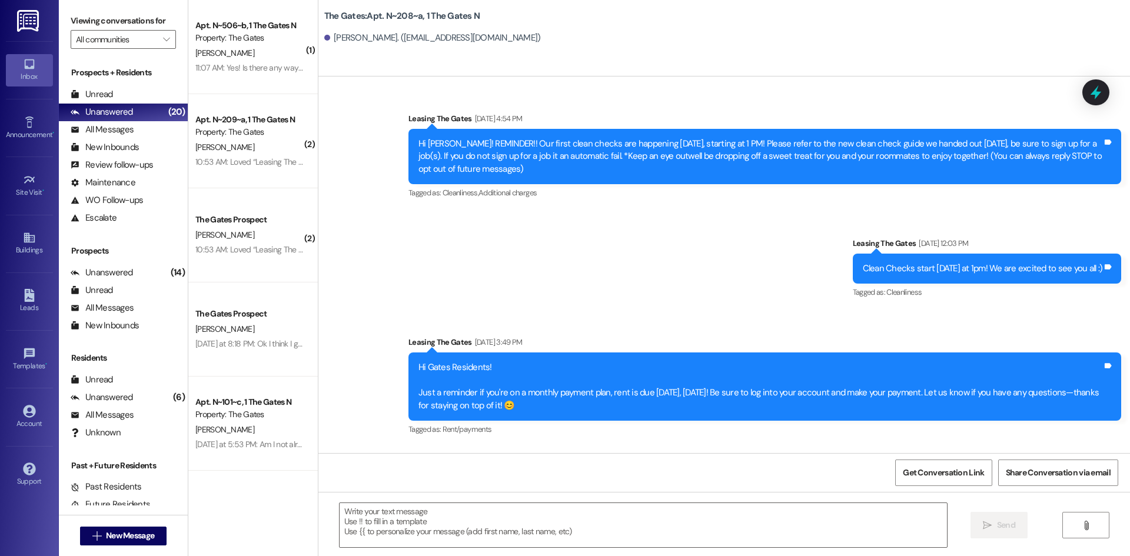
scroll to position [10515, 0]
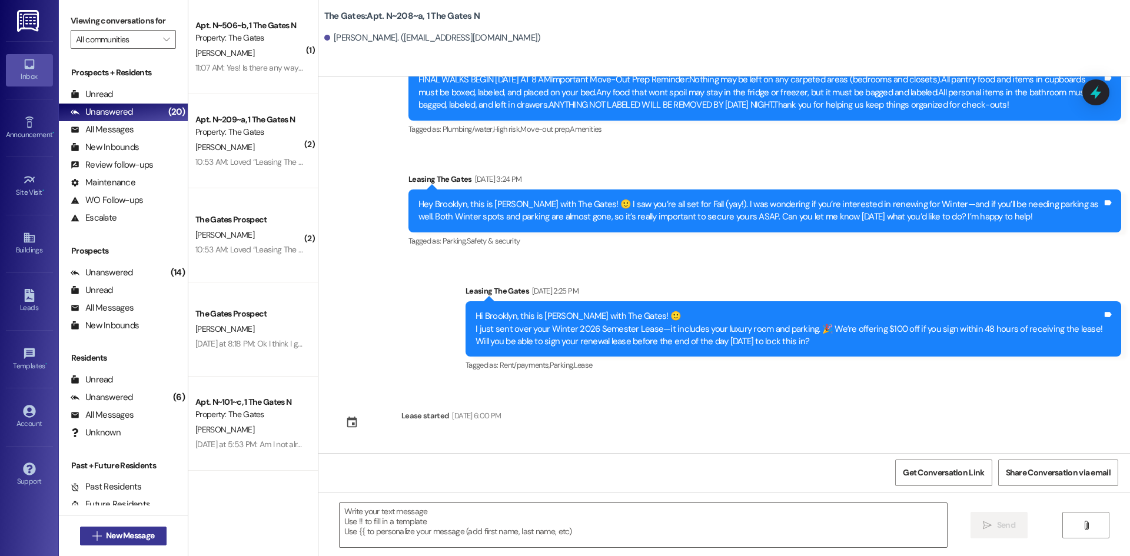
click at [111, 541] on span "New Message" at bounding box center [130, 536] width 48 height 12
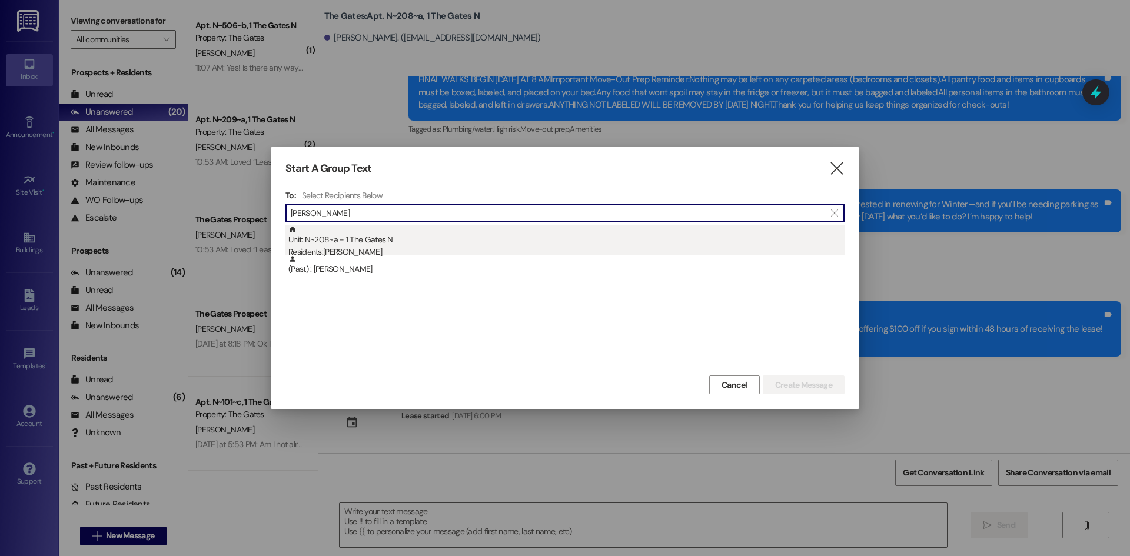
type input "[PERSON_NAME]"
click at [403, 235] on div "Unit: N~208~a - 1 The Gates N Residents: [PERSON_NAME]" at bounding box center [566, 242] width 556 height 34
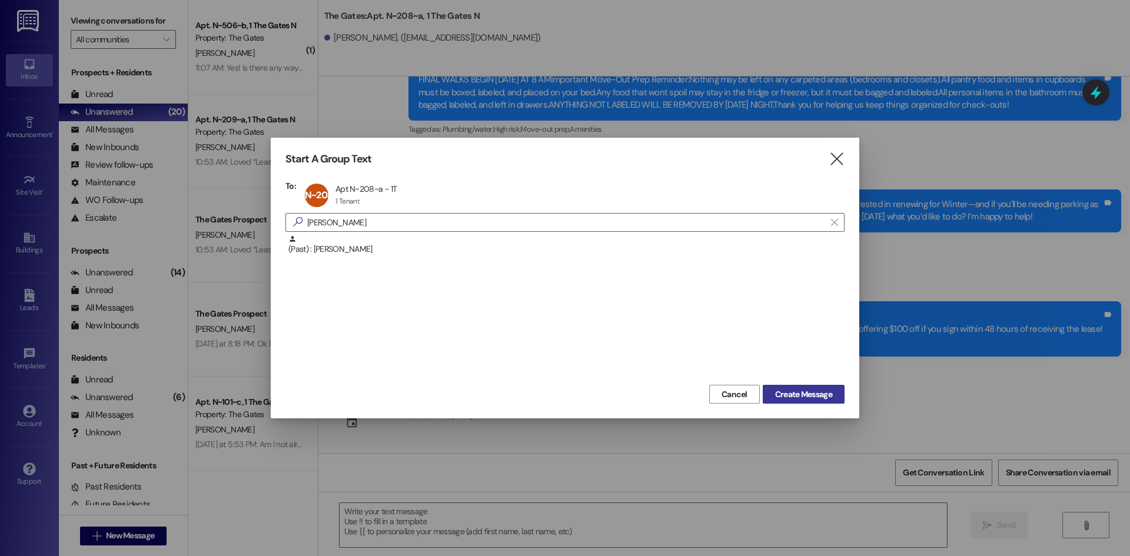
click at [814, 395] on span "Create Message" at bounding box center [803, 395] width 57 height 12
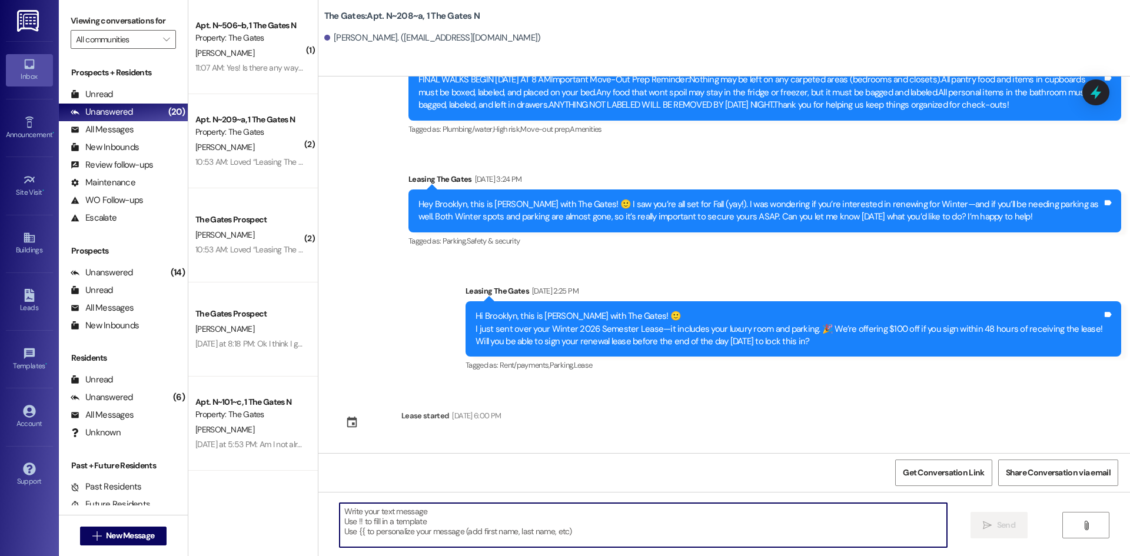
click at [340, 529] on textarea at bounding box center [643, 525] width 607 height 44
paste textarea "Hi {{first_name}}! This is [PERSON_NAME] from The Gates! We are running a LIMIT…"
type textarea "Hi {{first_name}}! This is [PERSON_NAME] from The Gates! We are running a LIMIT…"
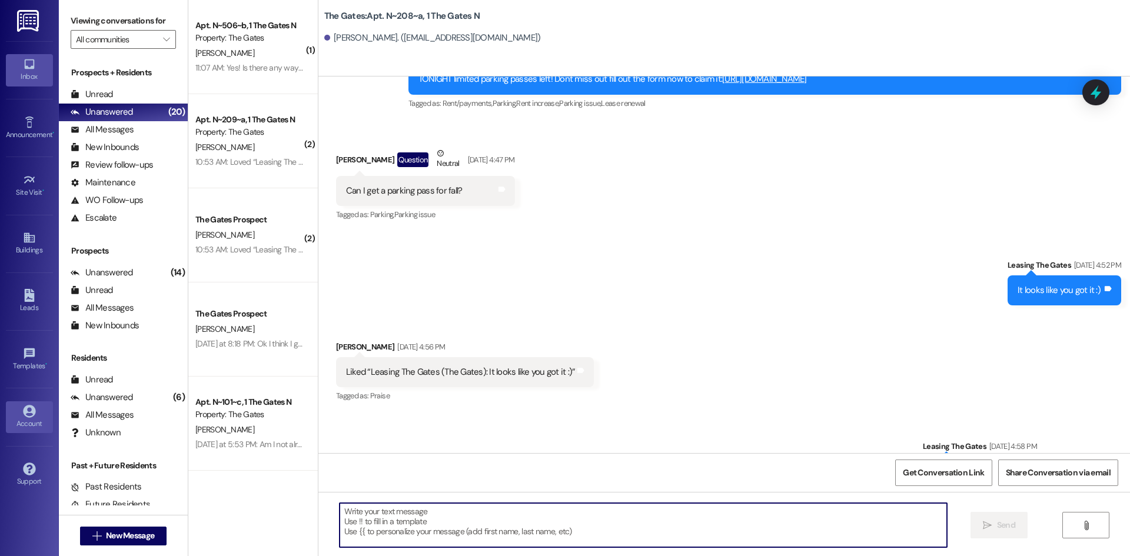
scroll to position [5454, 0]
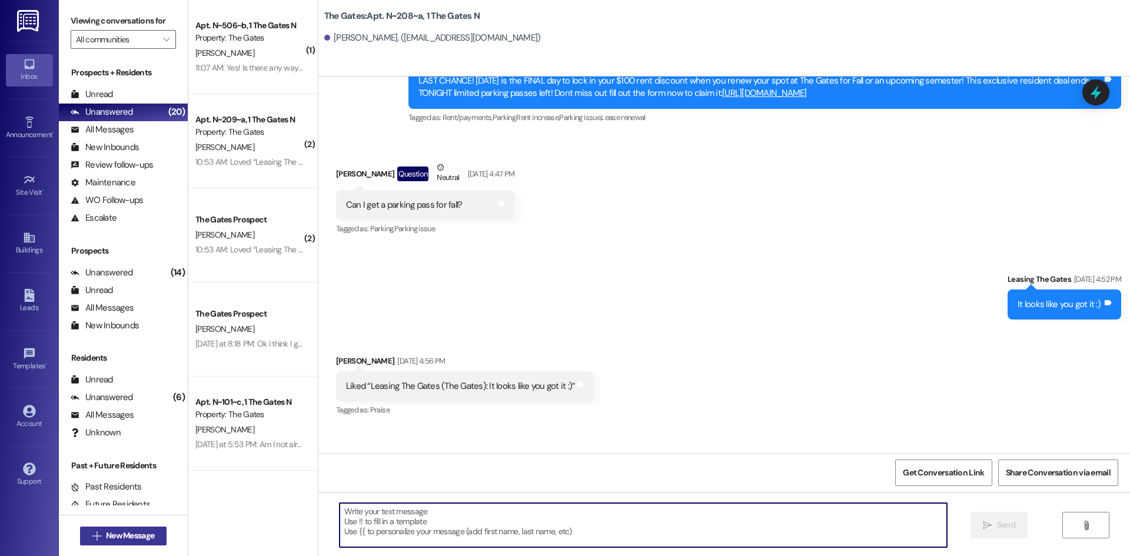
click at [128, 527] on button " New Message" at bounding box center [123, 536] width 87 height 19
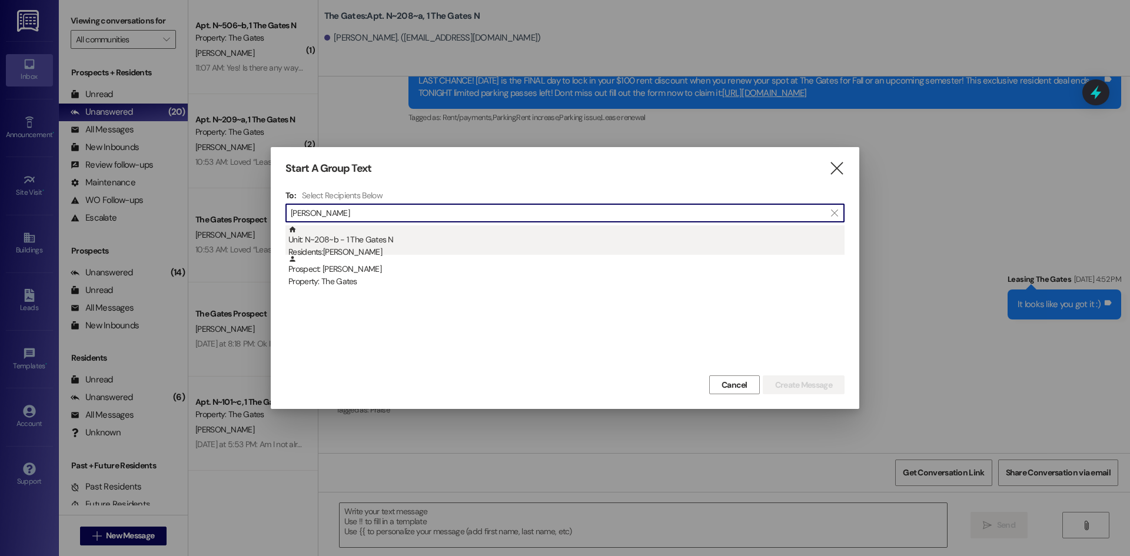
type input "[PERSON_NAME]"
click at [350, 233] on div "Unit: N~208~b - 1 The Gates N Residents: [PERSON_NAME]" at bounding box center [566, 242] width 556 height 34
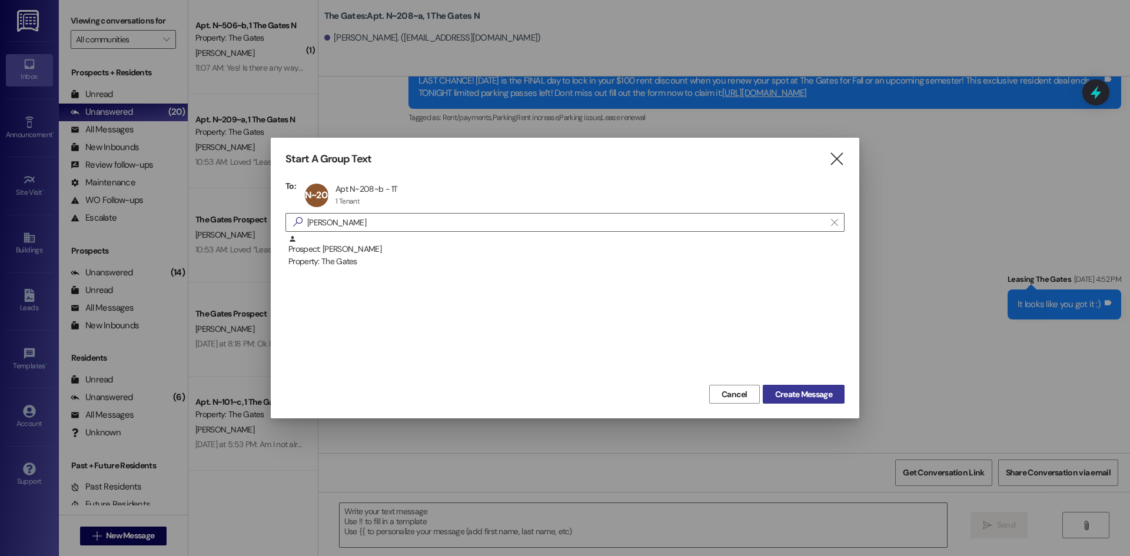
click at [782, 396] on span "Create Message" at bounding box center [803, 395] width 57 height 12
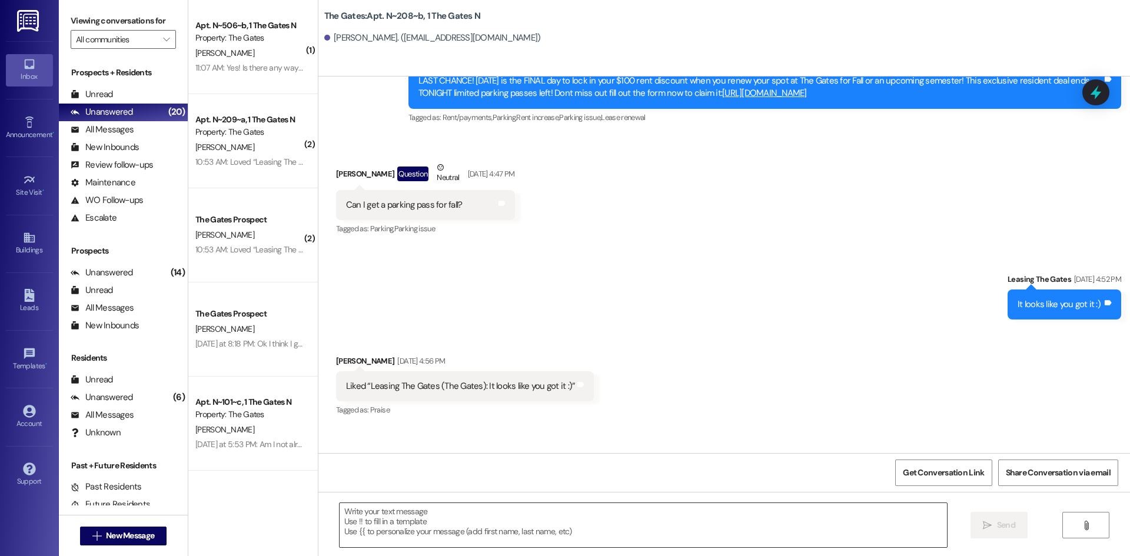
scroll to position [500, 0]
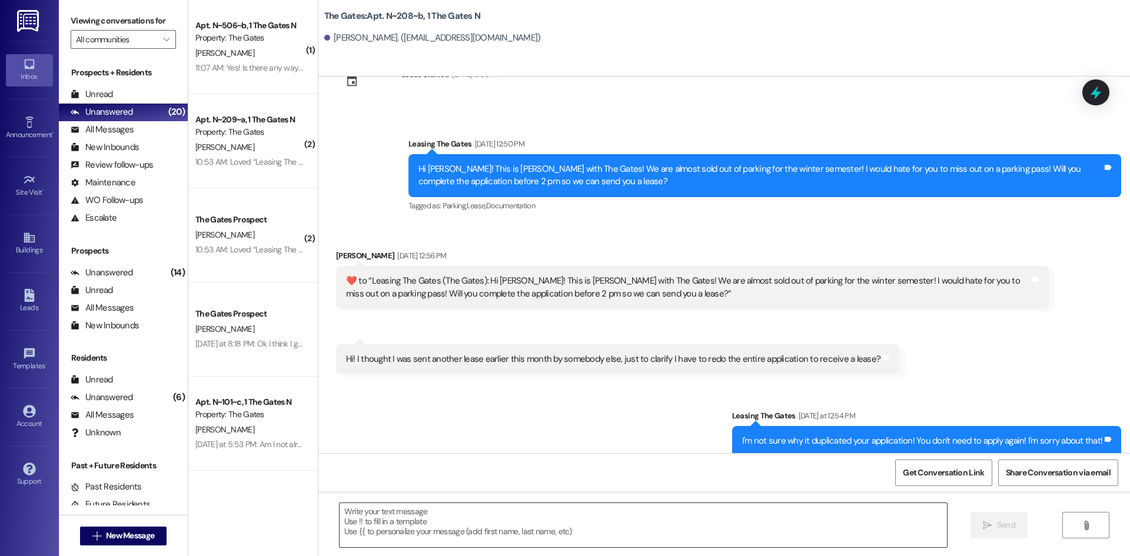
click at [372, 523] on textarea at bounding box center [643, 525] width 607 height 44
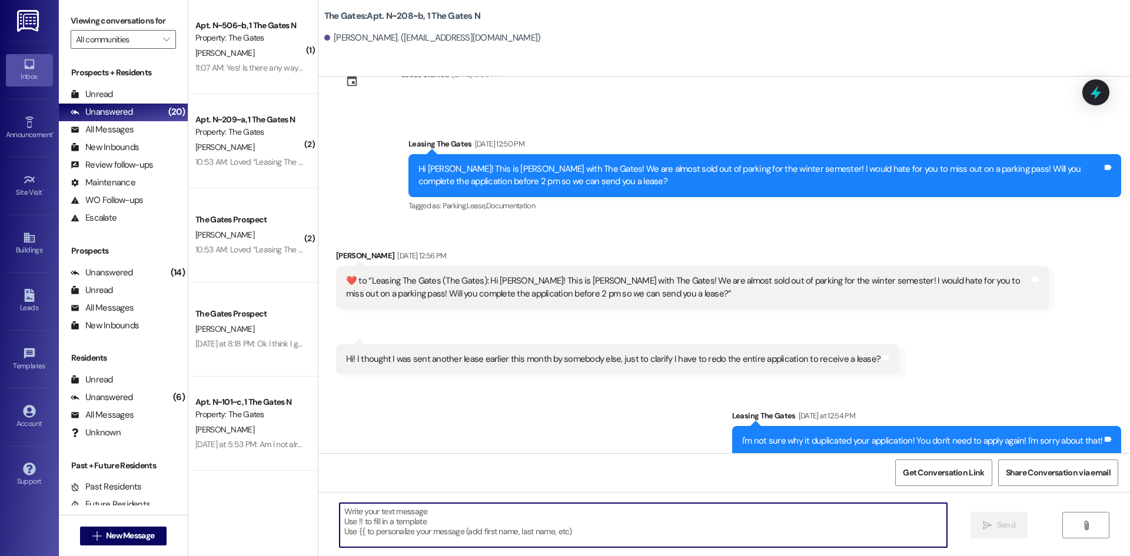
paste textarea "Hi {{first_name}}! This is [PERSON_NAME] from The Gates! We are running a LIMIT…"
type textarea "Hi {{first_name}}! This is [PERSON_NAME] from The Gates! We are running a LIMIT…"
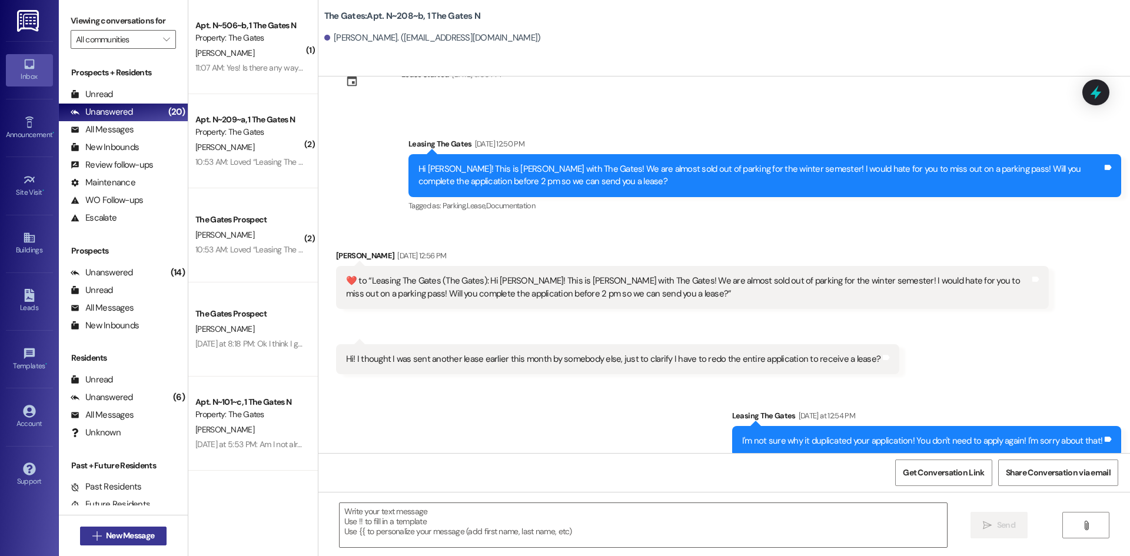
click at [110, 534] on span "New Message" at bounding box center [130, 536] width 48 height 12
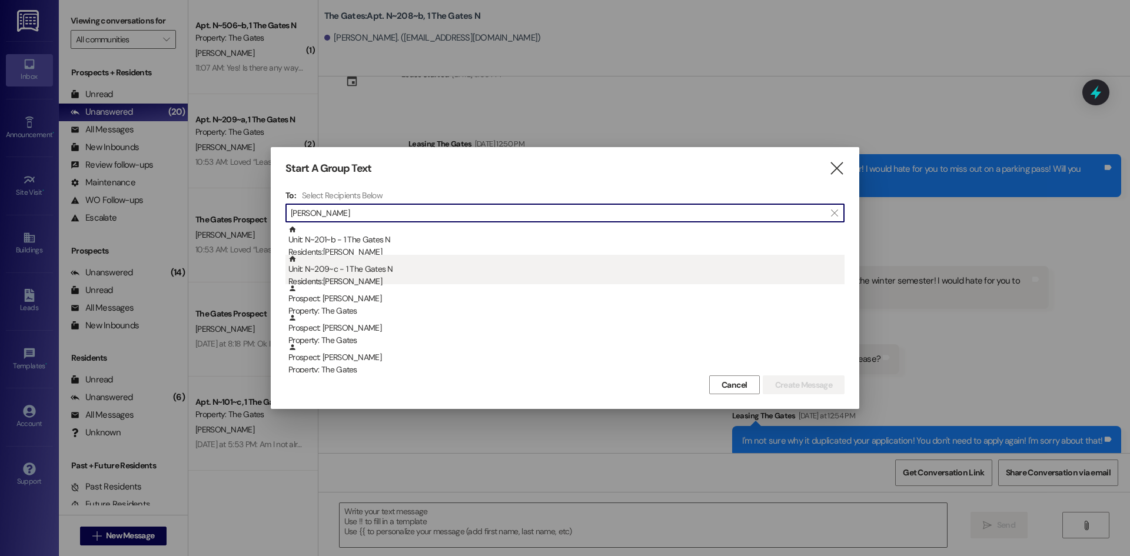
type input "[PERSON_NAME]"
click at [461, 271] on div "Unit: N~209~c - 1 The Gates N Residents: [PERSON_NAME]" at bounding box center [566, 272] width 556 height 34
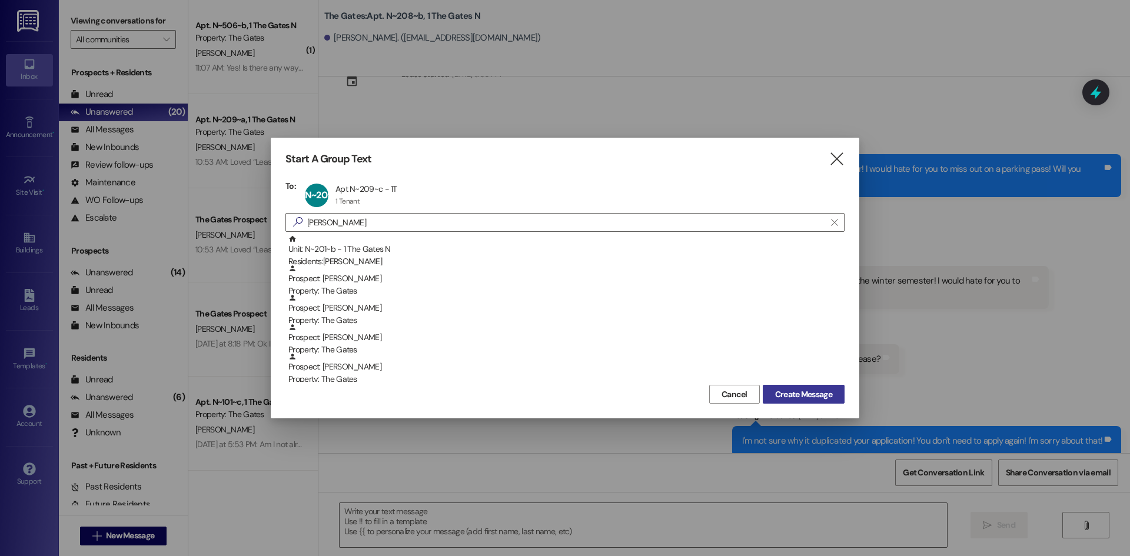
click at [797, 398] on span "Create Message" at bounding box center [803, 395] width 57 height 12
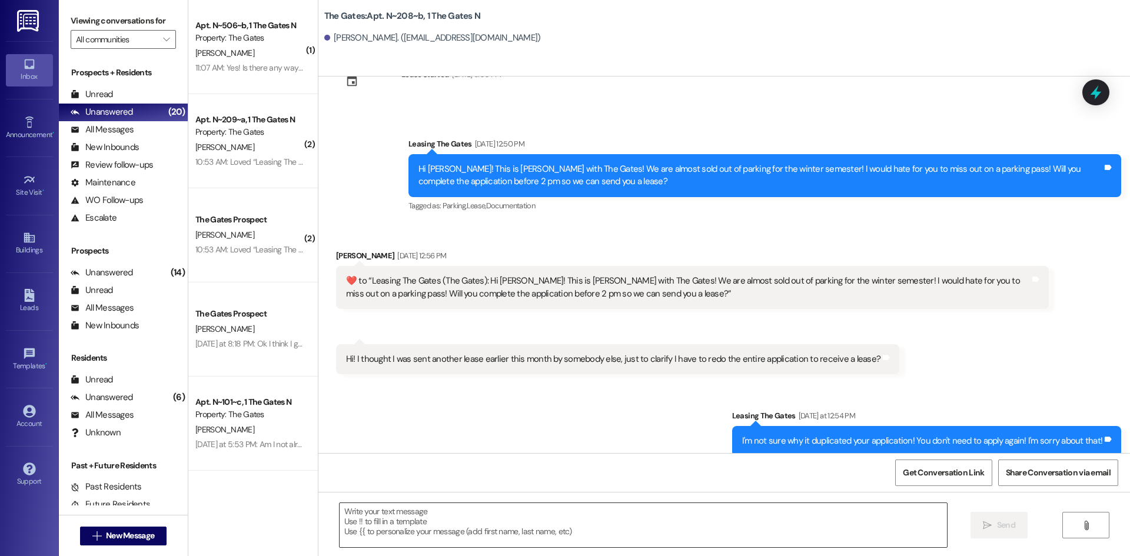
scroll to position [0, 0]
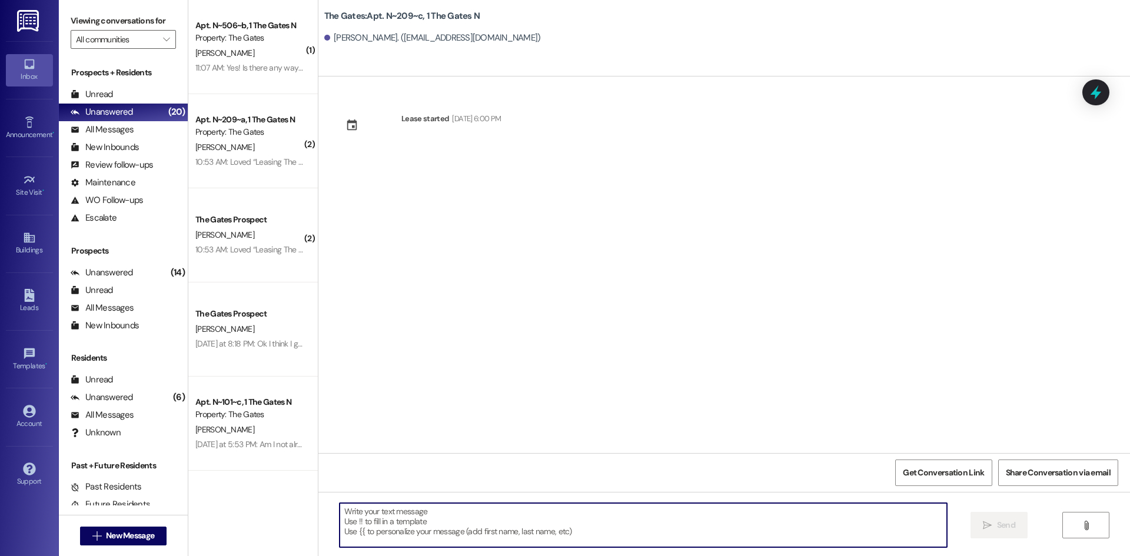
click at [395, 527] on textarea at bounding box center [643, 525] width 607 height 44
paste textarea "Hi {{first_name}}! This is [PERSON_NAME] from The Gates! We are running a LIMIT…"
type textarea "Hi {{first_name}}! This is [PERSON_NAME] from The Gates! We are running a LIMIT…"
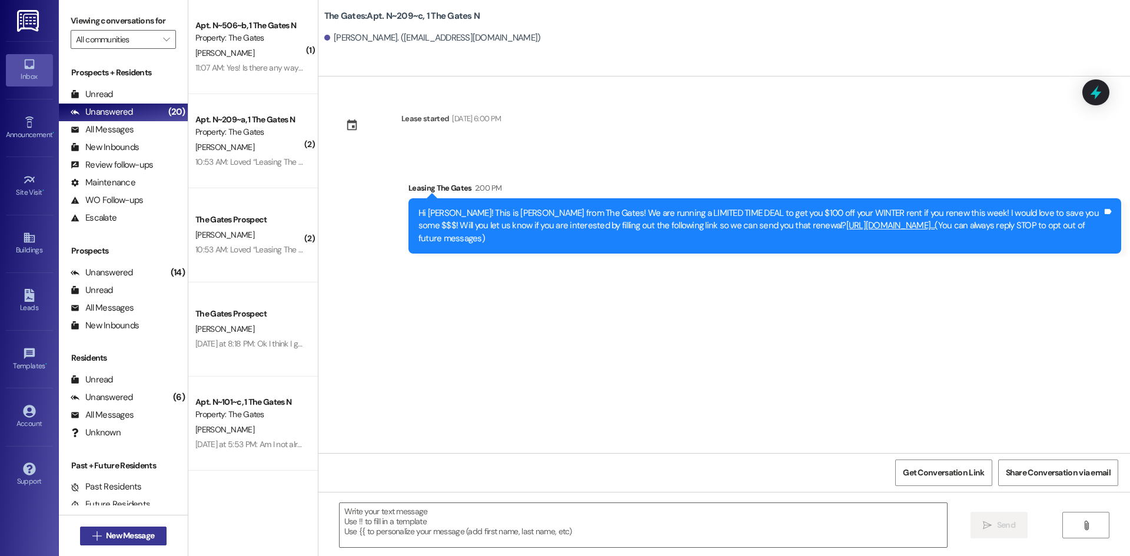
click at [114, 533] on span "New Message" at bounding box center [130, 536] width 48 height 12
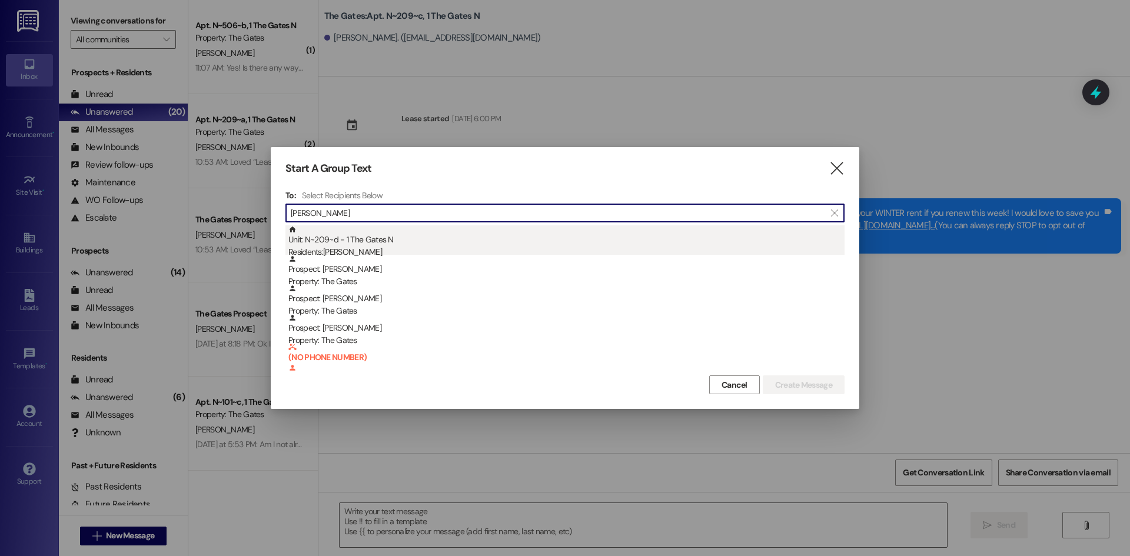
type input "[PERSON_NAME]"
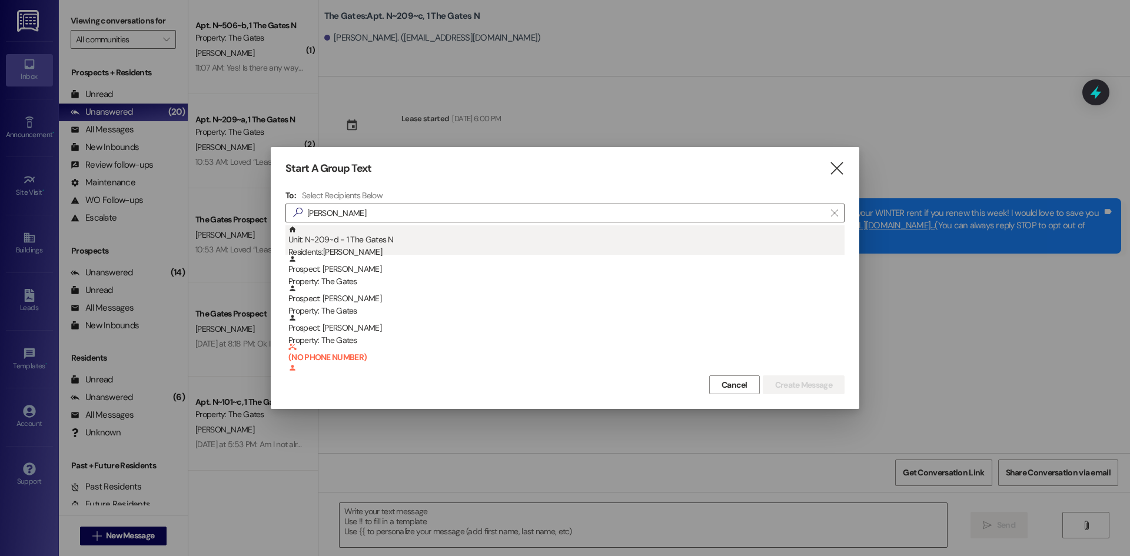
click at [374, 240] on div "Unit: N~209~d - 1 The Gates N Residents: [PERSON_NAME]" at bounding box center [566, 242] width 556 height 34
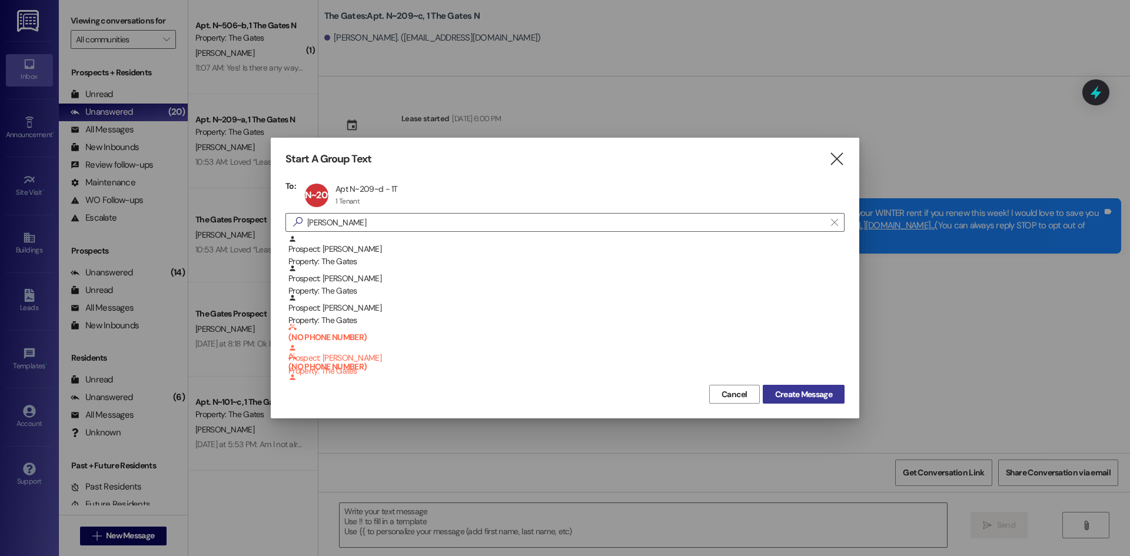
click at [818, 392] on span "Create Message" at bounding box center [803, 395] width 57 height 12
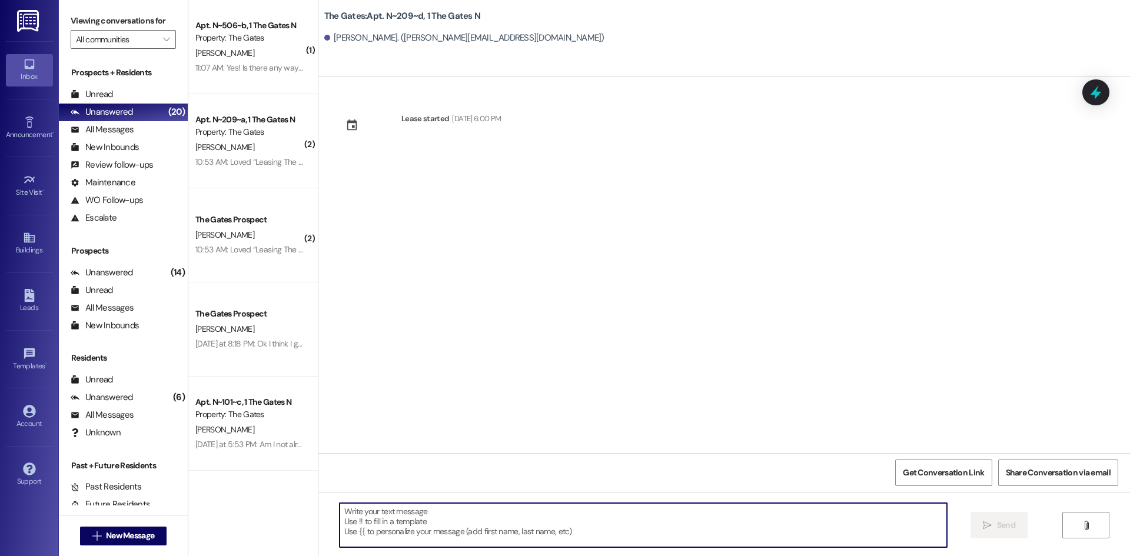
click at [382, 515] on textarea at bounding box center [643, 525] width 607 height 44
paste textarea "Hi {{first_name}}! This is [PERSON_NAME] from The Gates! We are running a LIMIT…"
type textarea "Hi {{first_name}}! This is [PERSON_NAME] from The Gates! We are running a LIMIT…"
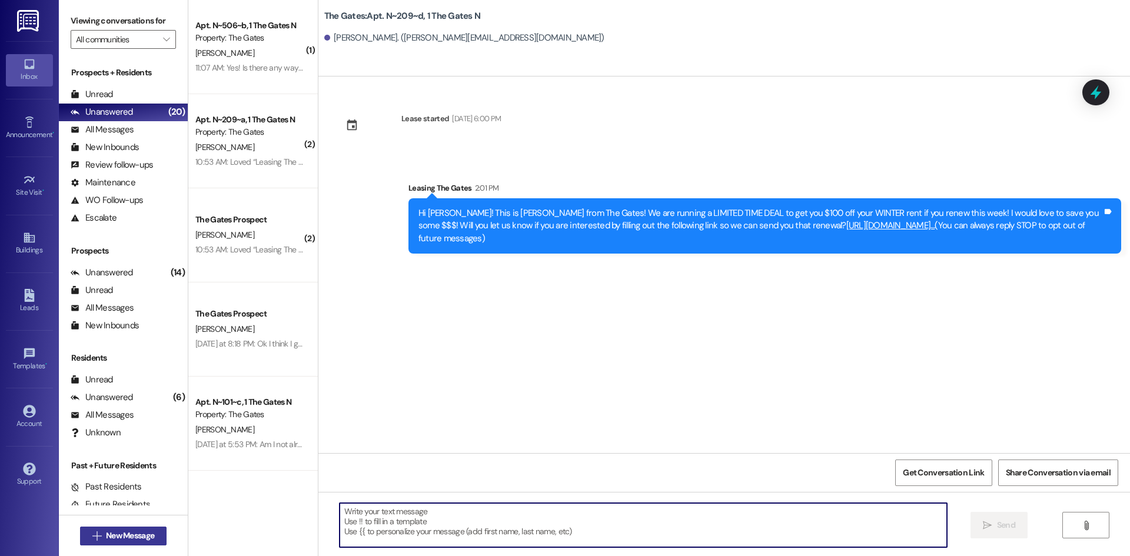
click at [158, 532] on button " New Message" at bounding box center [123, 536] width 87 height 19
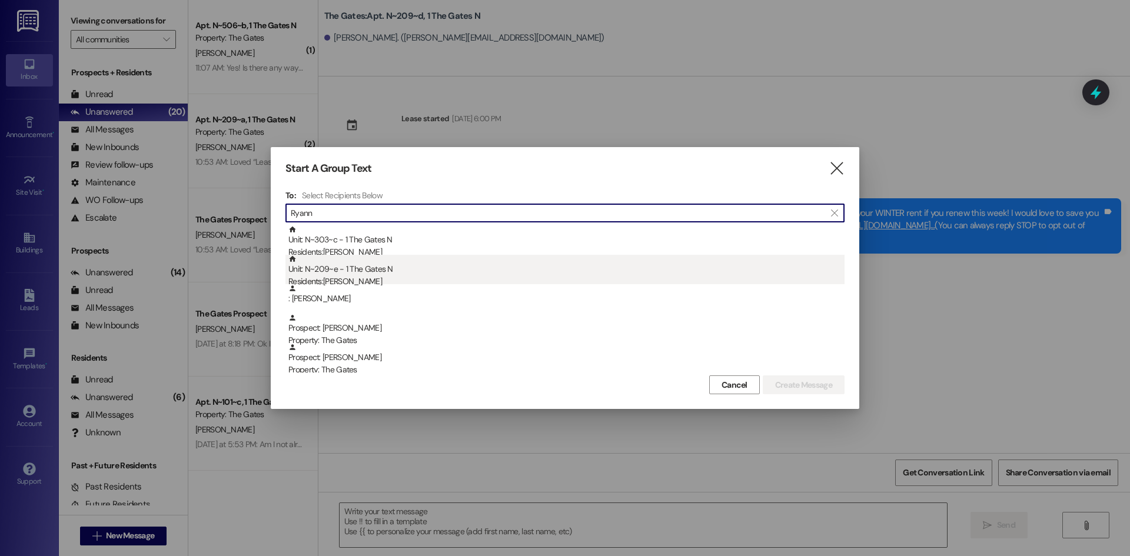
type input "Ryann"
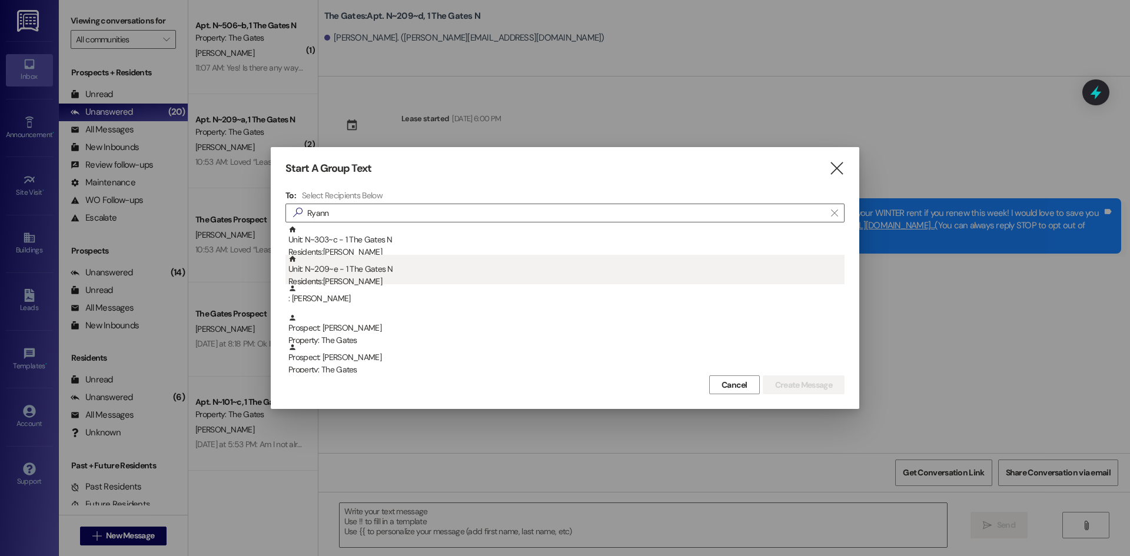
click at [487, 267] on div "Unit: N~209~e - 1 The Gates N Residents: [PERSON_NAME]" at bounding box center [566, 272] width 556 height 34
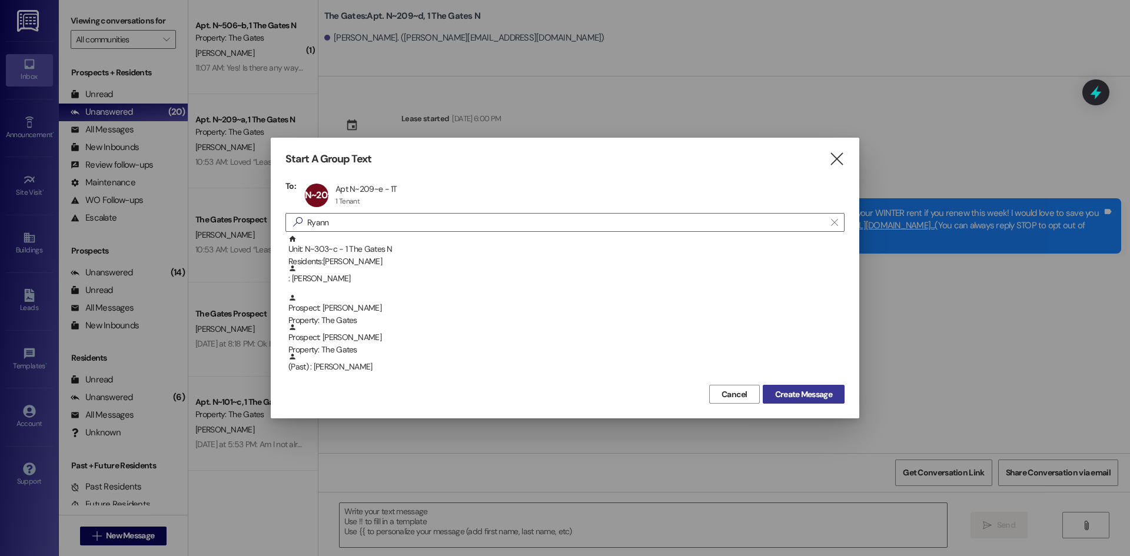
click at [795, 397] on span "Create Message" at bounding box center [803, 395] width 57 height 12
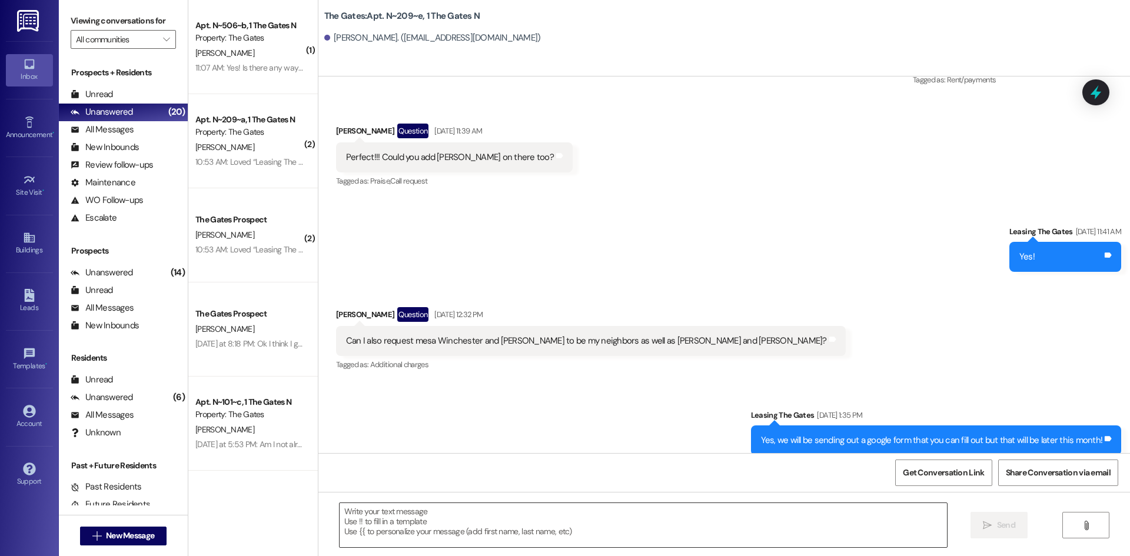
click at [416, 519] on textarea at bounding box center [643, 525] width 607 height 44
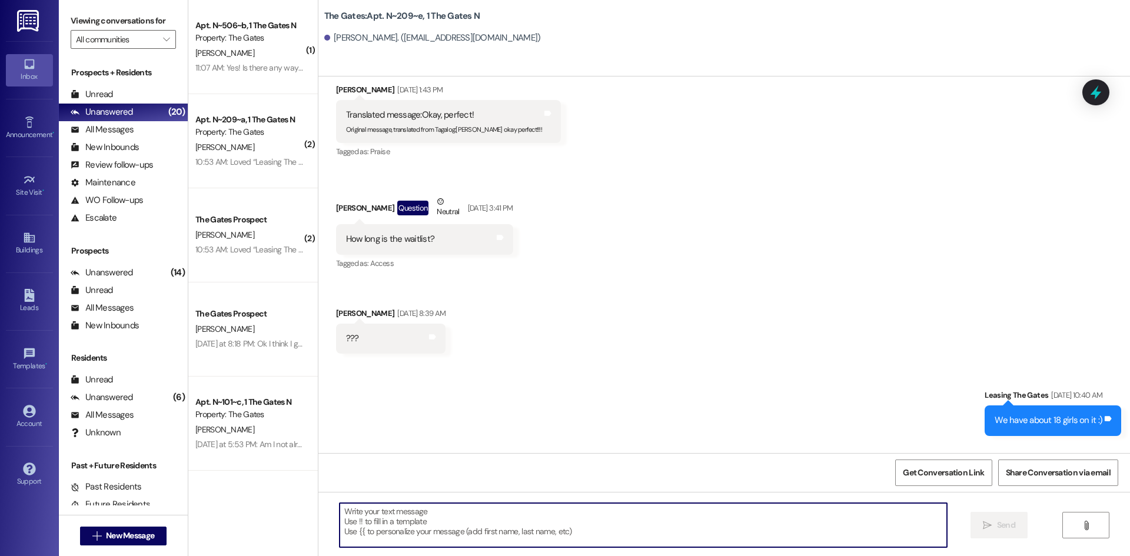
paste textarea "Hi {{first_name}}! This is [PERSON_NAME] from The Gates! We are running a LIMIT…"
type textarea "Hi {{first_name}}! This is [PERSON_NAME] from The Gates! We are running a LIMIT…"
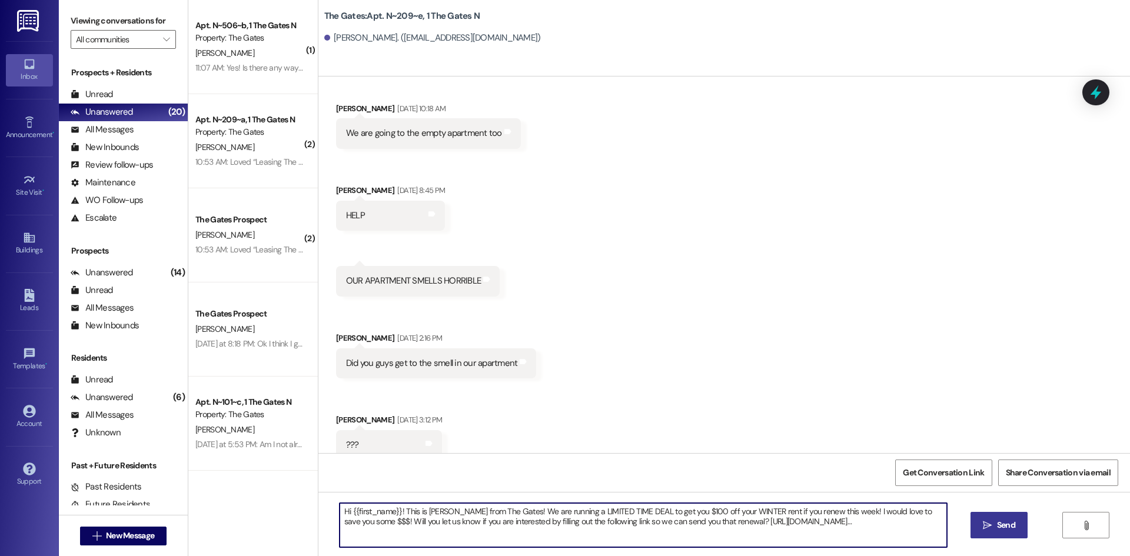
scroll to position [5281, 0]
